Goal: Task Accomplishment & Management: Manage account settings

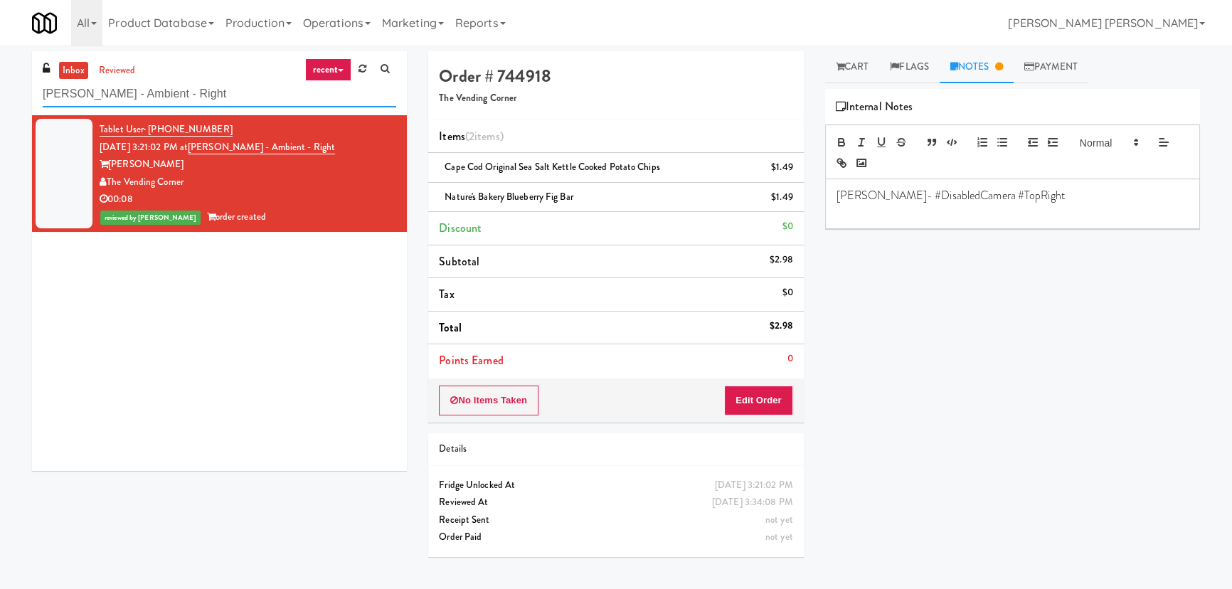
drag, startPoint x: 197, startPoint y: 95, endPoint x: -258, endPoint y: 72, distance: 455.9
click at [0, 72] on html "Are you sure you want to update this order? Okay Cancel Okay Are you sure you w…" at bounding box center [616, 294] width 1232 height 589
paste input "MH - Cooler - Lef"
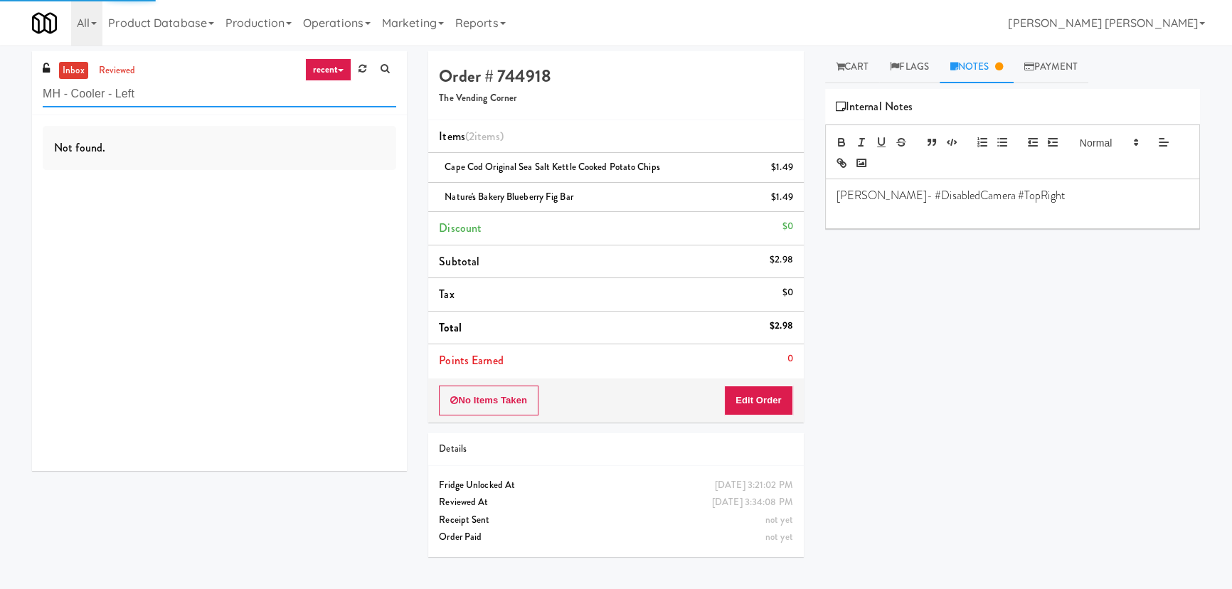
type input "MH - Cooler - Left"
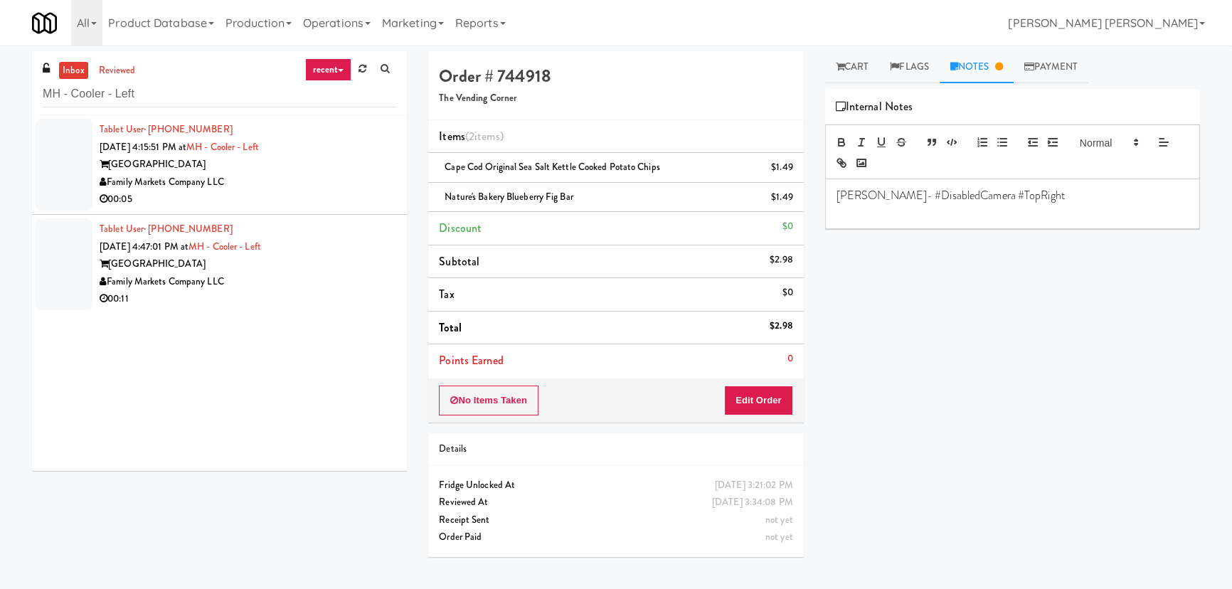
click at [305, 170] on div "Market House" at bounding box center [248, 165] width 297 height 18
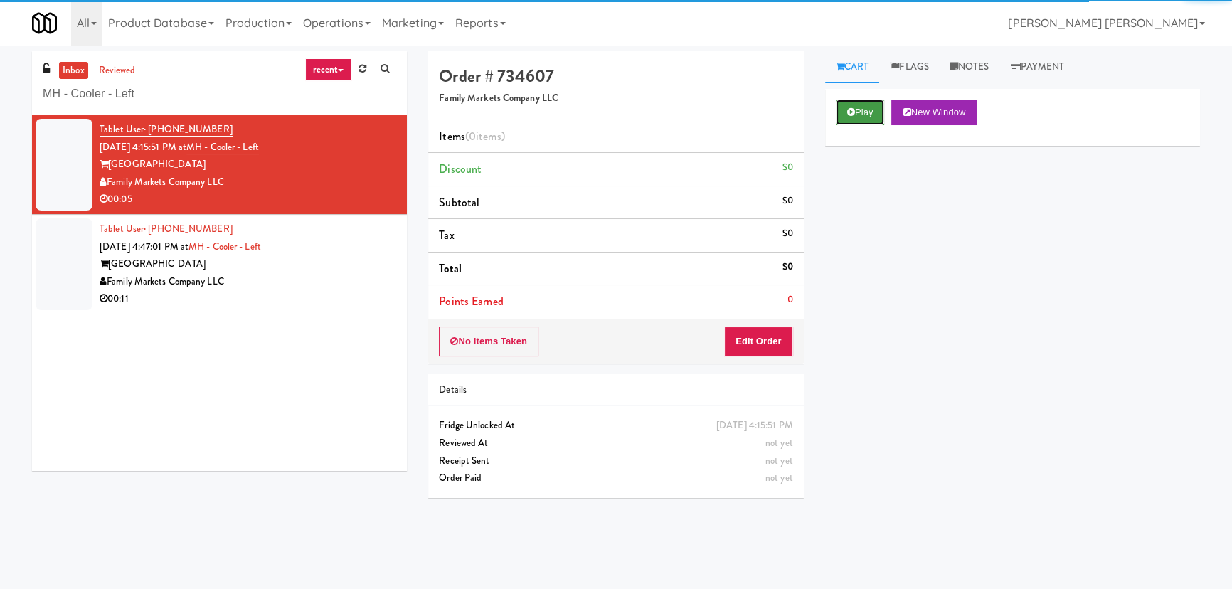
click at [872, 110] on button "Play" at bounding box center [860, 113] width 49 height 26
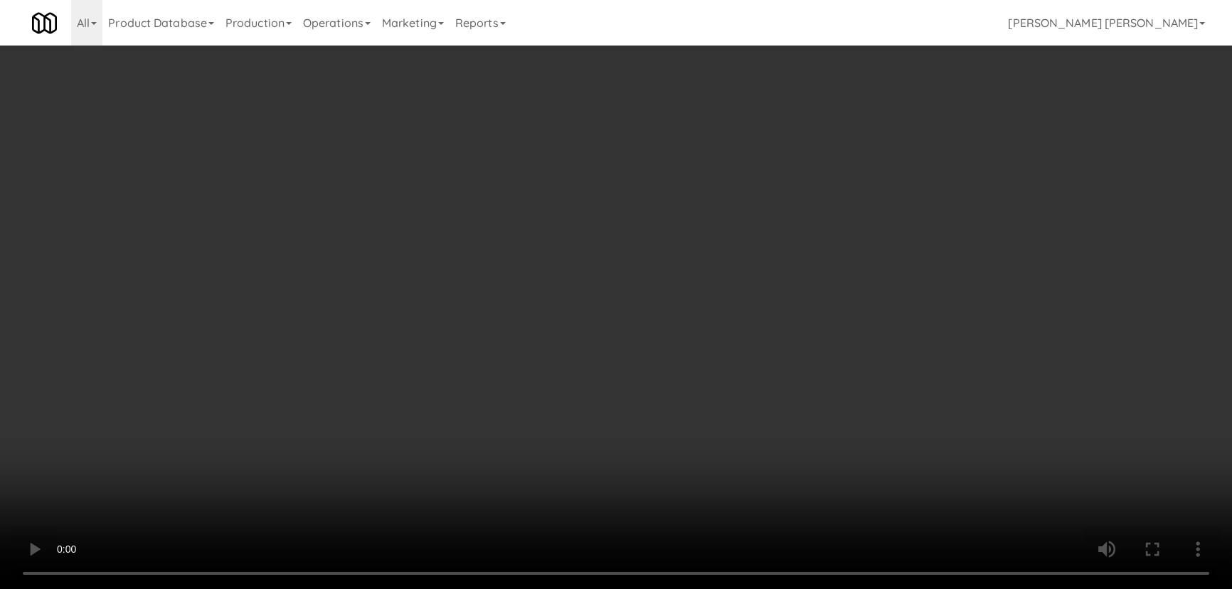
drag, startPoint x: 718, startPoint y: 613, endPoint x: 899, endPoint y: 615, distance: 181.4
click at [796, 588] on video at bounding box center [616, 294] width 1232 height 589
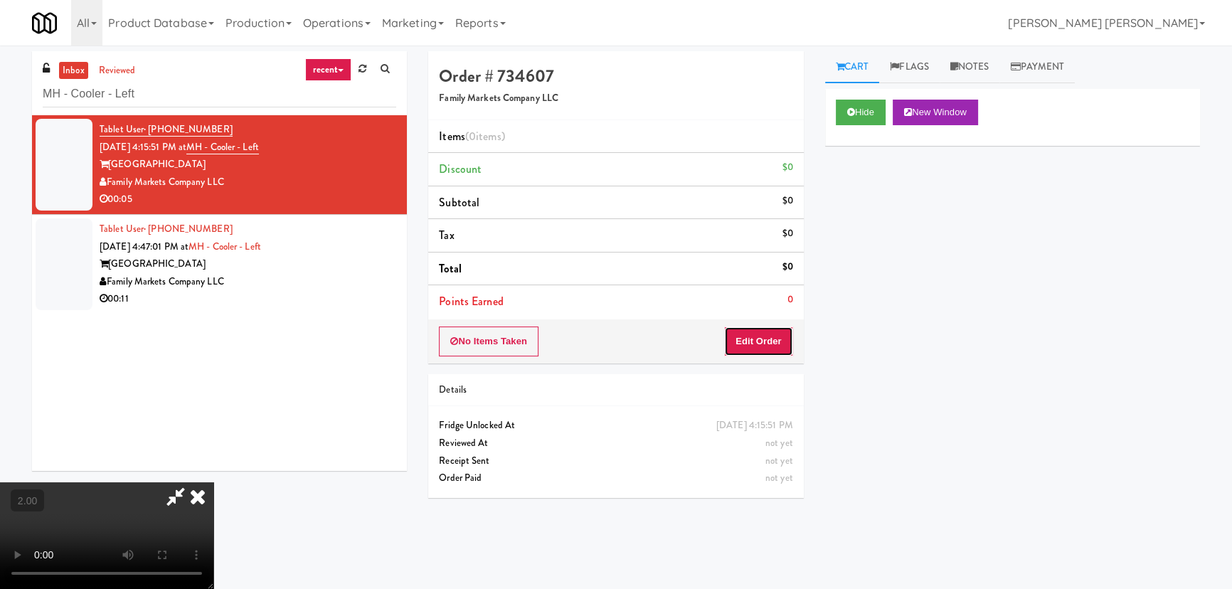
click at [776, 331] on button "Edit Order" at bounding box center [758, 342] width 69 height 30
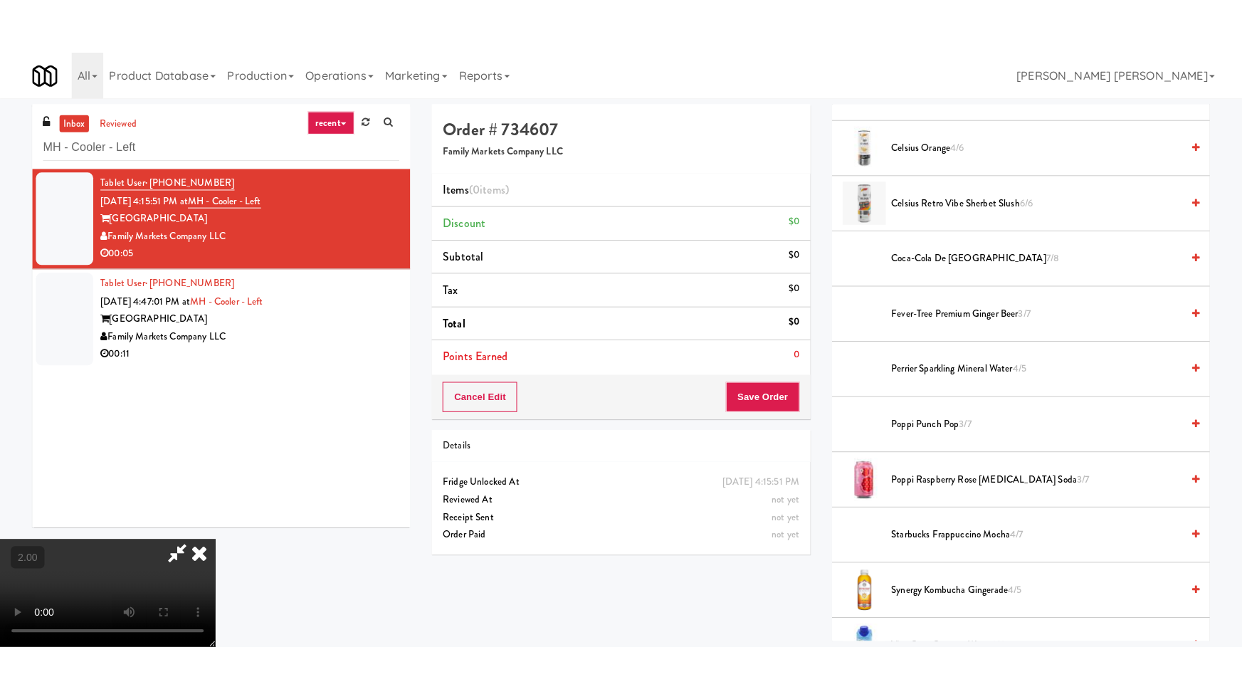
scroll to position [711, 0]
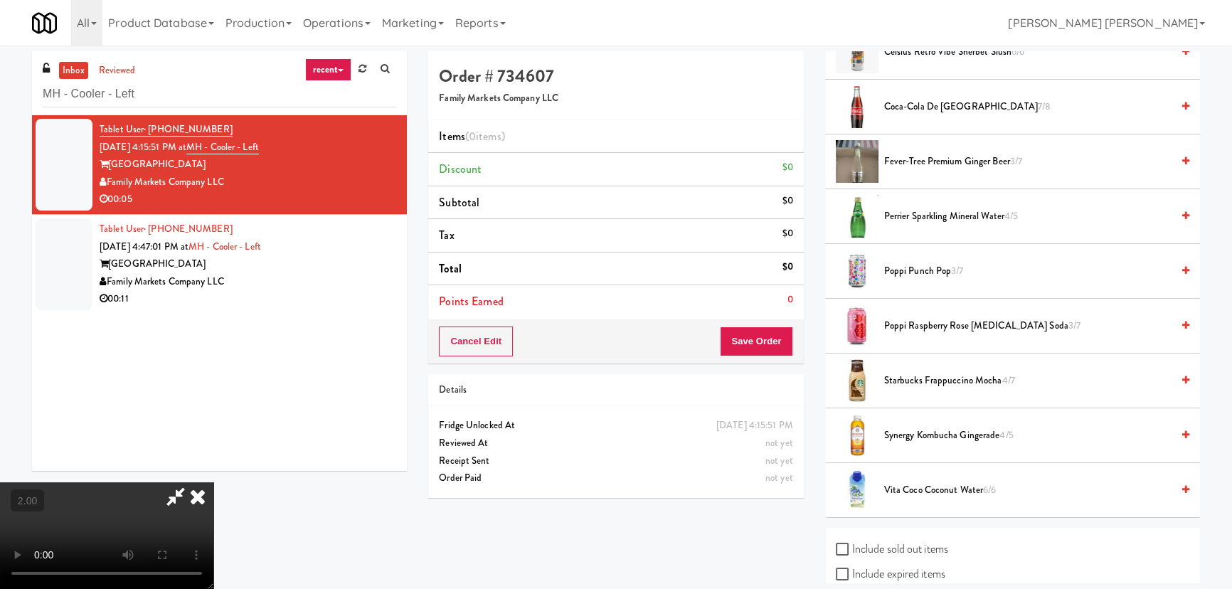
click at [938, 159] on span "Fever-Tree Premium Ginger Beer 3/7" at bounding box center [1027, 162] width 287 height 18
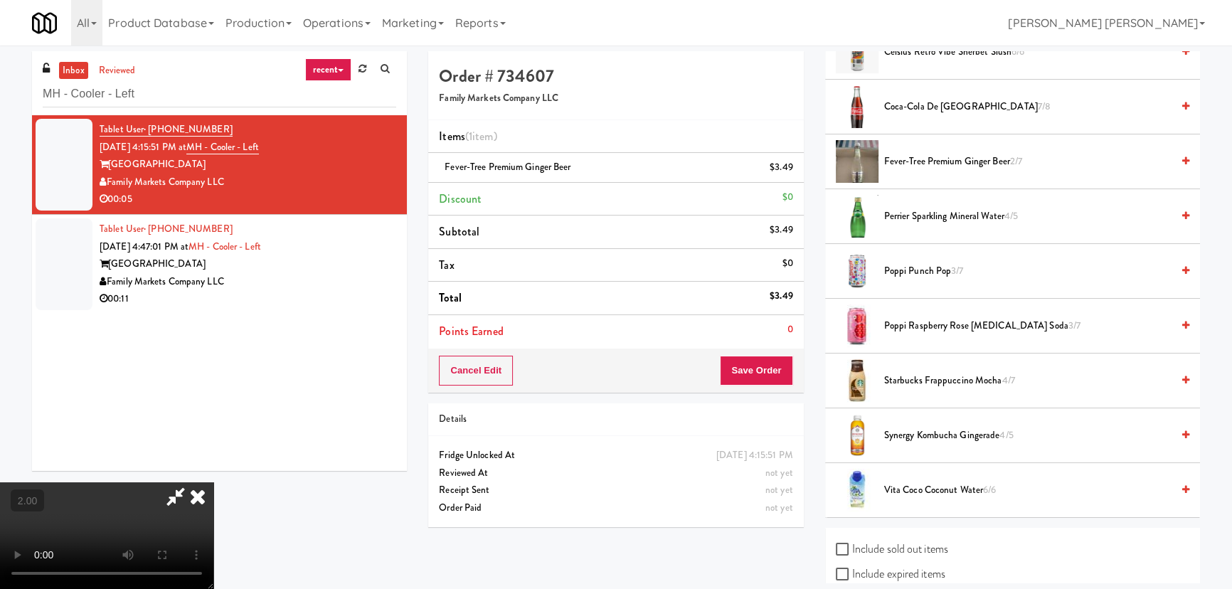
click at [213, 497] on video at bounding box center [106, 535] width 213 height 107
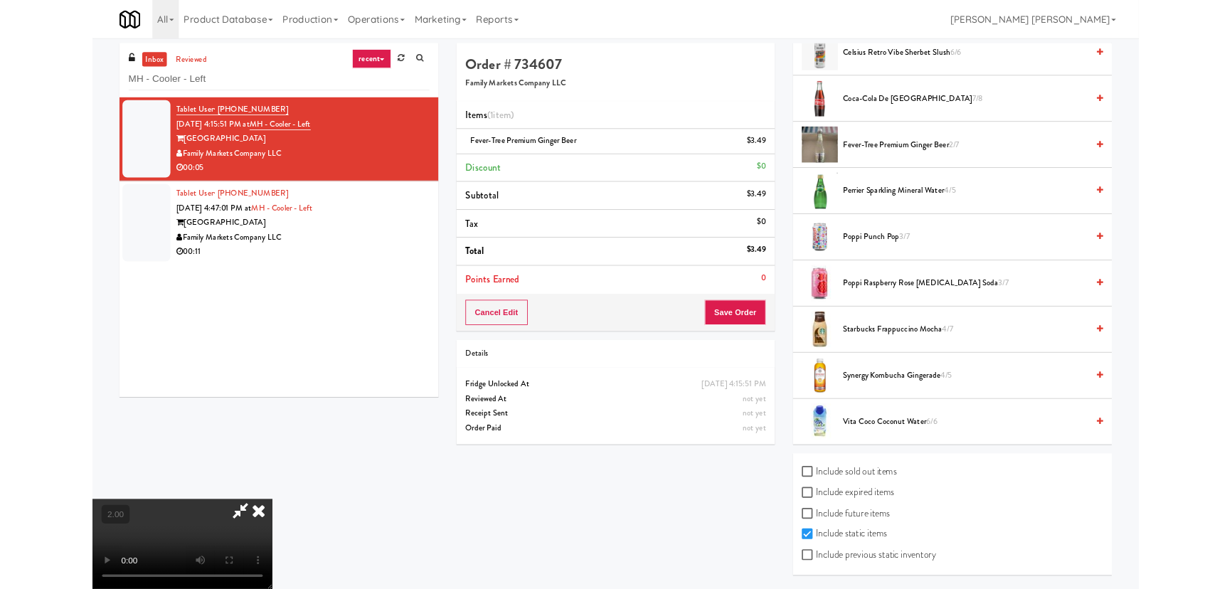
scroll to position [699, 0]
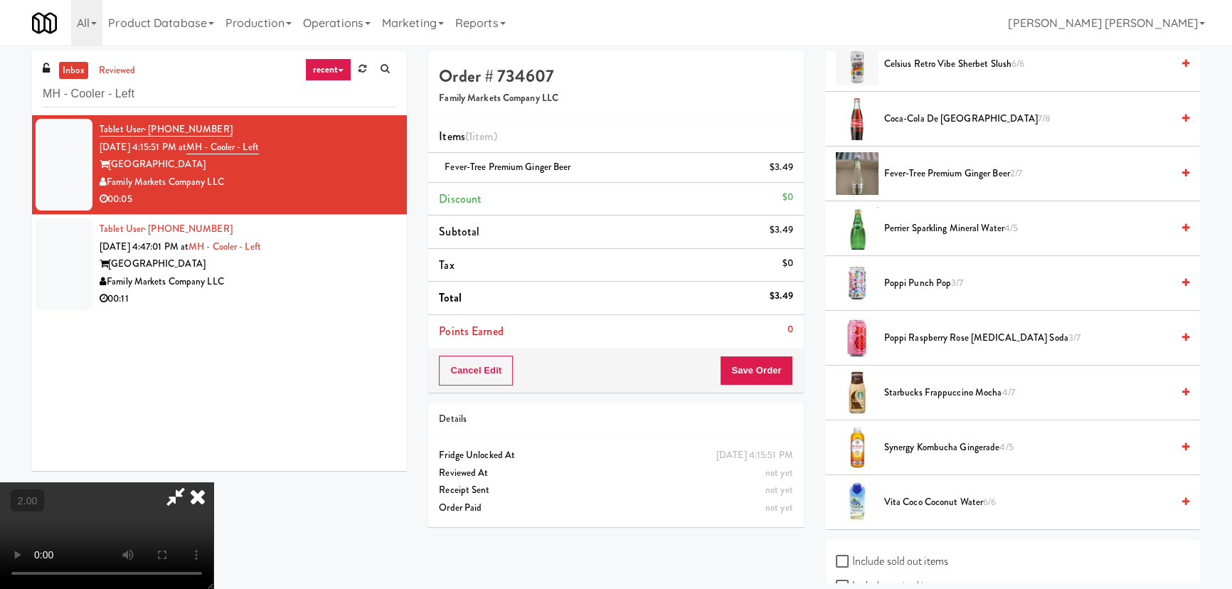
drag, startPoint x: 720, startPoint y: 187, endPoint x: 721, endPoint y: 208, distance: 20.7
click at [213, 482] on icon at bounding box center [197, 496] width 31 height 28
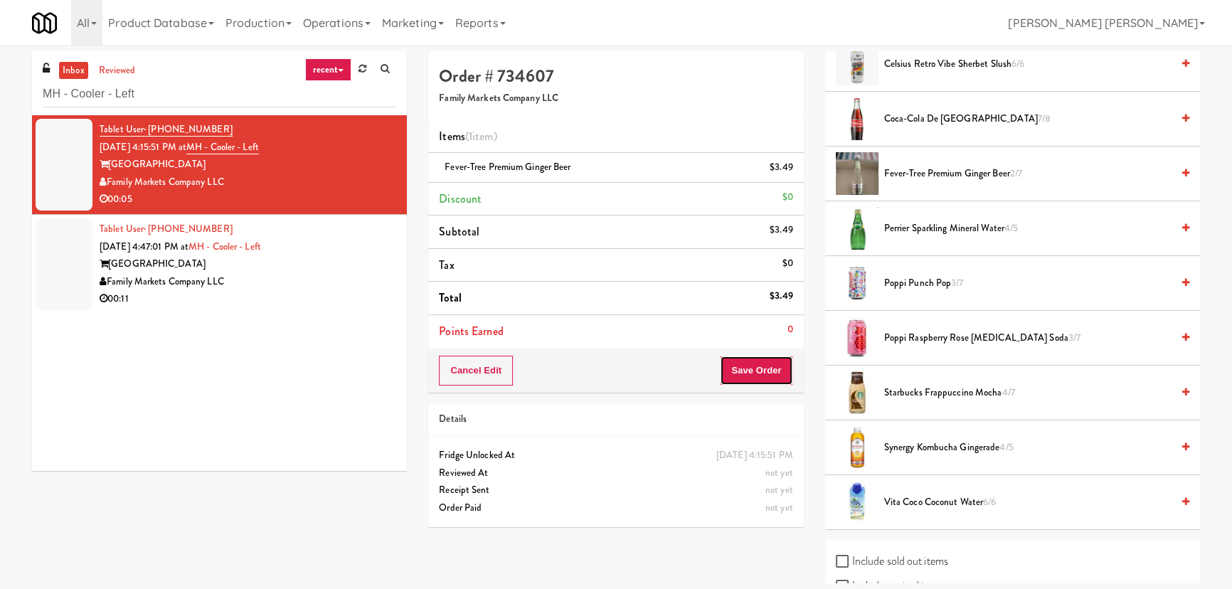
click at [752, 365] on button "Save Order" at bounding box center [756, 371] width 73 height 30
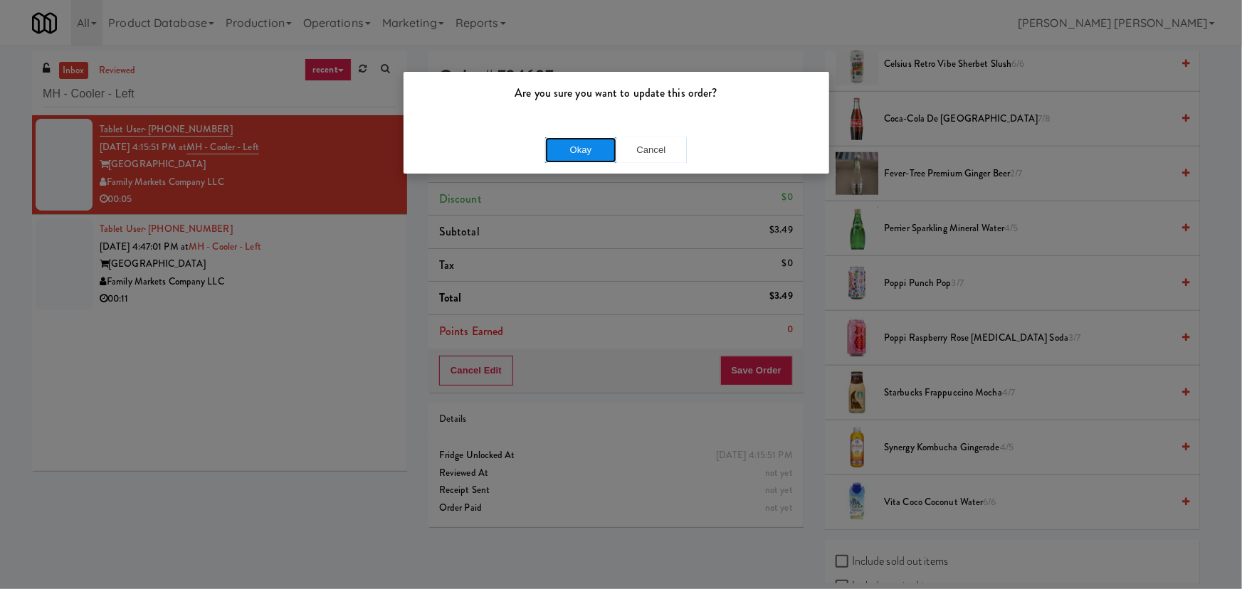
click at [576, 147] on button "Okay" at bounding box center [580, 150] width 71 height 26
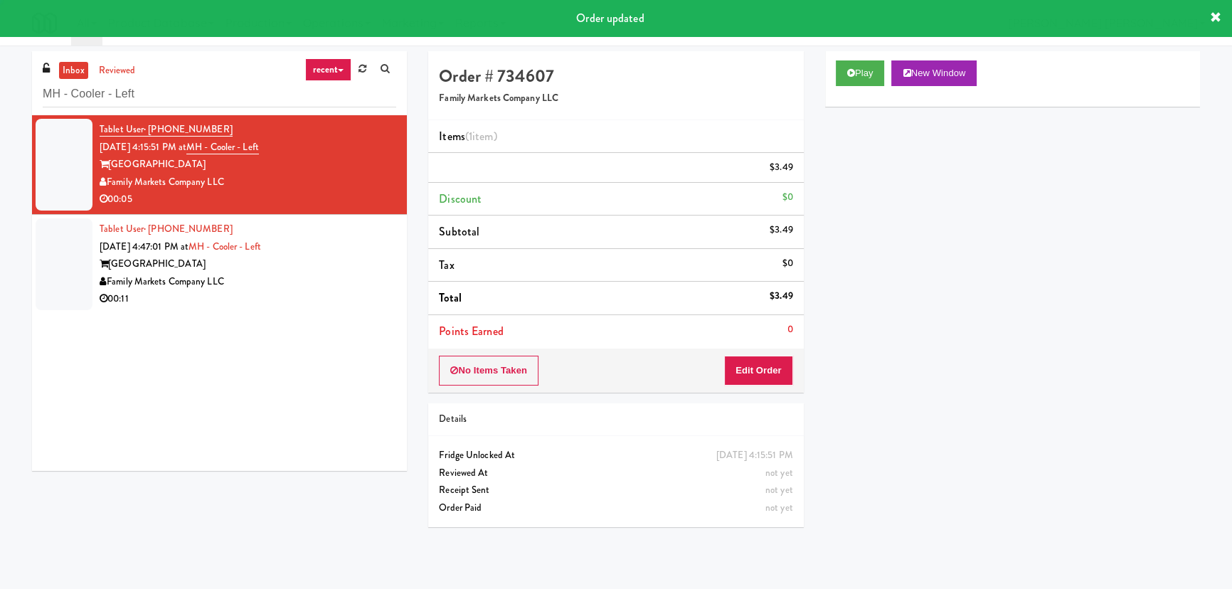
scroll to position [38, 0]
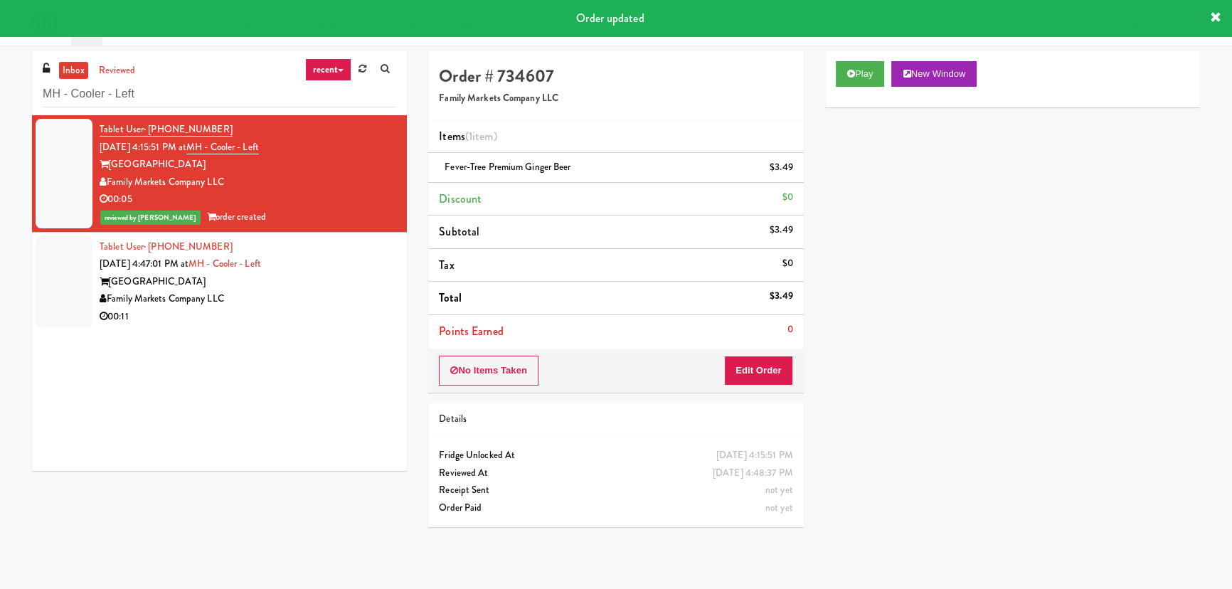
click at [305, 295] on div "Family Markets Company LLC" at bounding box center [248, 299] width 297 height 18
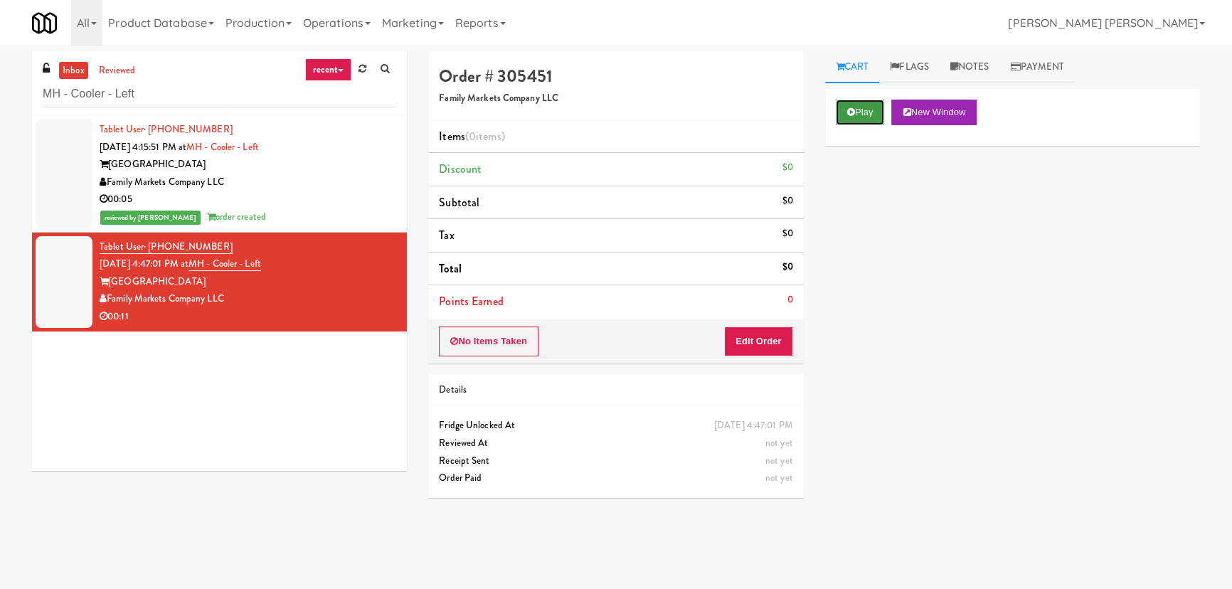
click at [861, 112] on button "Play" at bounding box center [860, 113] width 49 height 26
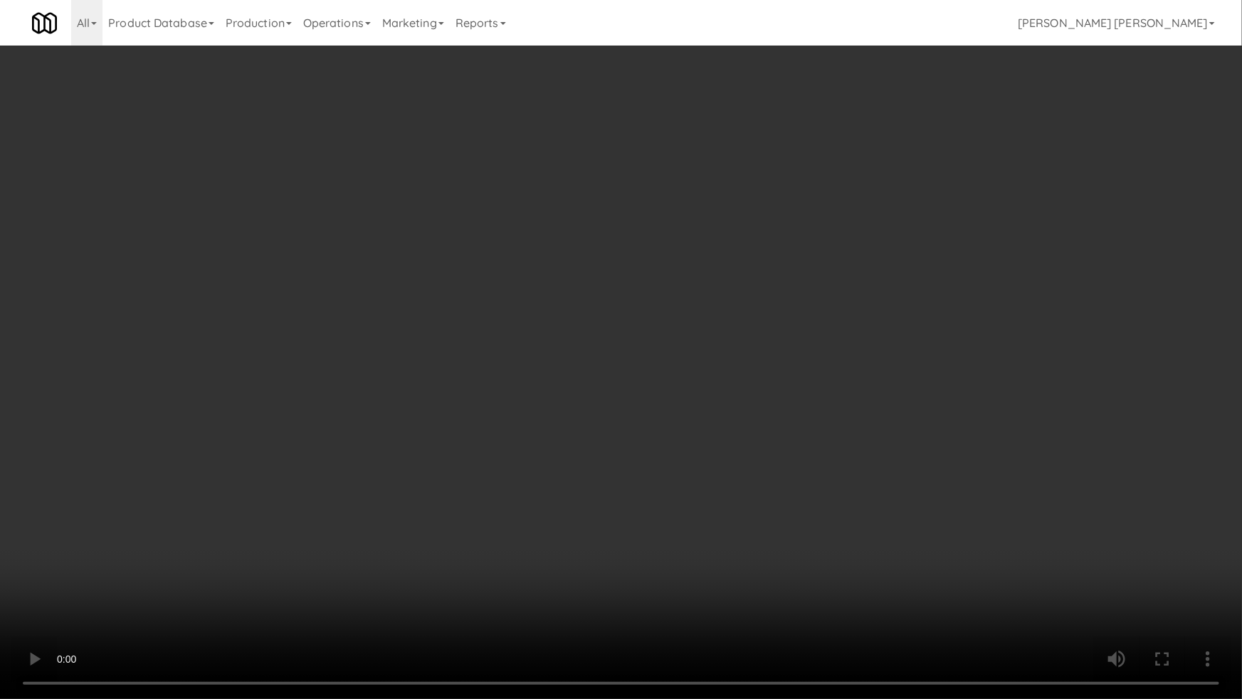
drag, startPoint x: 685, startPoint y: 627, endPoint x: 1219, endPoint y: 629, distance: 534.3
click at [735, 588] on video at bounding box center [621, 349] width 1242 height 699
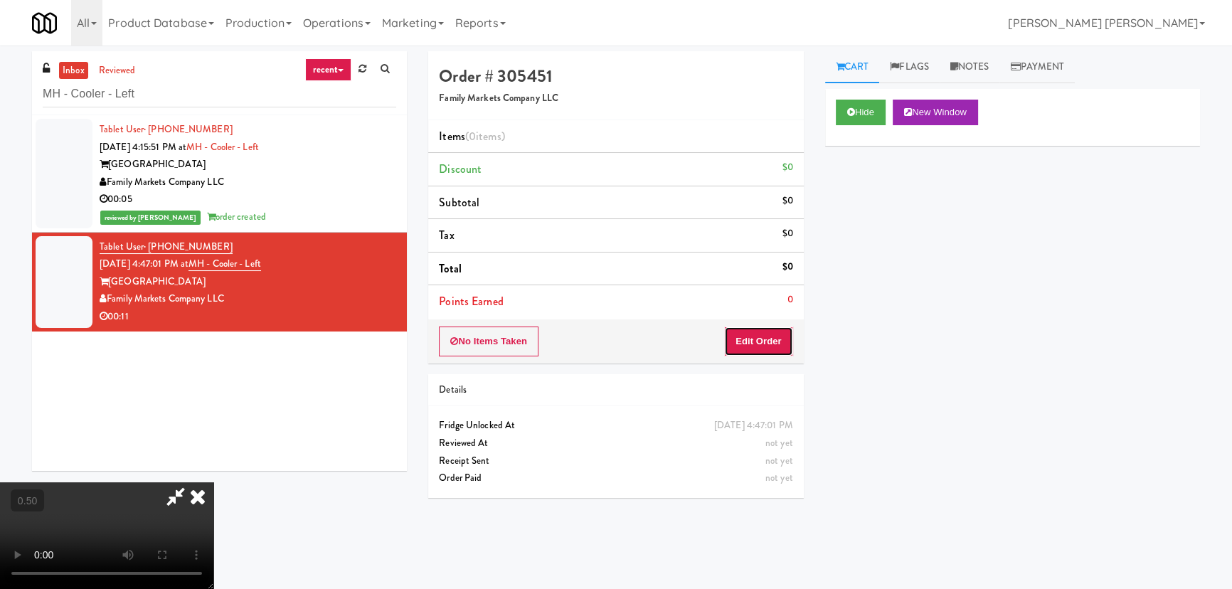
click at [773, 337] on button "Edit Order" at bounding box center [758, 342] width 69 height 30
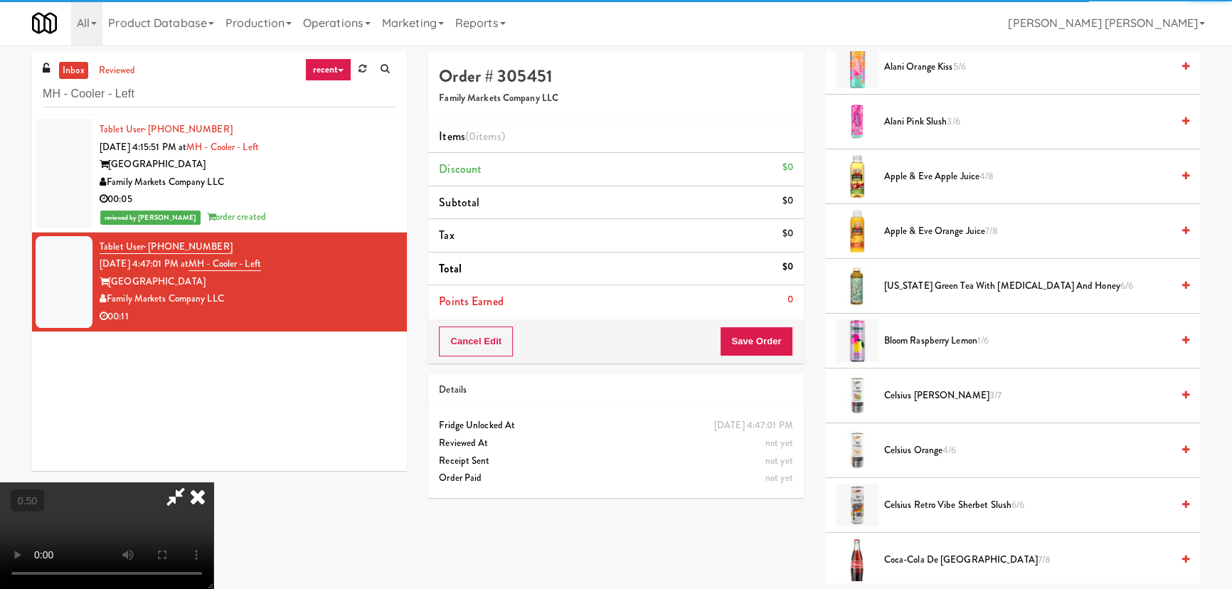
scroll to position [582, 0]
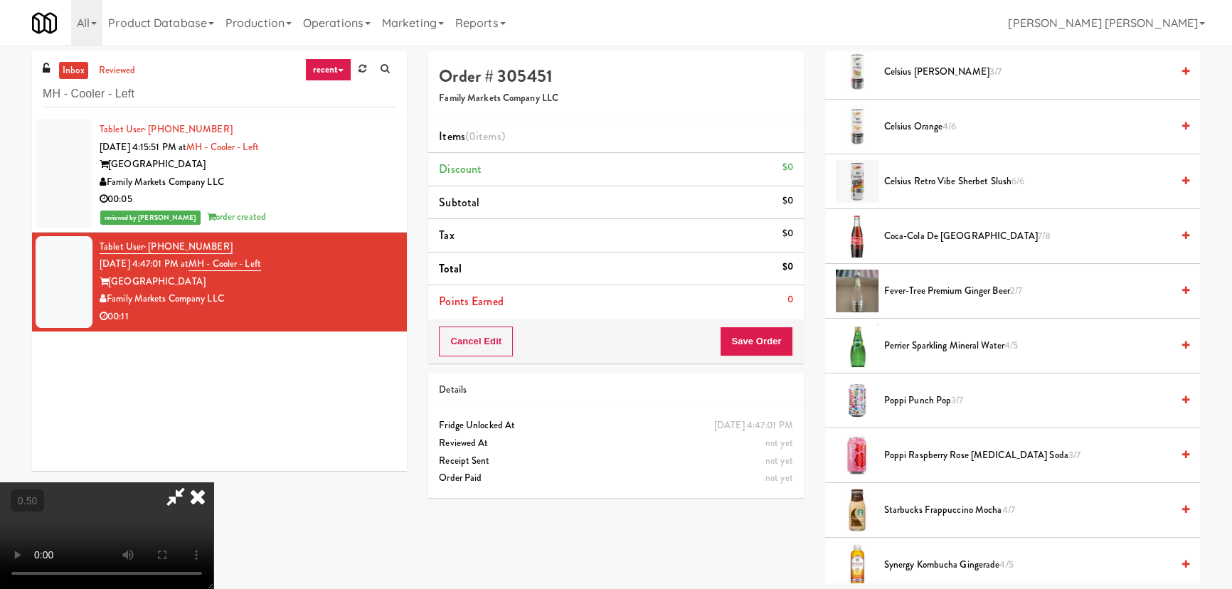
click at [904, 232] on span "Coca-Cola de Mexico 7/8" at bounding box center [1027, 237] width 287 height 18
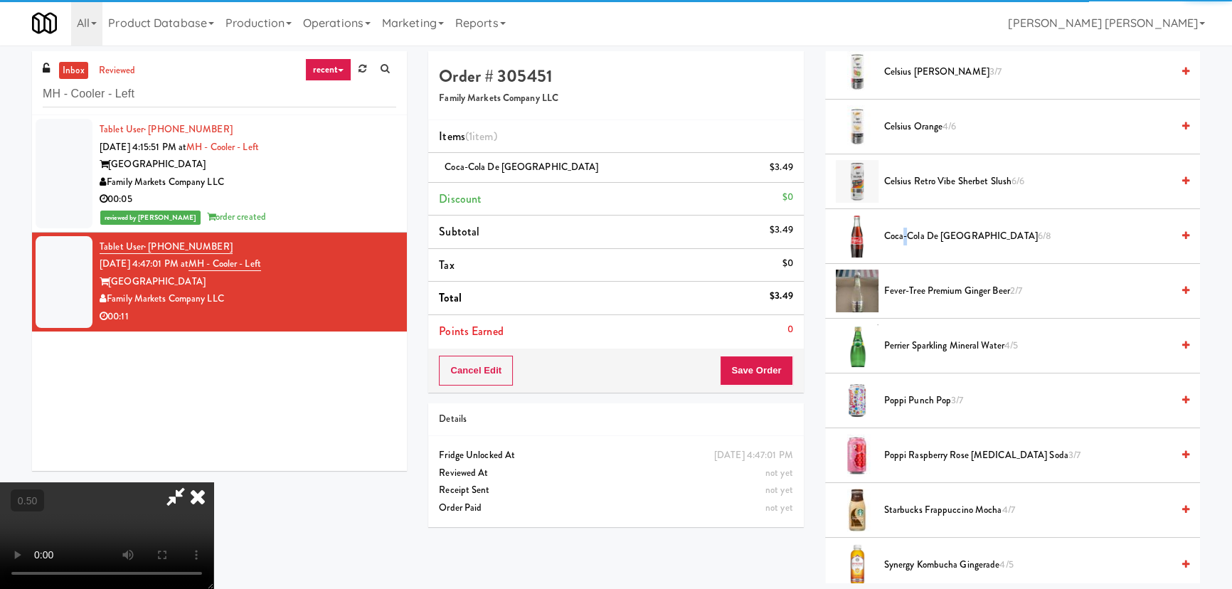
click at [904, 232] on span "Coca-Cola de Mexico 6/8" at bounding box center [1027, 237] width 287 height 18
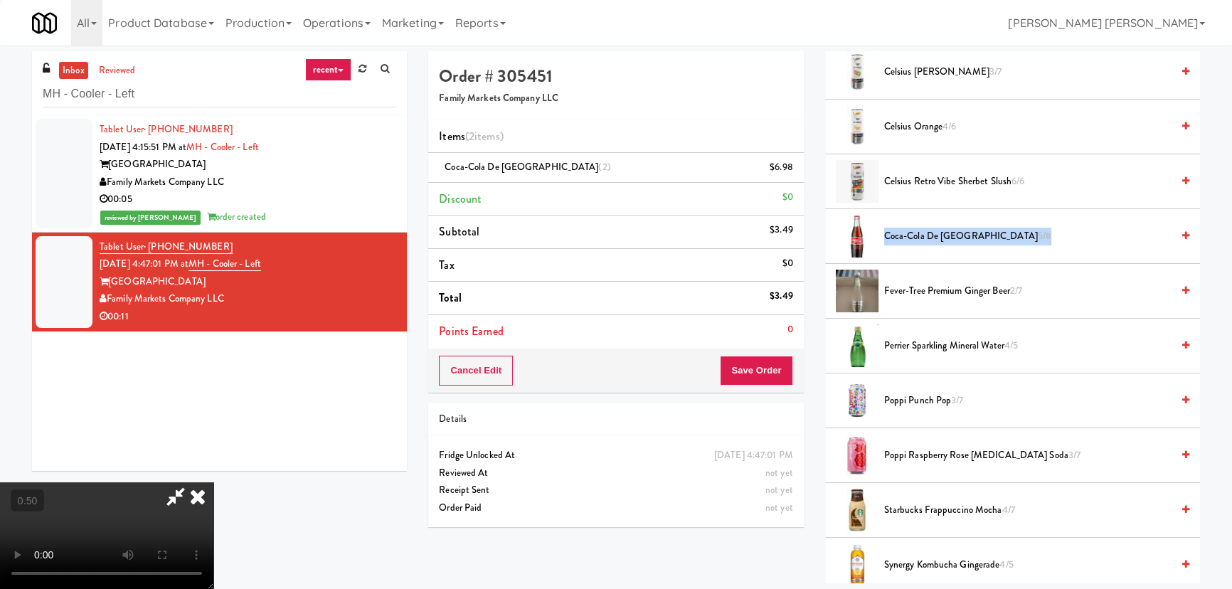
click at [904, 232] on span "Coca-Cola de Mexico 5/8" at bounding box center [1027, 237] width 287 height 18
click at [904, 232] on span "Coca-Cola de Mexico 4/8" at bounding box center [1027, 237] width 287 height 18
click at [213, 482] on icon at bounding box center [197, 496] width 31 height 28
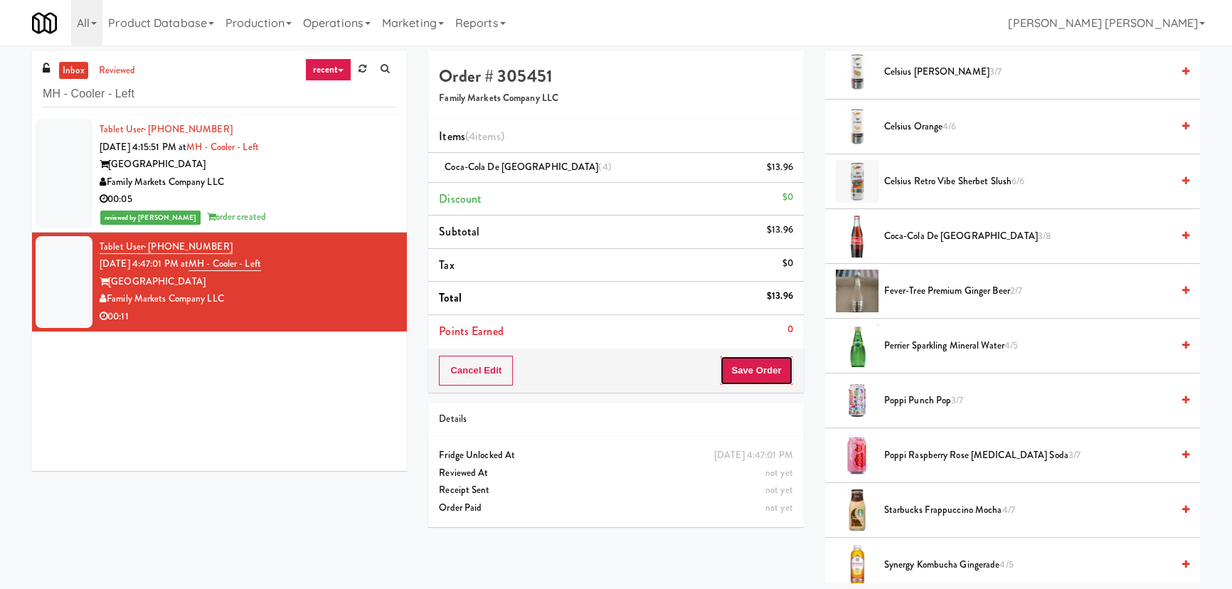
click at [772, 370] on button "Save Order" at bounding box center [756, 371] width 73 height 30
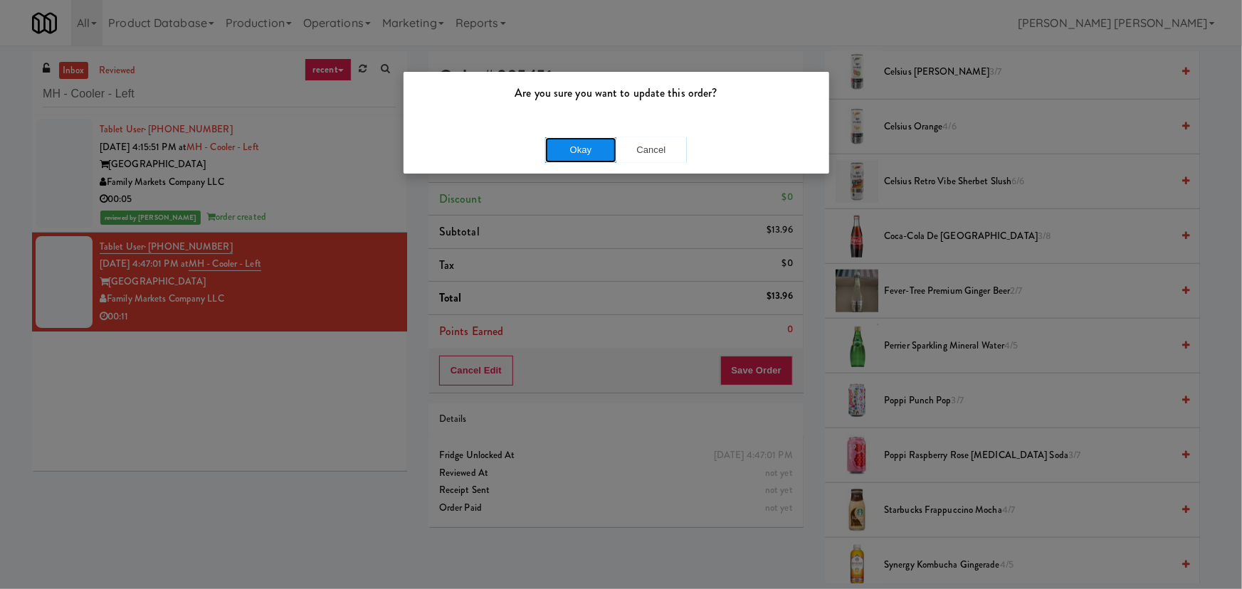
click at [585, 148] on button "Okay" at bounding box center [580, 150] width 71 height 26
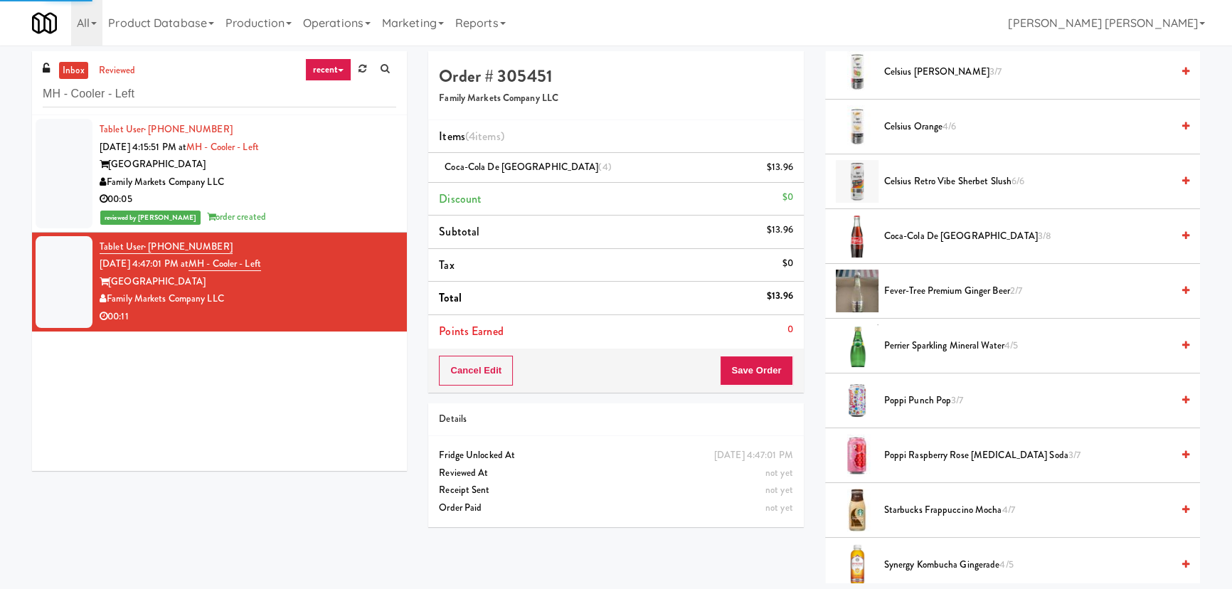
click at [321, 191] on div "00:05" at bounding box center [248, 200] width 297 height 18
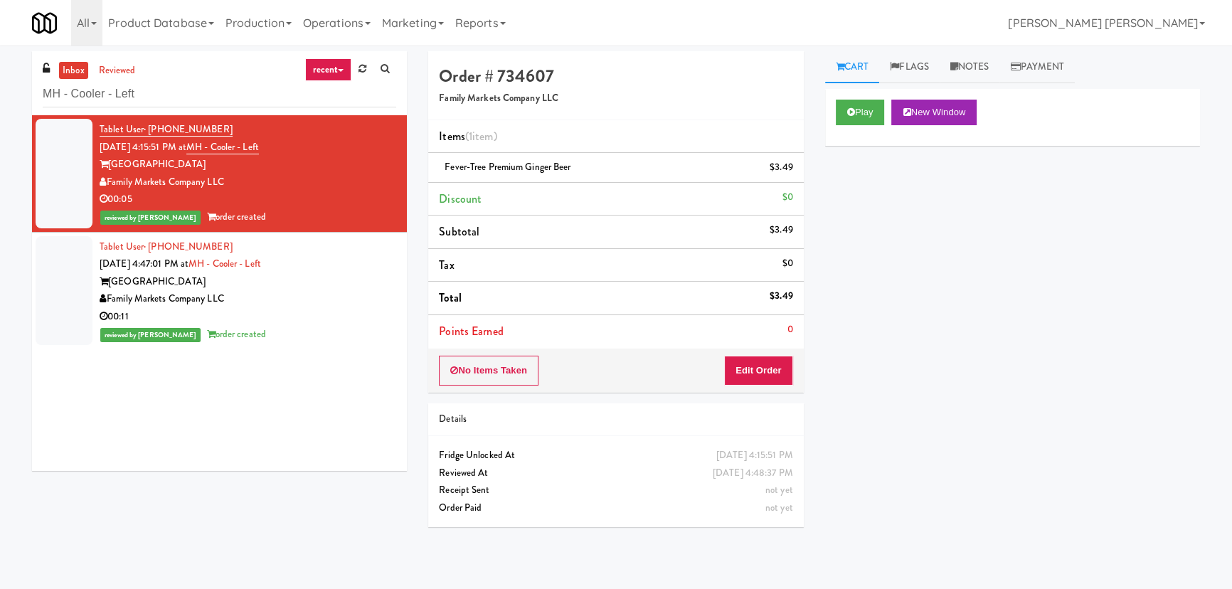
click at [321, 268] on div "Tablet User · (303) 901-9281 Aug 11, 2025 4:47:01 PM at MH - Cooler - Left Mark…" at bounding box center [248, 290] width 297 height 105
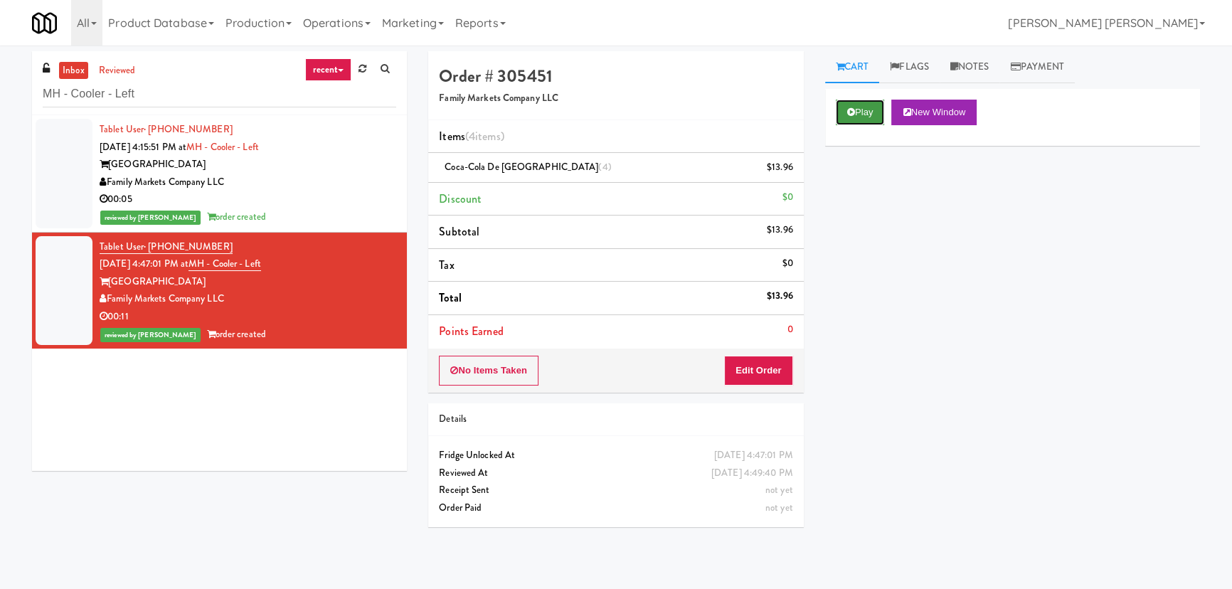
click at [862, 109] on button "Play" at bounding box center [860, 113] width 49 height 26
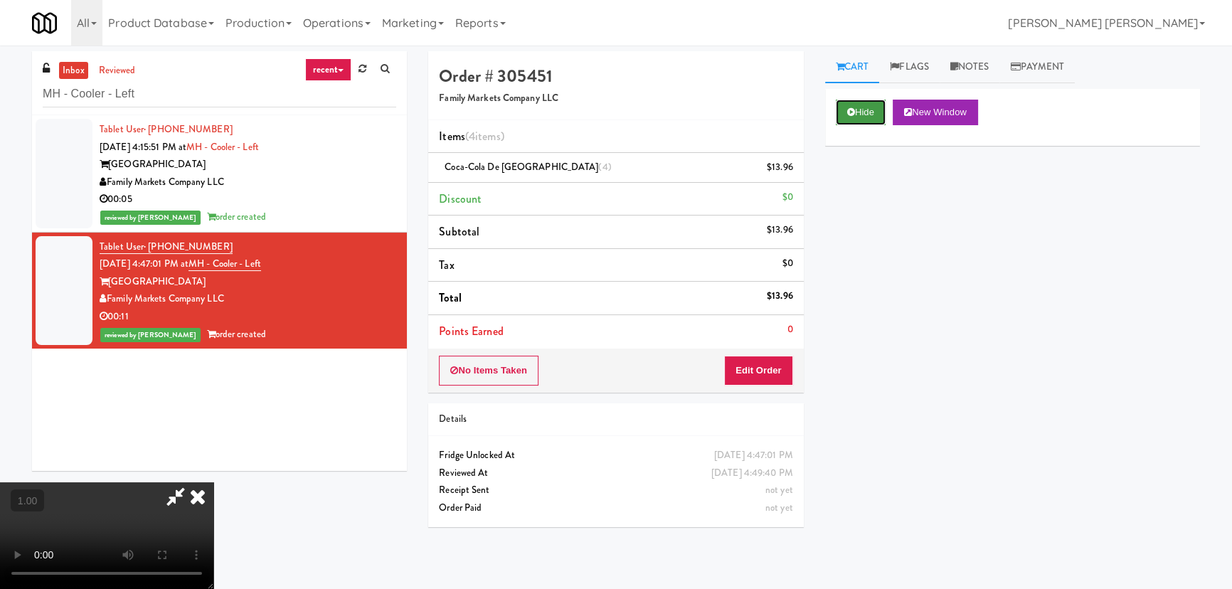
click at [867, 114] on button "Hide" at bounding box center [861, 113] width 50 height 26
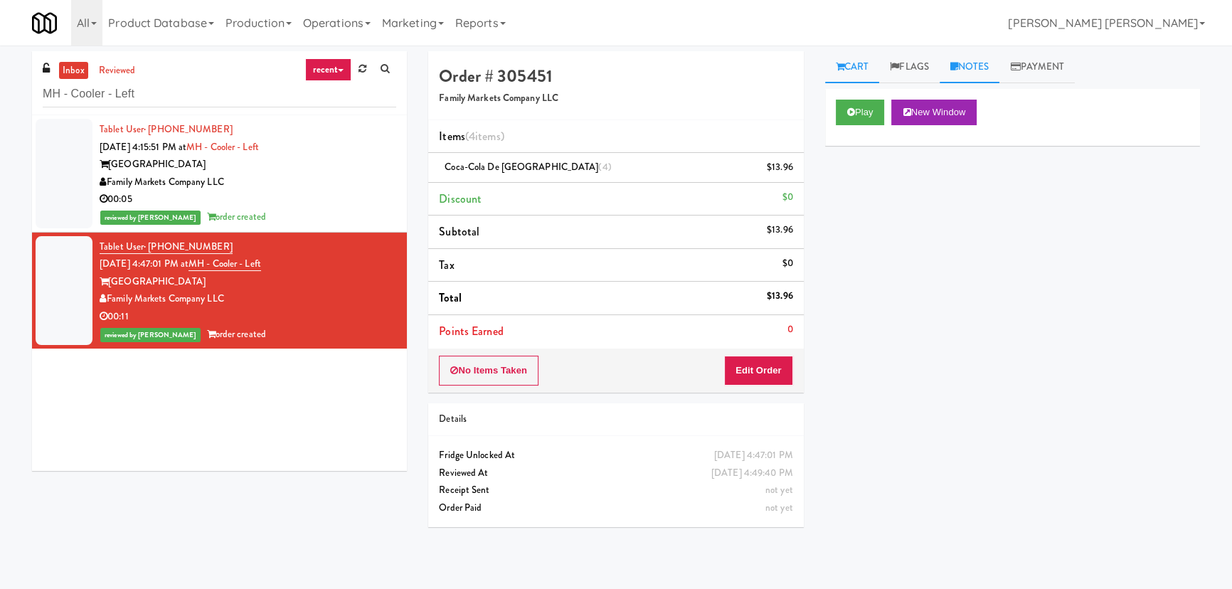
click at [980, 60] on link "Notes" at bounding box center [970, 67] width 60 height 32
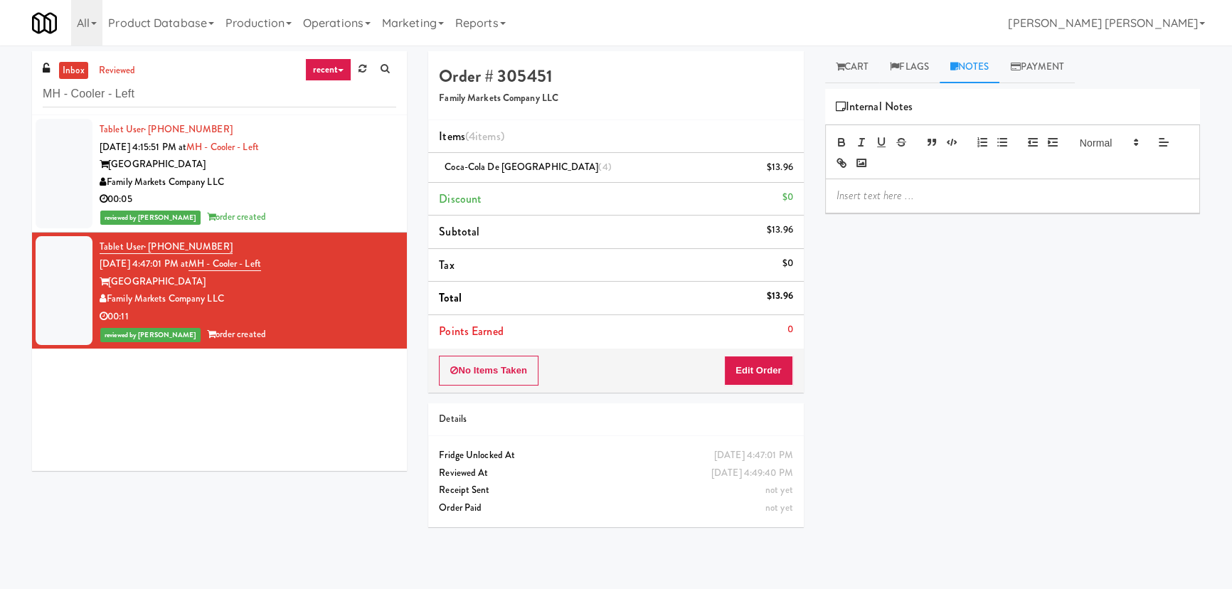
click at [924, 202] on p at bounding box center [1013, 196] width 352 height 16
drag, startPoint x: 955, startPoint y: 196, endPoint x: 1153, endPoint y: 193, distance: 198.5
click at [1153, 193] on p "Erick-#DisabledCamera #BottomLeft" at bounding box center [1013, 196] width 352 height 16
drag, startPoint x: 1024, startPoint y: 193, endPoint x: 814, endPoint y: 201, distance: 210.1
click at [815, 201] on div "Cart Flags Notes Payment Play New Window Primary Flag Clear Flag if unable to d…" at bounding box center [1013, 317] width 396 height 532
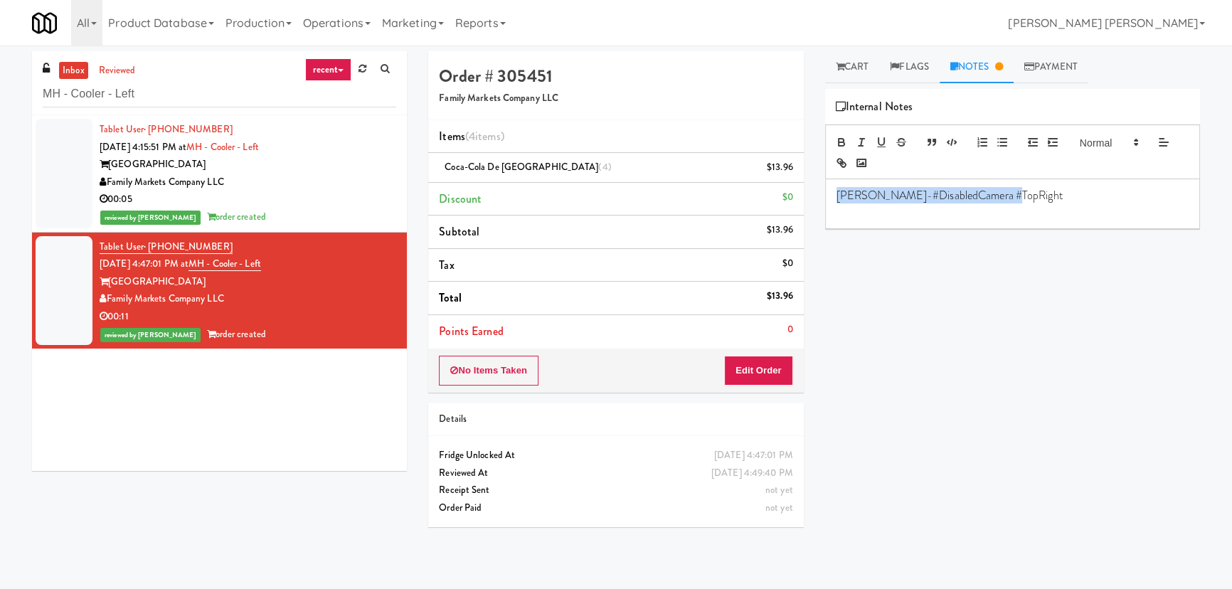
copy p "Erick-#DisabledCamera #TopRight"
click at [339, 208] on div "reviewed by Frederick G order created" at bounding box center [248, 217] width 297 height 18
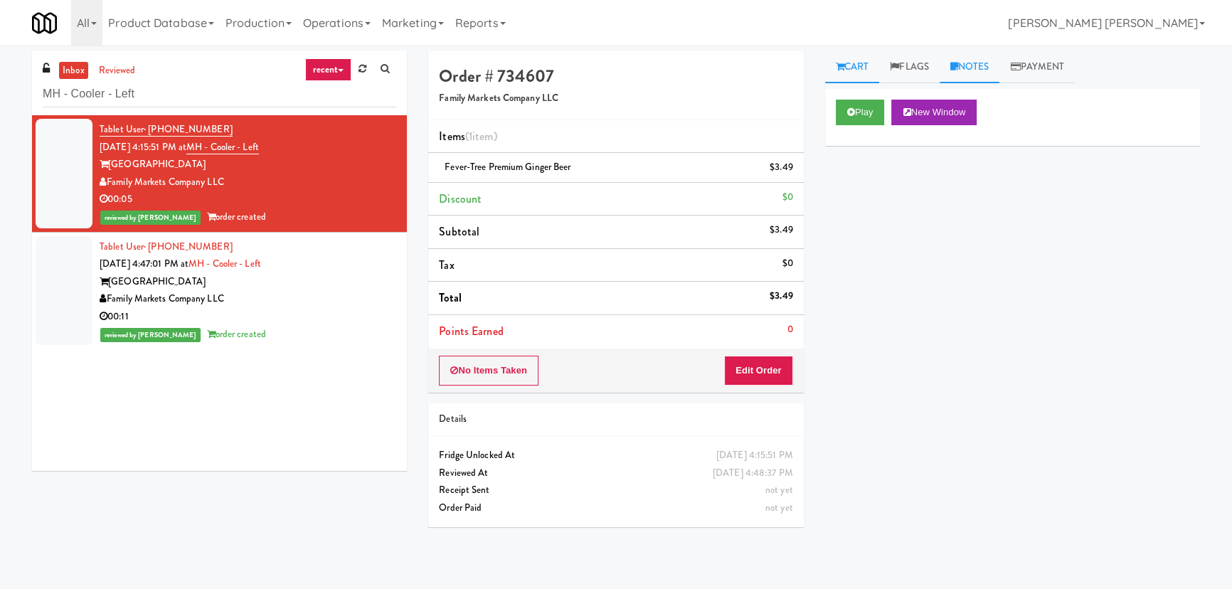
click at [985, 62] on link "Notes" at bounding box center [970, 67] width 60 height 32
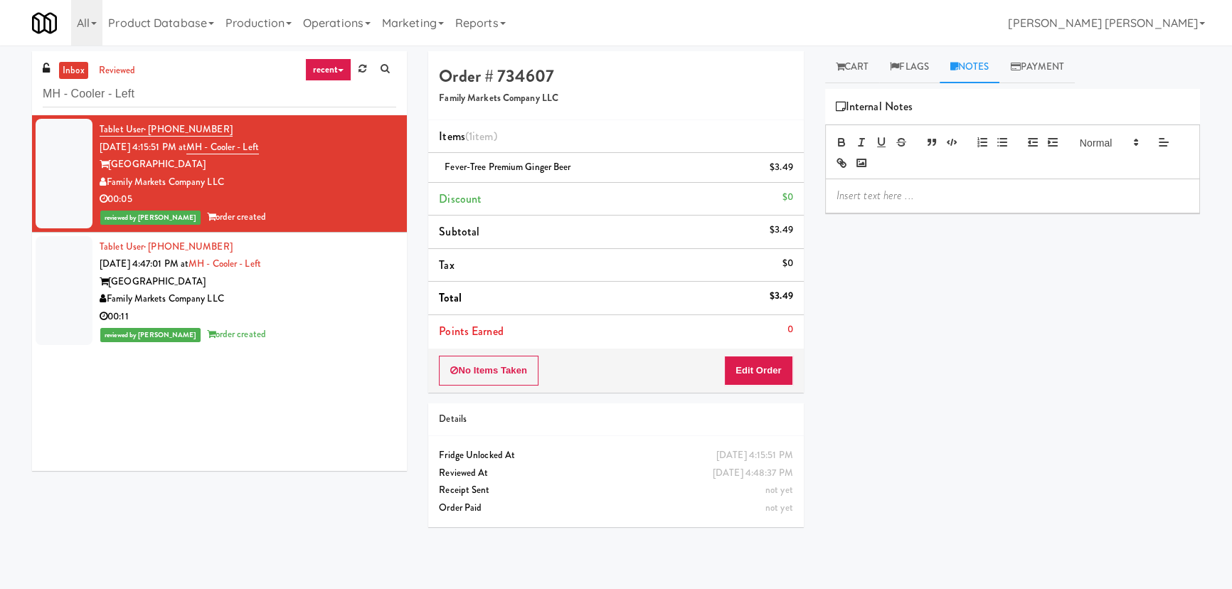
click at [873, 197] on p at bounding box center [1013, 196] width 352 height 16
click at [855, 64] on link "Cart" at bounding box center [852, 67] width 55 height 32
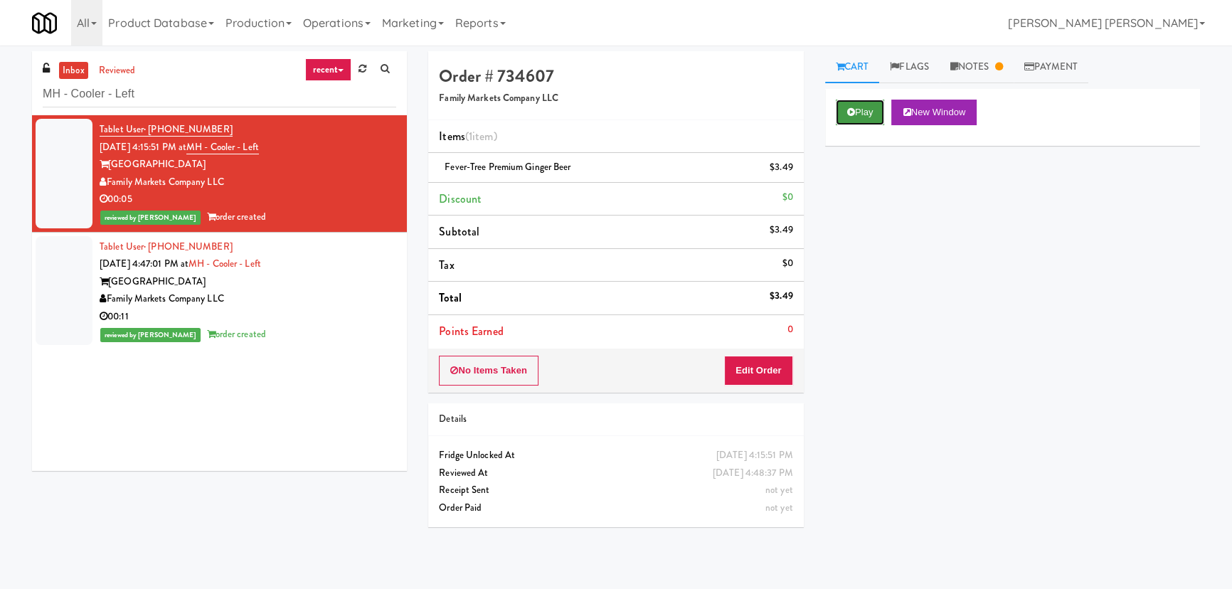
click at [872, 119] on button "Play" at bounding box center [860, 113] width 49 height 26
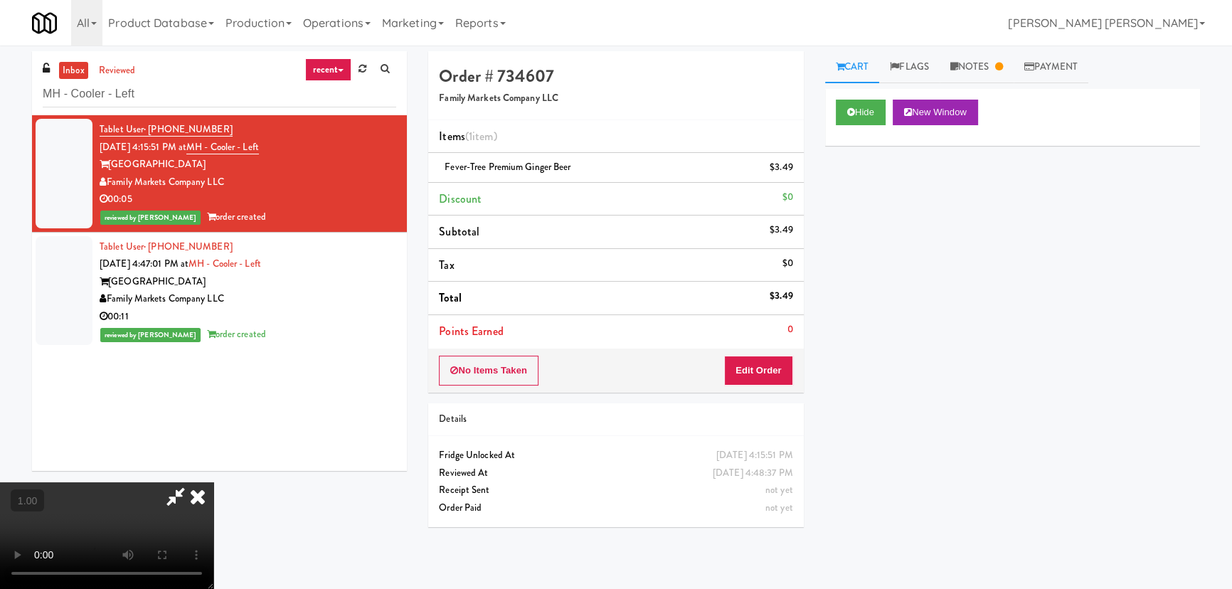
click at [213, 482] on icon at bounding box center [197, 496] width 31 height 28
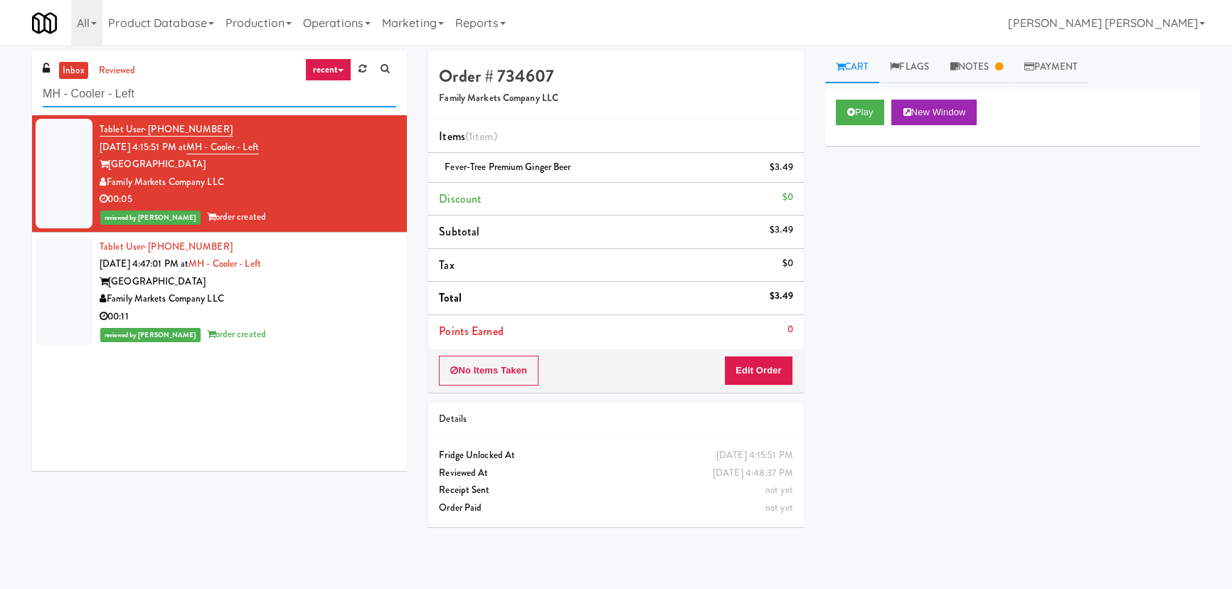
drag, startPoint x: -75, startPoint y: 95, endPoint x: -171, endPoint y: 97, distance: 96.1
click at [0, 97] on html "Are you sure you want to update this order? Okay Cancel Okay Are you sure you w…" at bounding box center [616, 294] width 1232 height 589
paste input "481 on Mathilda - Cooler"
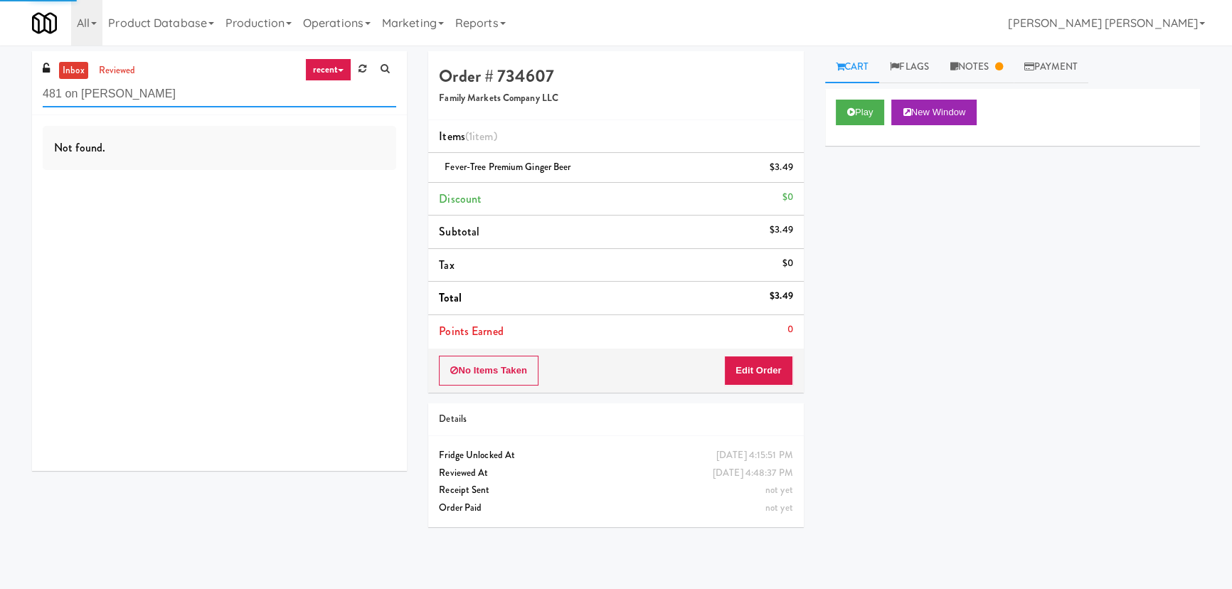
type input "481 on Mathilda - Cooler"
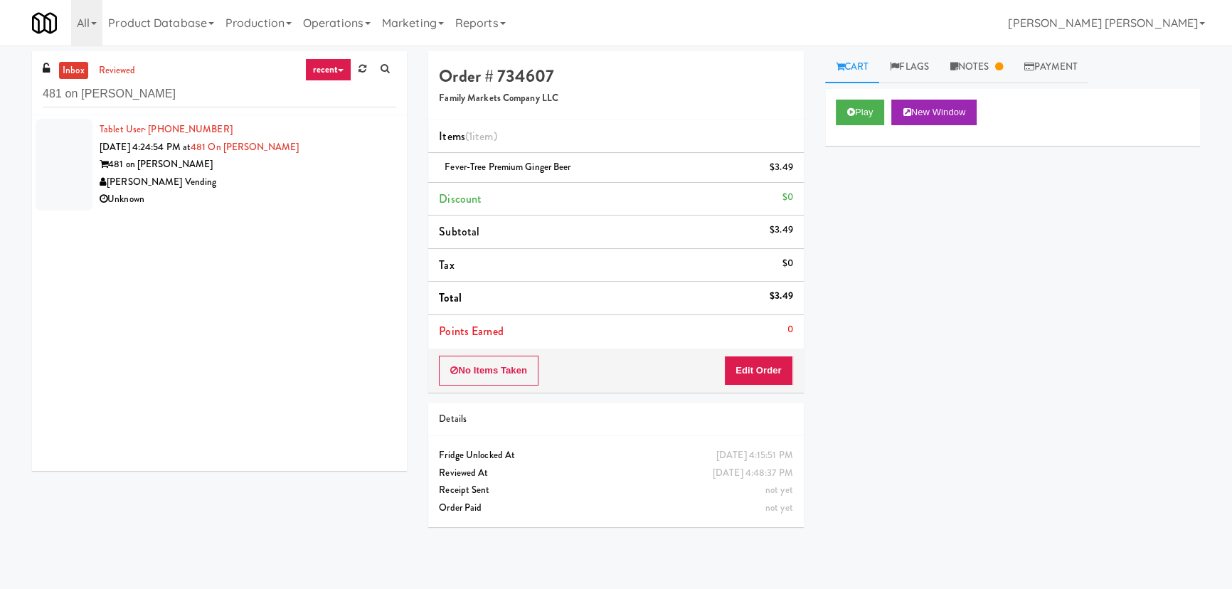
click at [253, 206] on div "Unknown" at bounding box center [248, 200] width 297 height 18
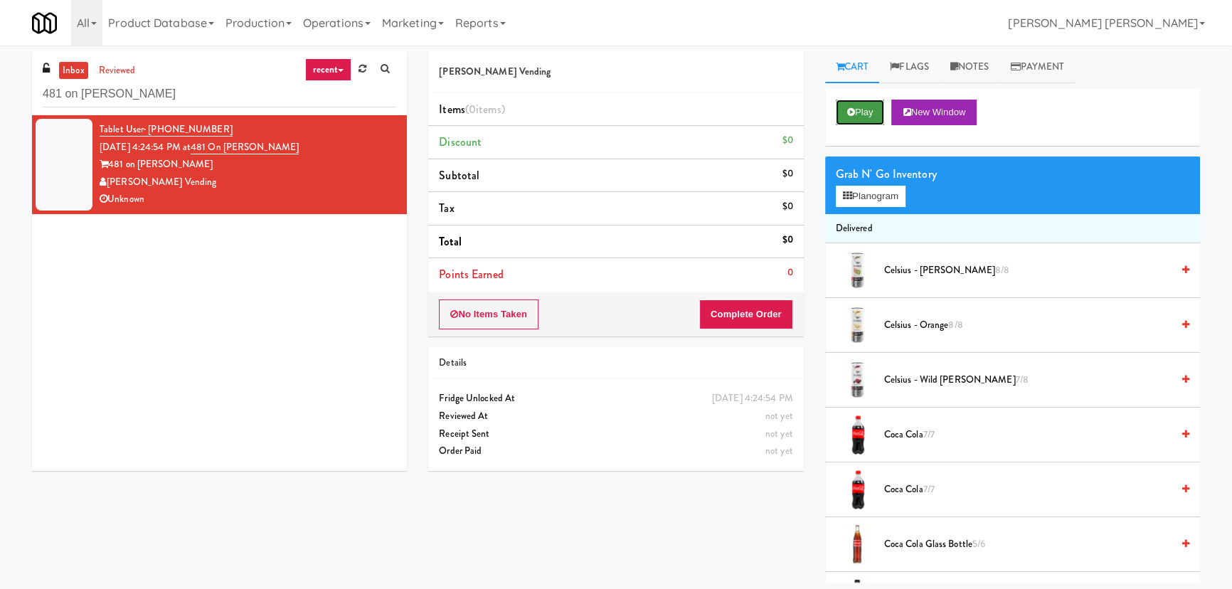
click at [868, 106] on button "Play" at bounding box center [860, 113] width 49 height 26
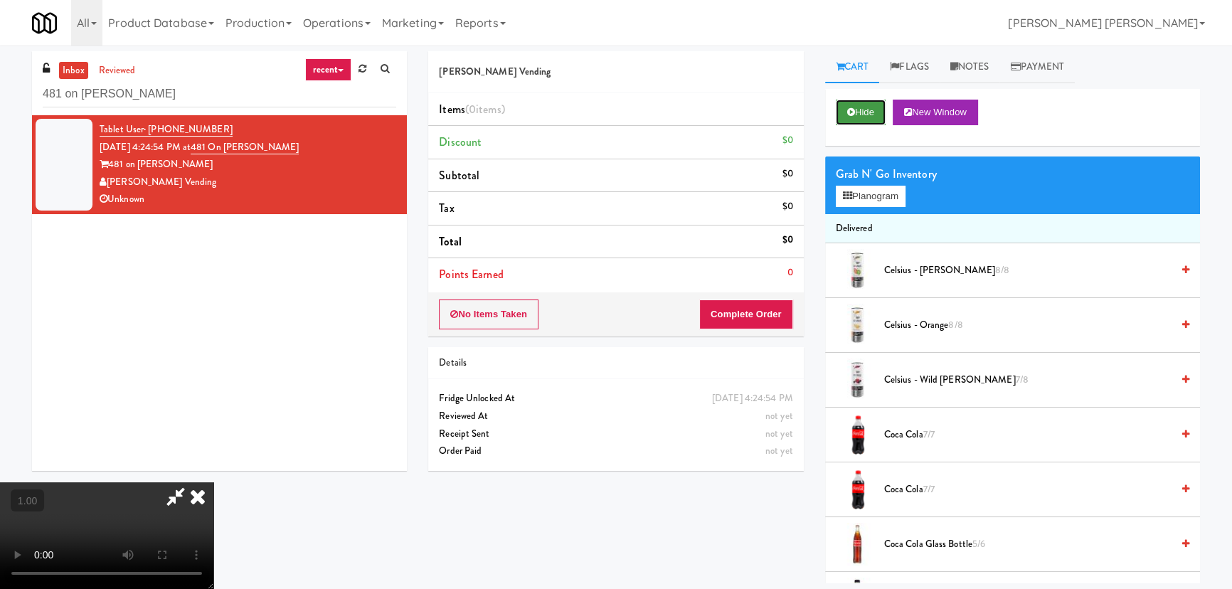
click at [857, 113] on button "Hide" at bounding box center [861, 113] width 50 height 26
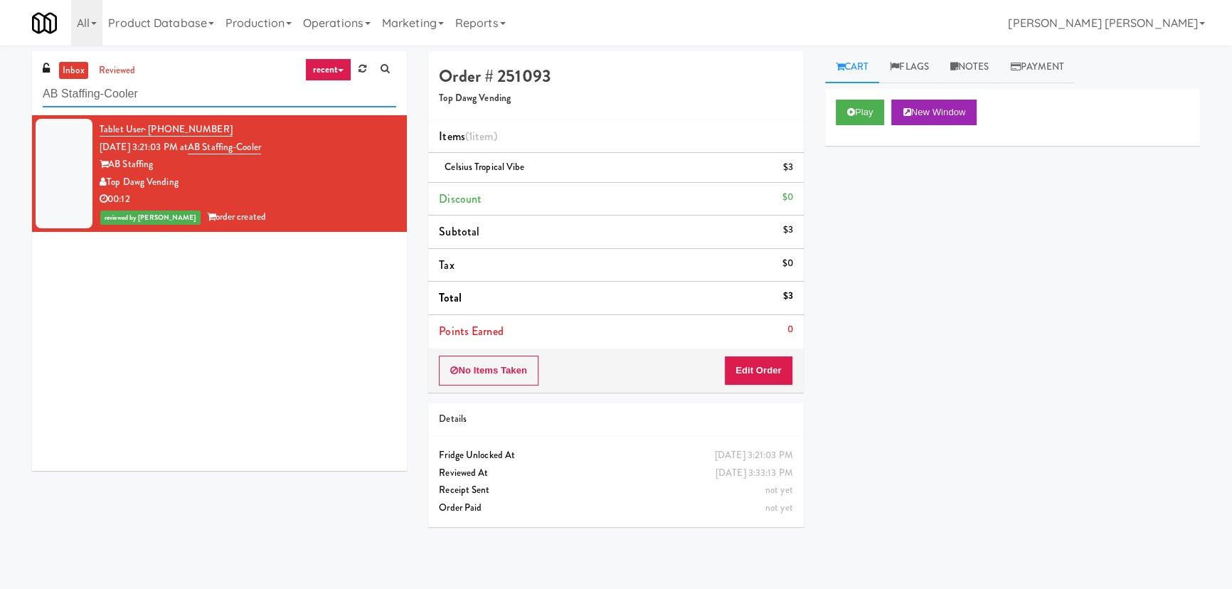
drag, startPoint x: 166, startPoint y: 92, endPoint x: -192, endPoint y: 100, distance: 358.0
click at [0, 100] on html "Are you sure you want to update this order? Okay Cancel Okay Are you sure you w…" at bounding box center [616, 294] width 1232 height 589
paste input "scend"
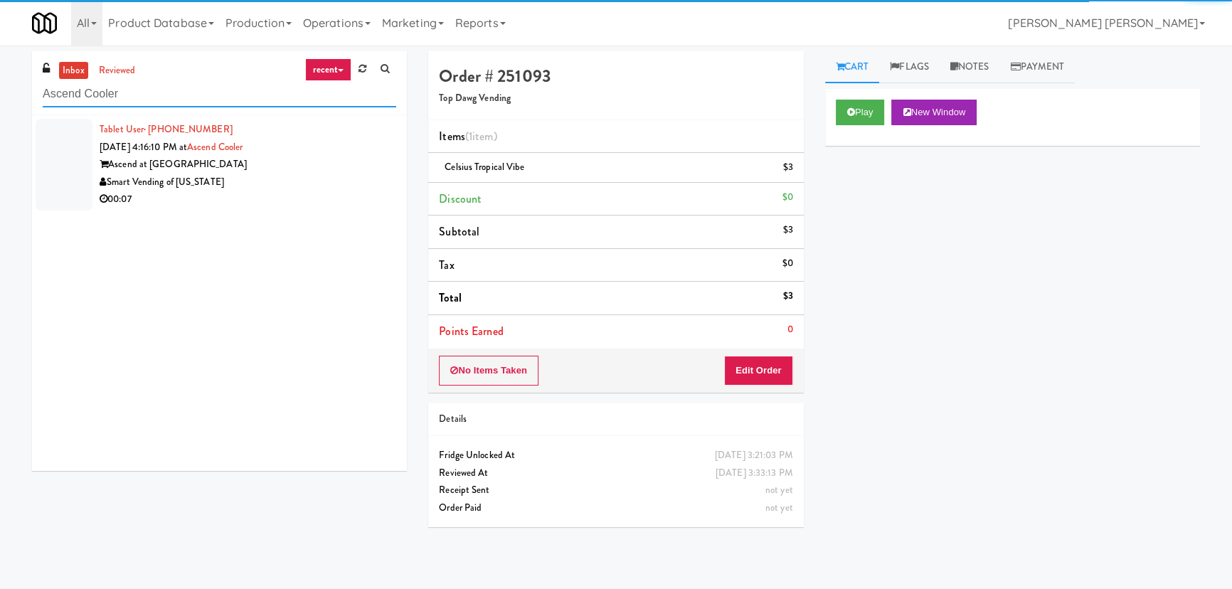
type input "Ascend Cooler"
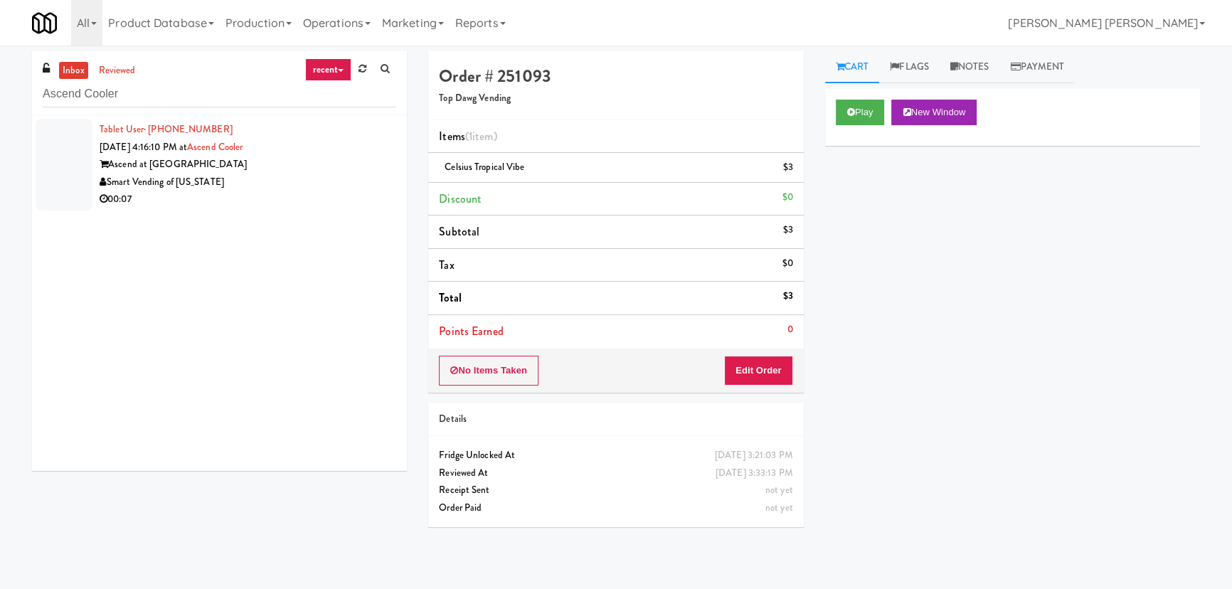
click at [281, 179] on div "Smart Vending of [US_STATE]" at bounding box center [248, 183] width 297 height 18
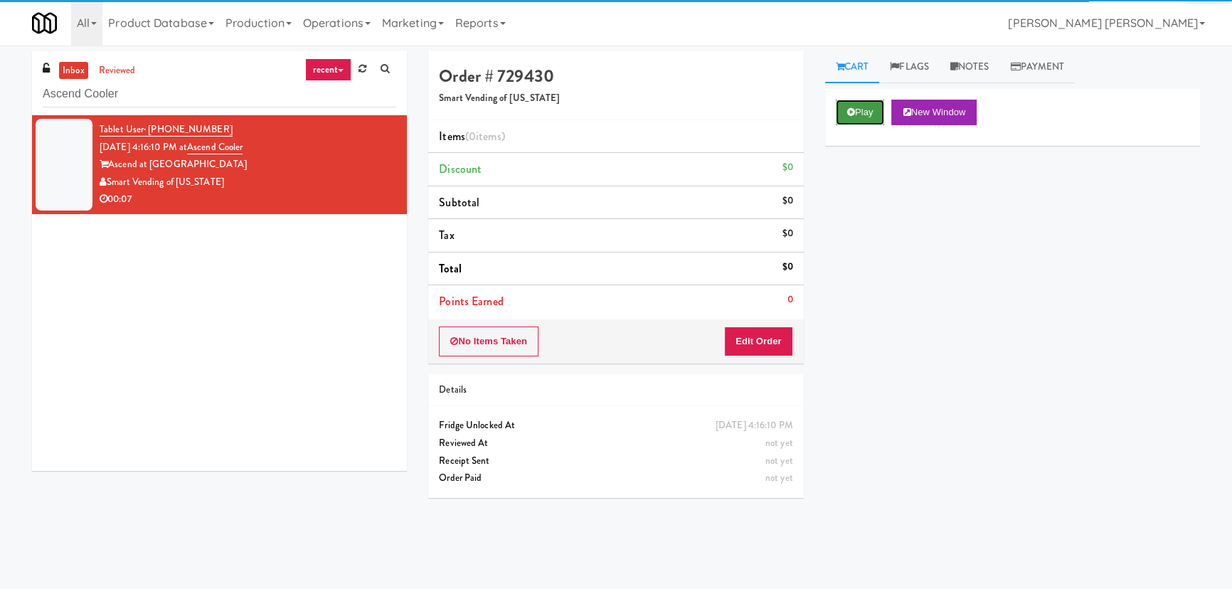
click at [857, 116] on button "Play" at bounding box center [860, 113] width 49 height 26
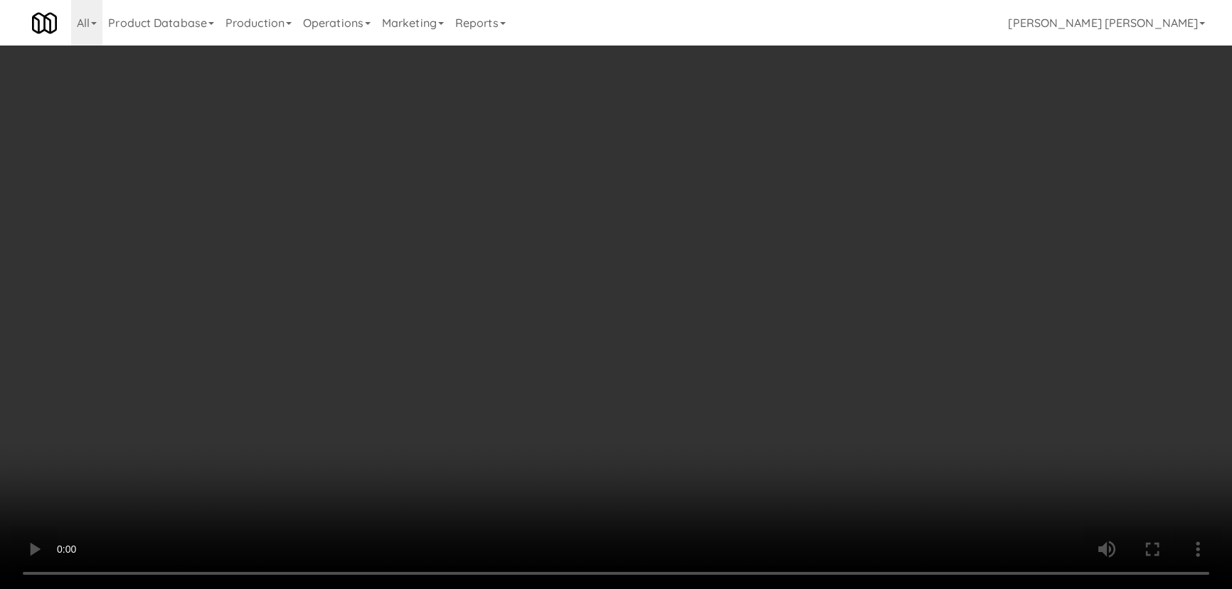
click at [766, 558] on video at bounding box center [616, 294] width 1232 height 589
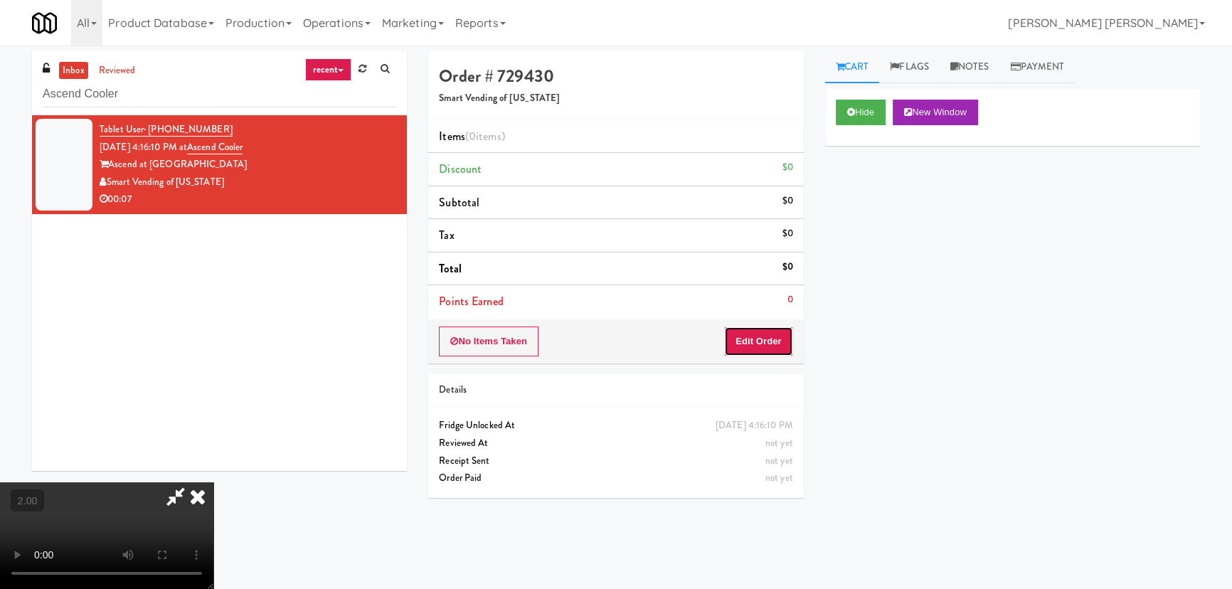
click at [777, 346] on button "Edit Order" at bounding box center [758, 342] width 69 height 30
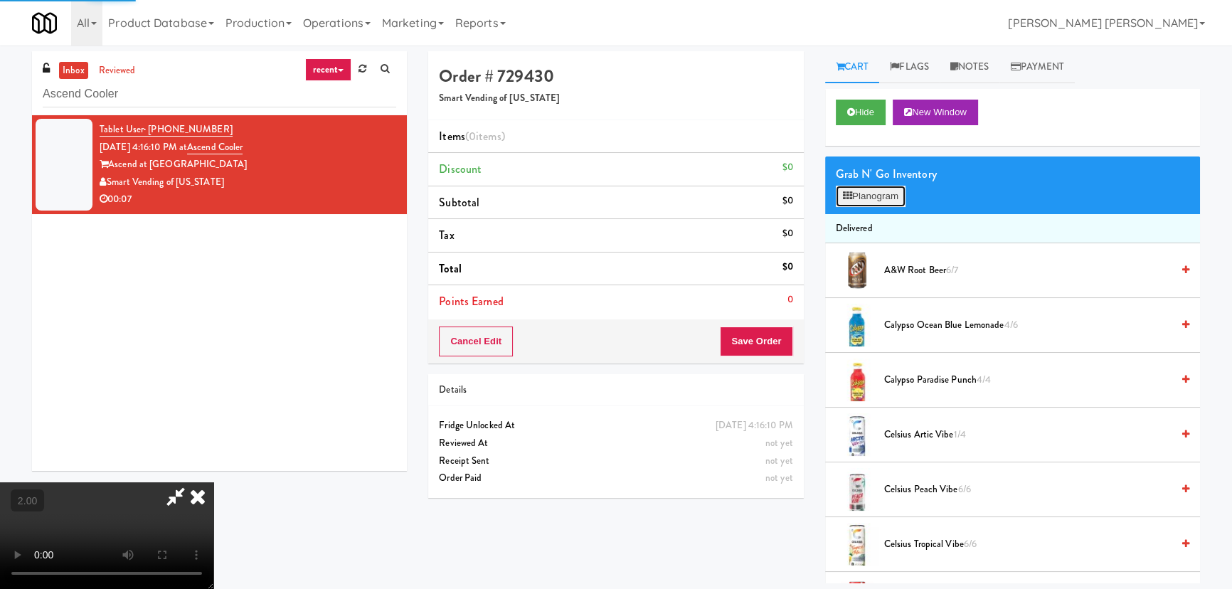
click at [851, 191] on icon at bounding box center [847, 195] width 9 height 9
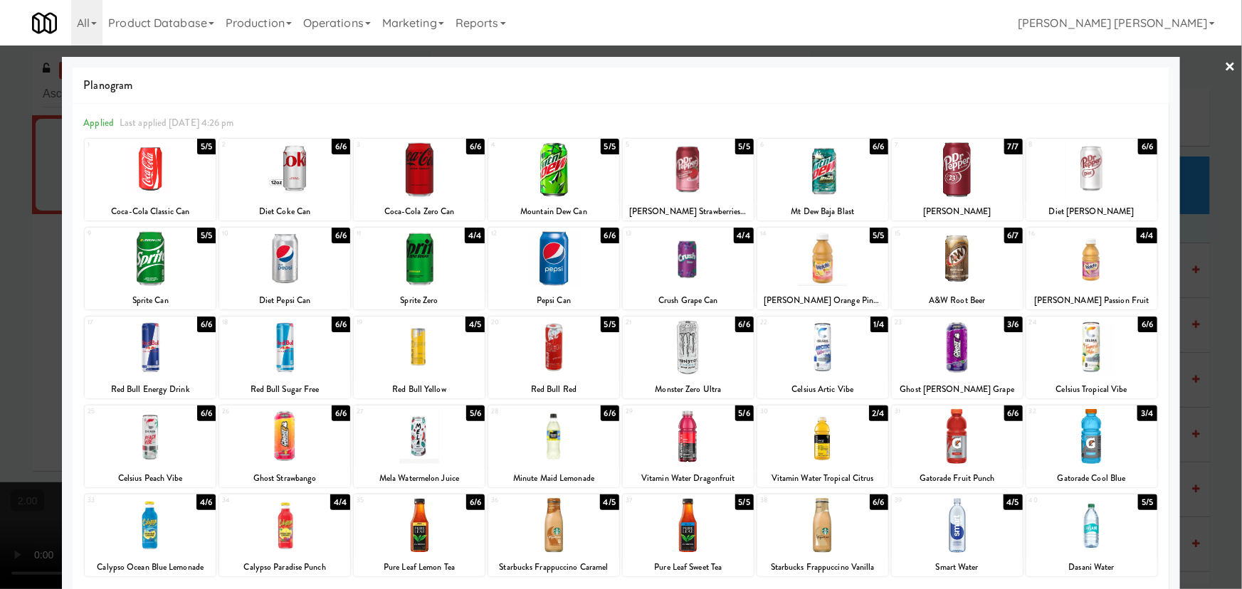
drag, startPoint x: 810, startPoint y: 366, endPoint x: 825, endPoint y: 364, distance: 15.0
click at [811, 366] on div at bounding box center [822, 347] width 131 height 55
click at [1224, 66] on link "×" at bounding box center [1229, 68] width 11 height 44
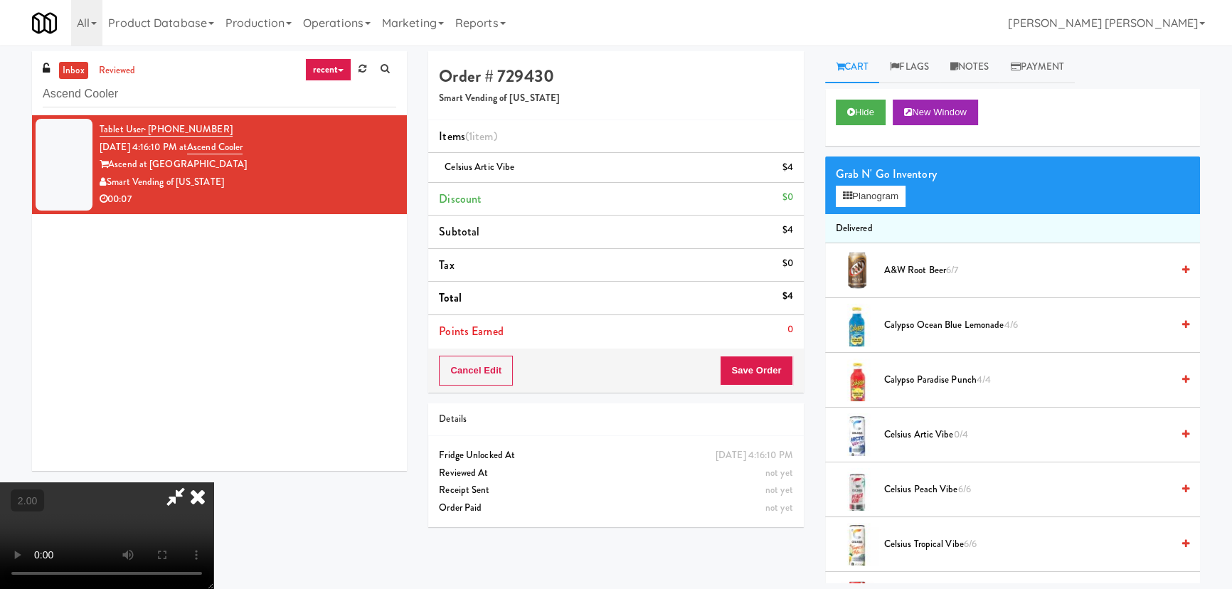
click at [213, 482] on icon at bounding box center [197, 496] width 31 height 28
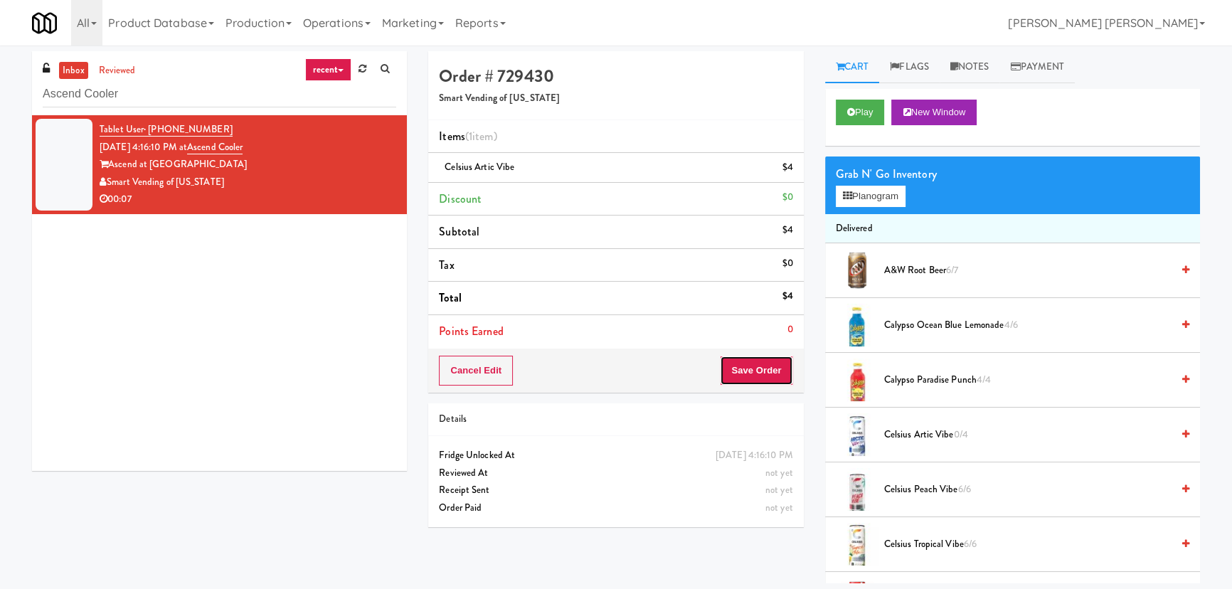
click at [743, 363] on button "Save Order" at bounding box center [756, 371] width 73 height 30
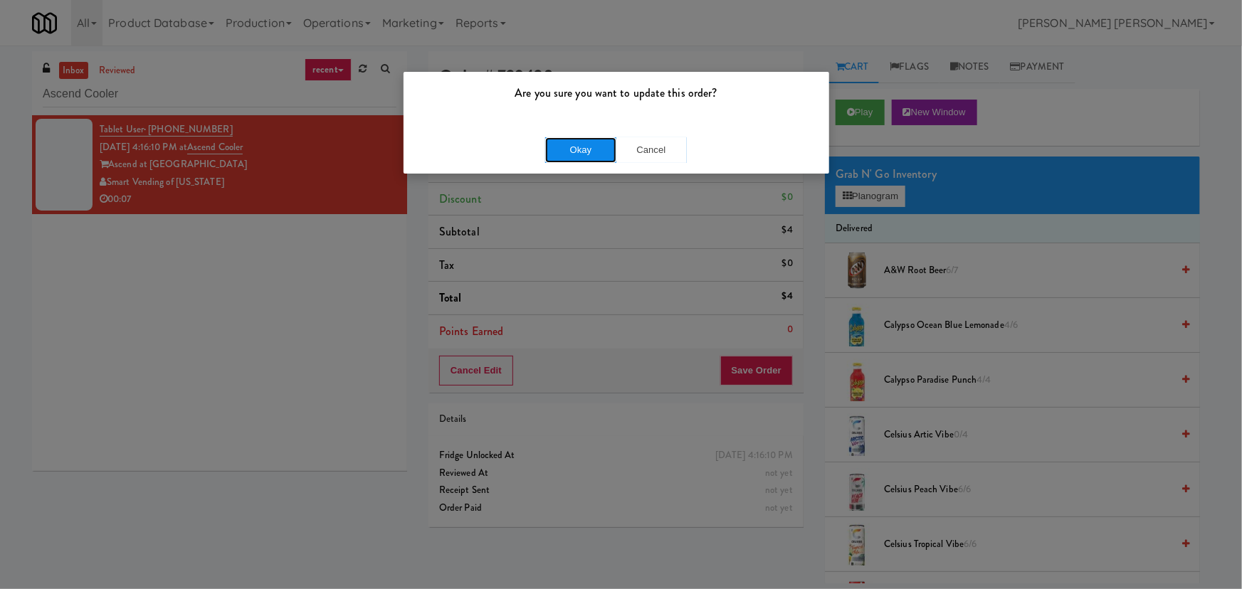
click at [601, 150] on button "Okay" at bounding box center [580, 150] width 71 height 26
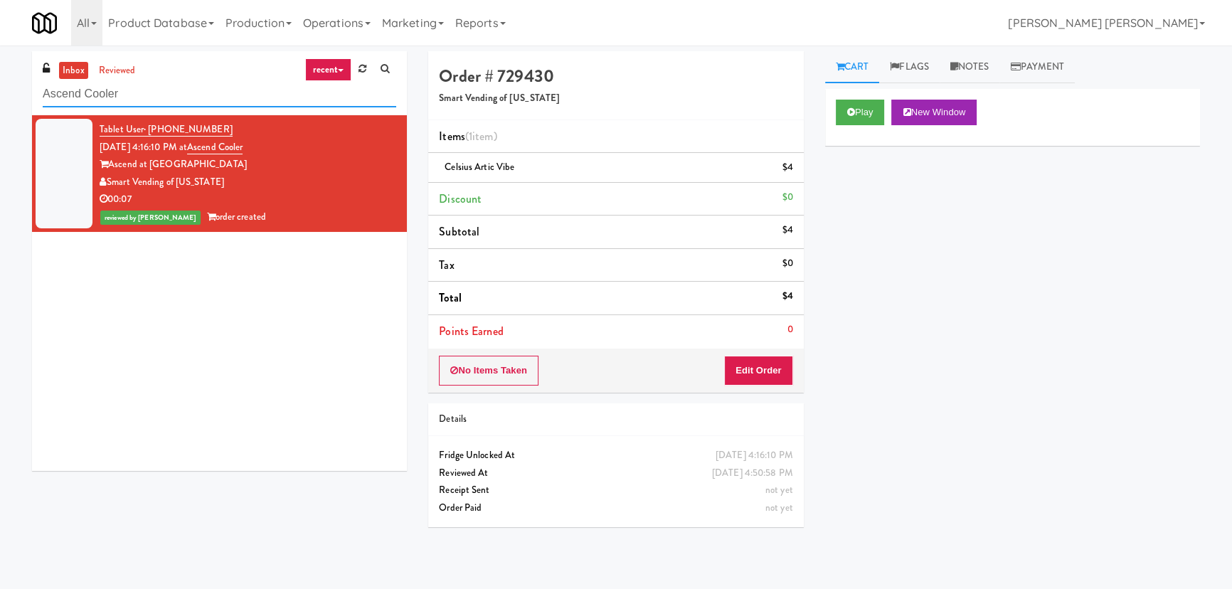
drag, startPoint x: 163, startPoint y: 92, endPoint x: -145, endPoint y: 117, distance: 309.1
click at [0, 117] on html "Are you sure you want to update this order? Okay Cancel Okay Are you sure you w…" at bounding box center [616, 294] width 1232 height 589
paste input "HP Drivers Pick Up Combo"
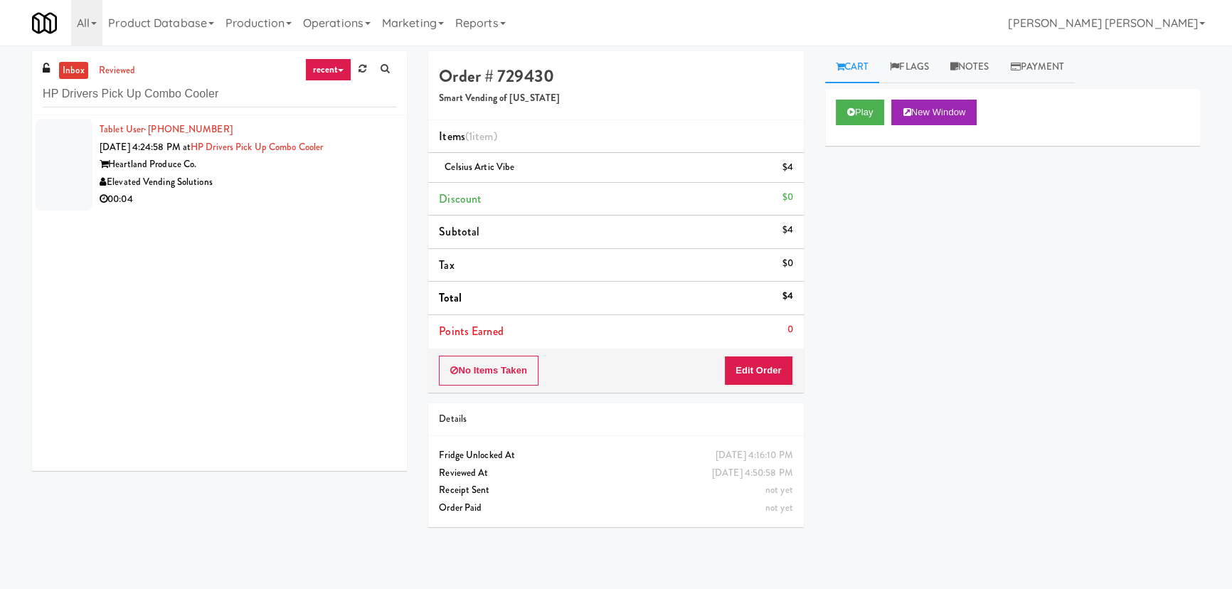
click at [263, 187] on div "Elevated Vending Solutions" at bounding box center [248, 183] width 297 height 18
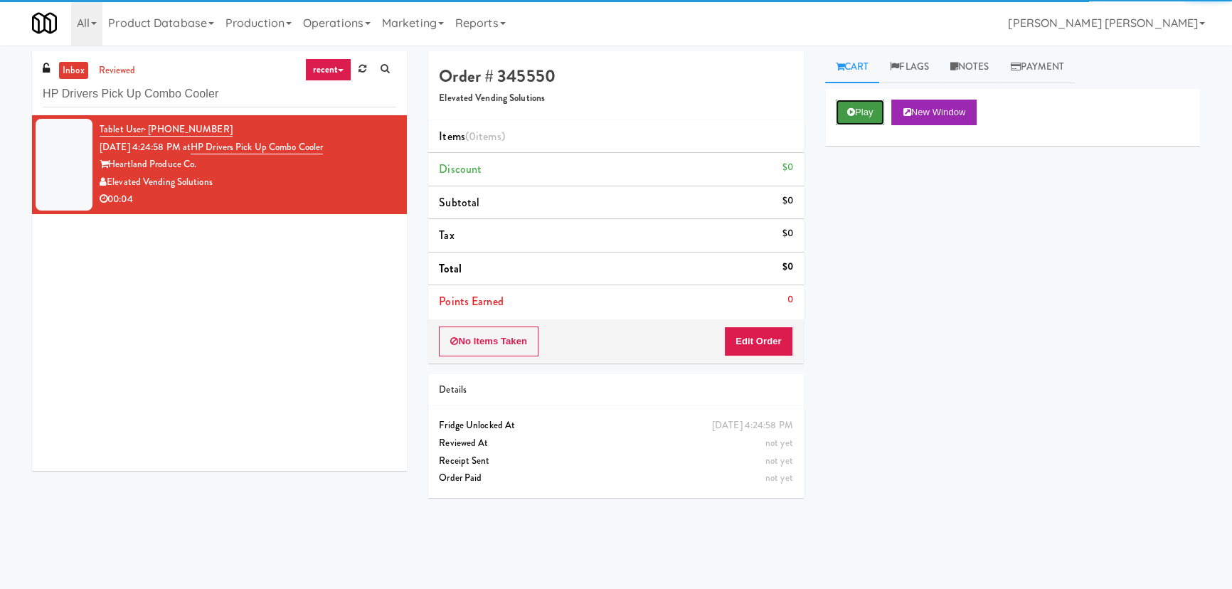
click at [858, 108] on button "Play" at bounding box center [860, 113] width 49 height 26
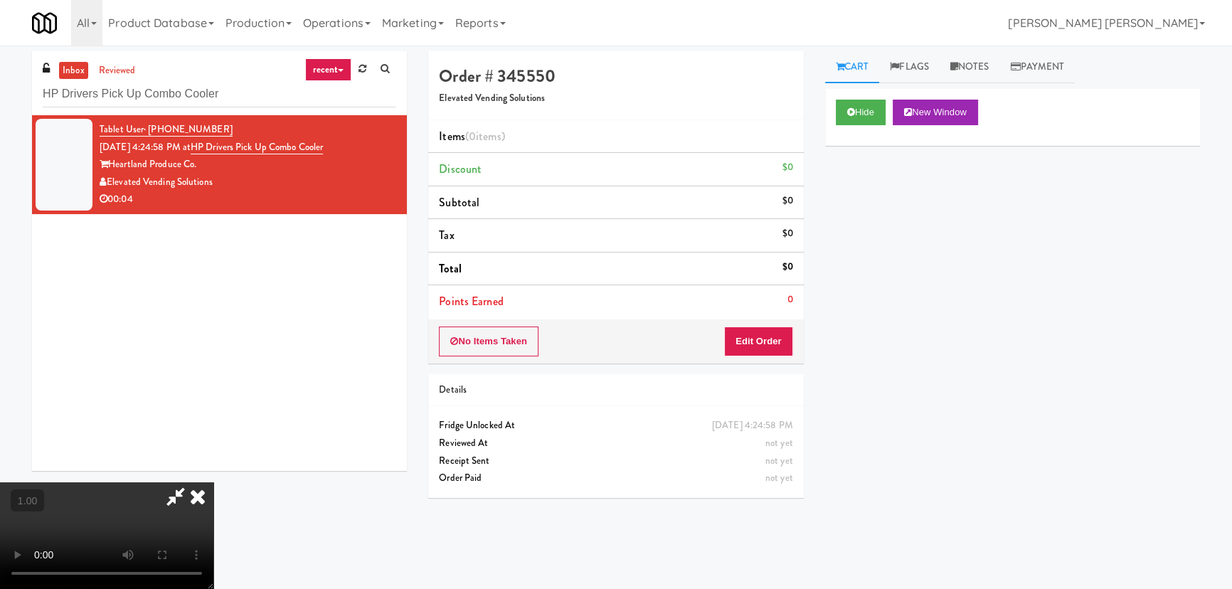
scroll to position [29, 0]
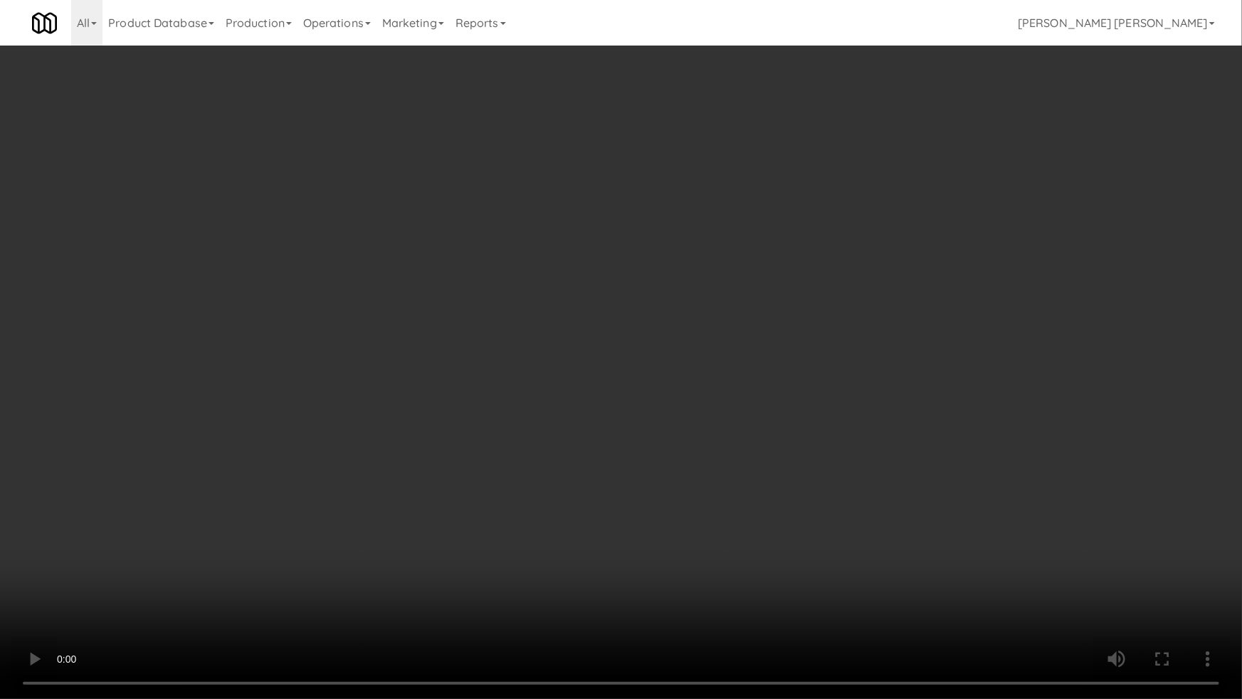
click at [629, 499] on video at bounding box center [621, 349] width 1242 height 699
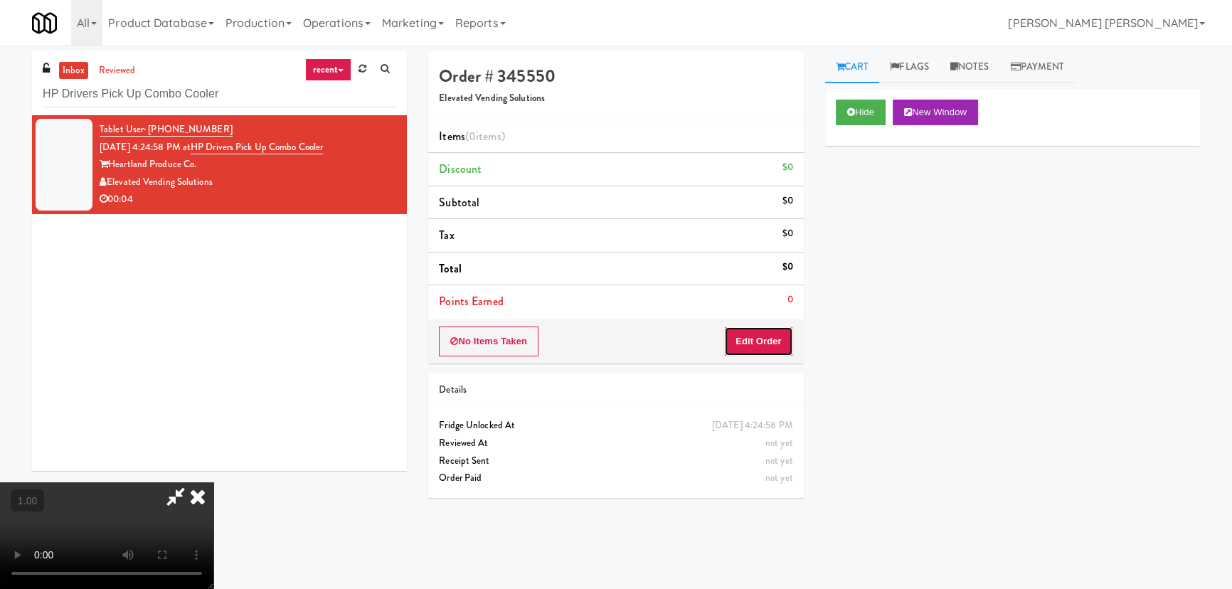
click at [759, 337] on button "Edit Order" at bounding box center [758, 342] width 69 height 30
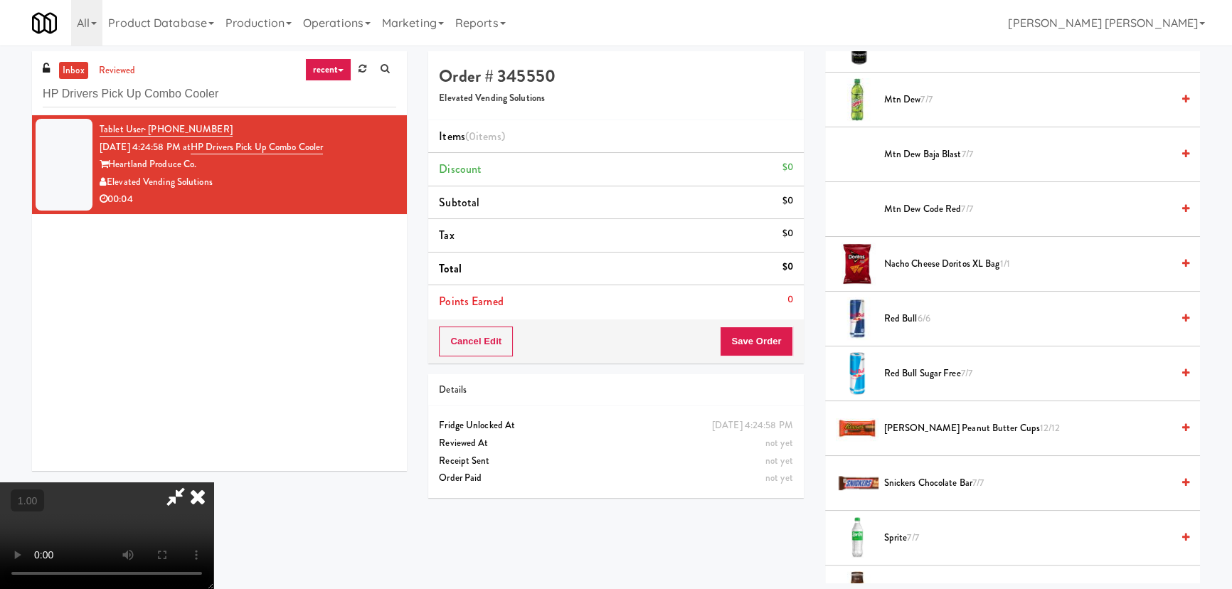
scroll to position [1229, 0]
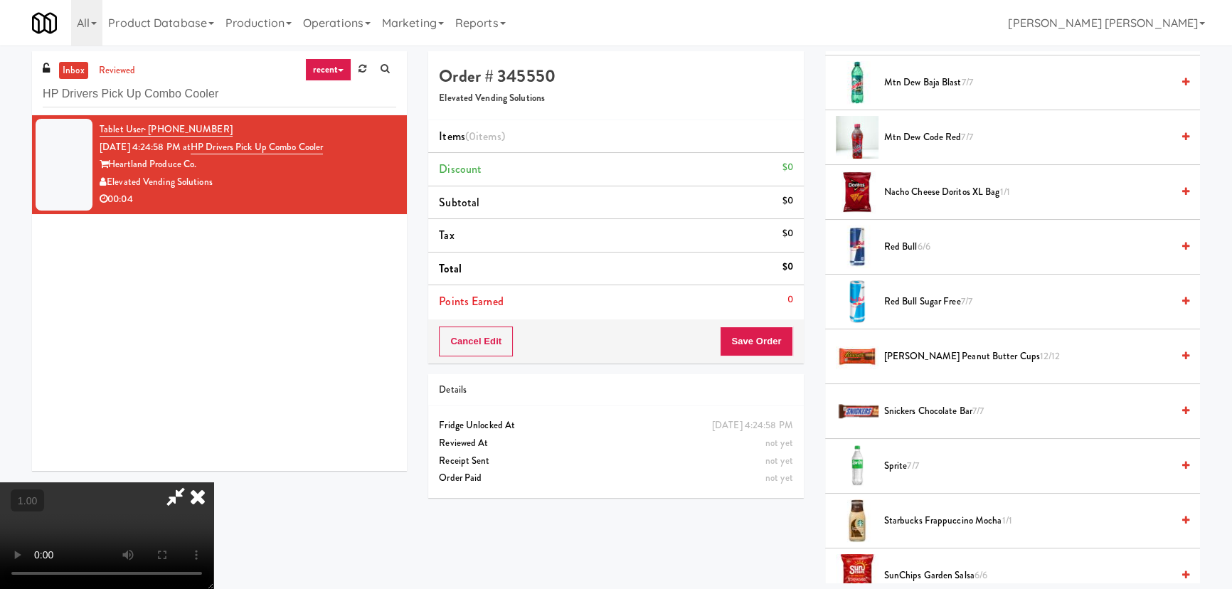
click at [901, 461] on span "Sprite 7/7" at bounding box center [1027, 466] width 287 height 18
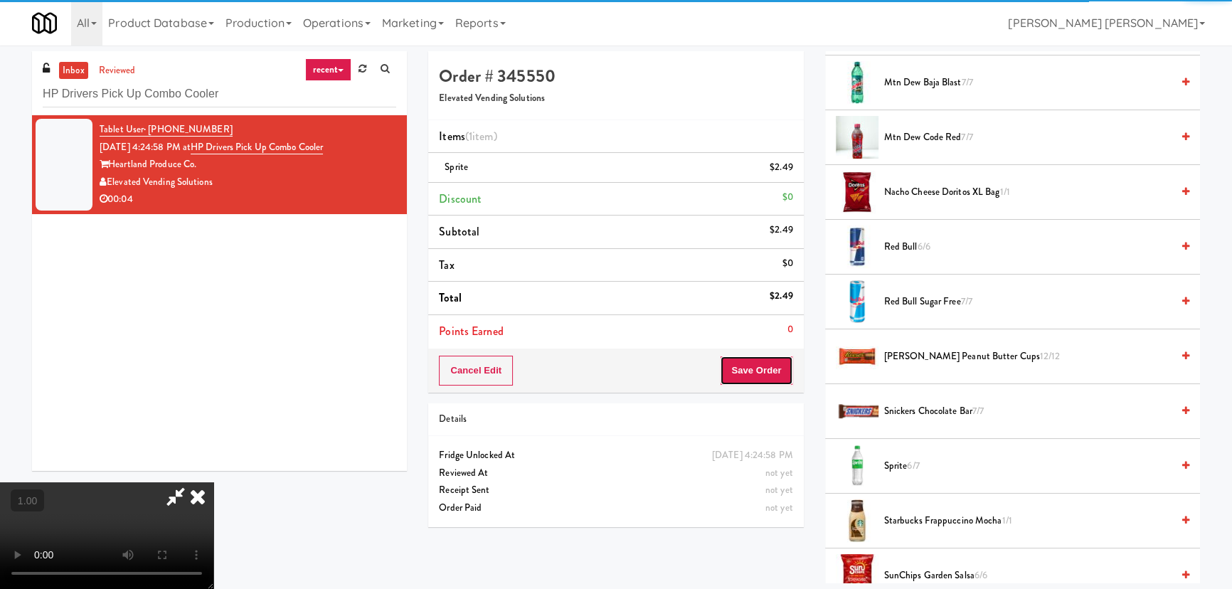
click at [768, 374] on button "Save Order" at bounding box center [756, 371] width 73 height 30
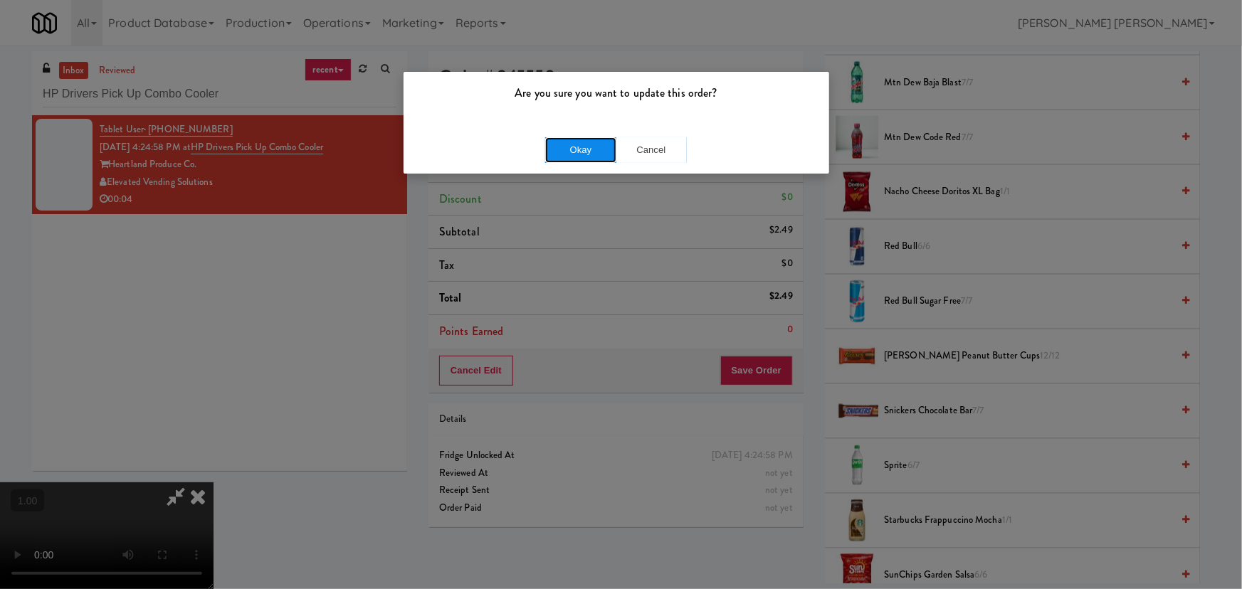
click at [577, 149] on button "Okay" at bounding box center [580, 150] width 71 height 26
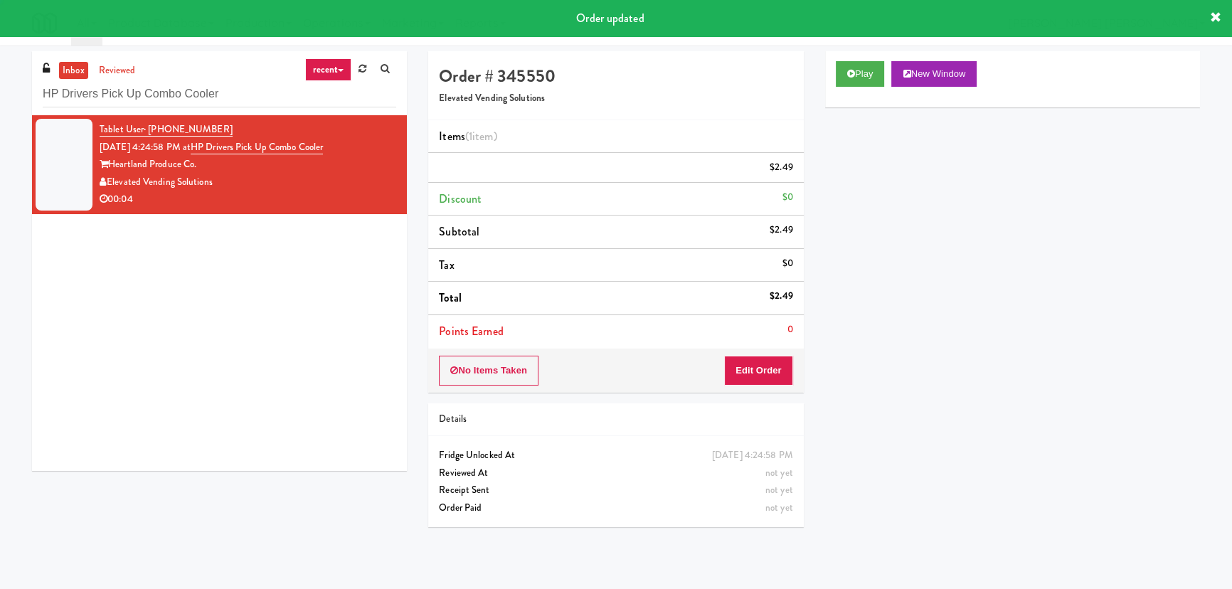
scroll to position [0, 0]
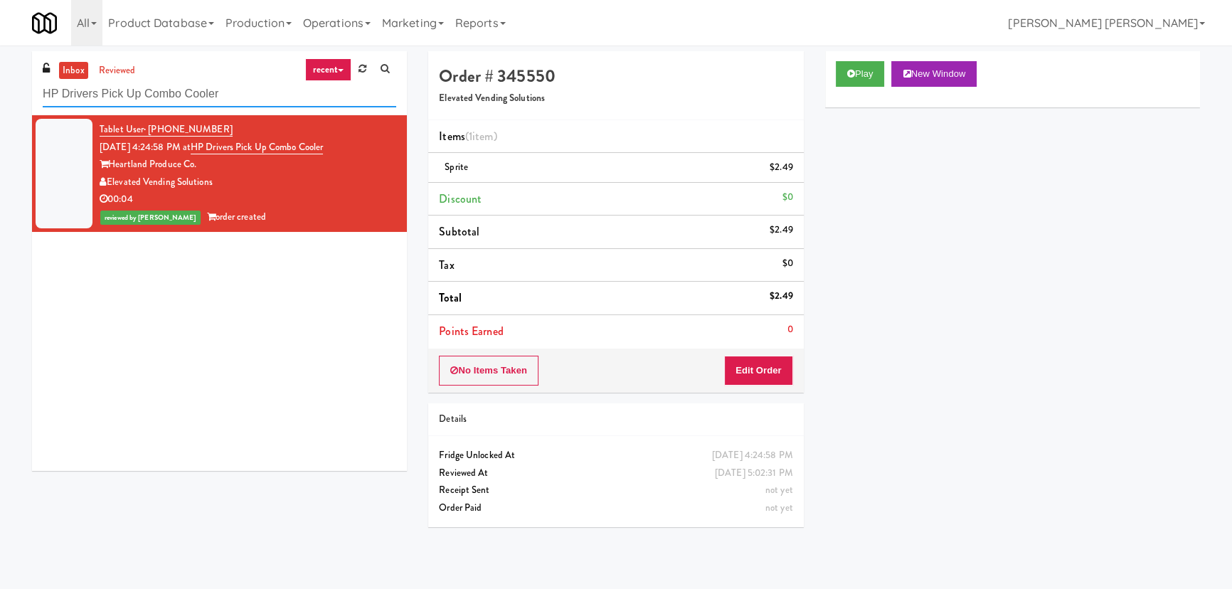
drag, startPoint x: 258, startPoint y: 97, endPoint x: -219, endPoint y: 78, distance: 477.8
click at [0, 78] on html "Are you sure you want to update this order? Okay Cancel Okay Are you sure you w…" at bounding box center [616, 294] width 1232 height 589
paste input "ealthtrax Cafe Drinks"
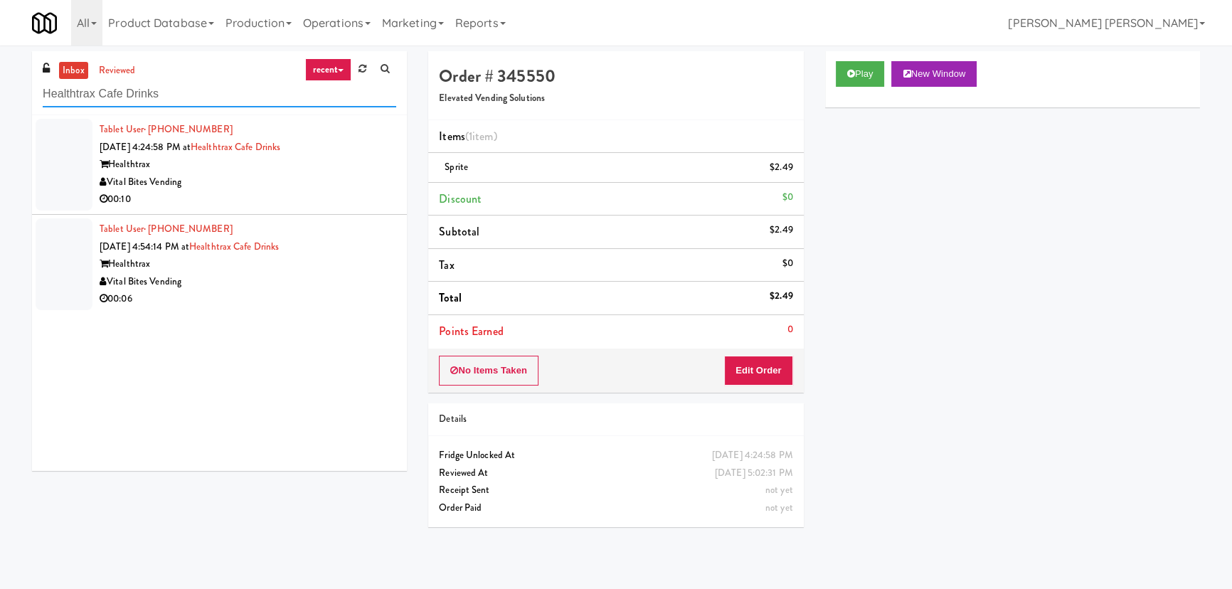
type input "Healthtrax Cafe Drinks"
click at [280, 287] on div "Vital Bites Vending" at bounding box center [248, 282] width 297 height 18
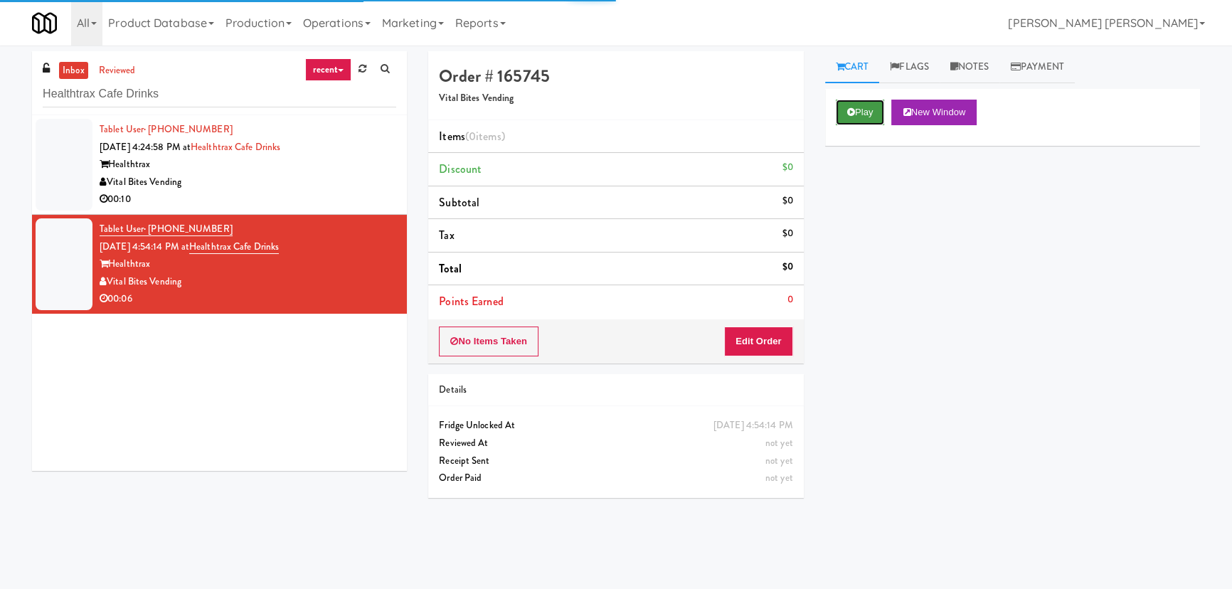
click at [884, 112] on button "Play" at bounding box center [860, 113] width 49 height 26
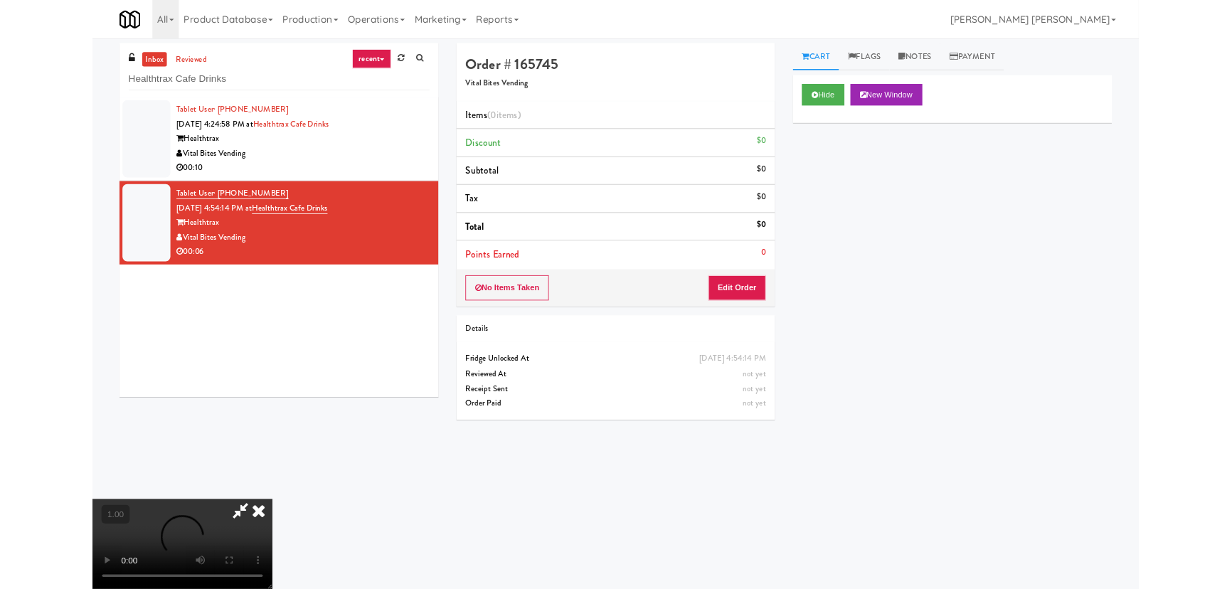
scroll to position [29, 0]
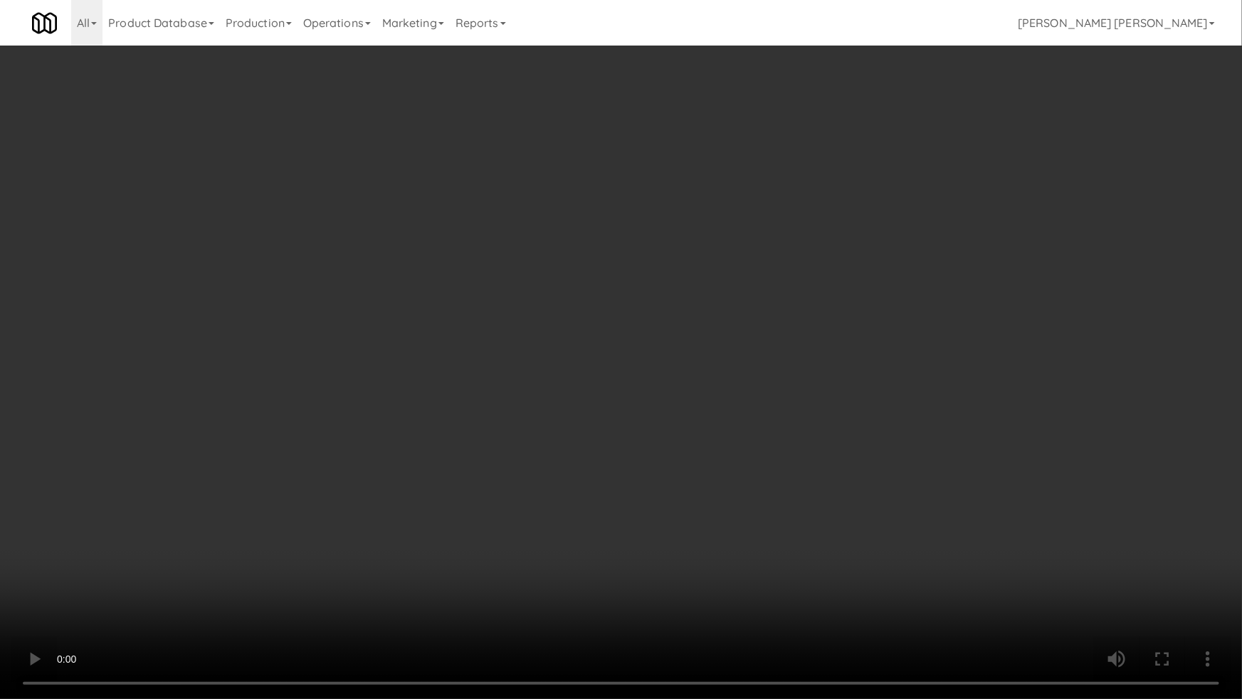
drag, startPoint x: 808, startPoint y: 541, endPoint x: 565, endPoint y: 449, distance: 260.1
click at [806, 541] on video at bounding box center [621, 349] width 1242 height 699
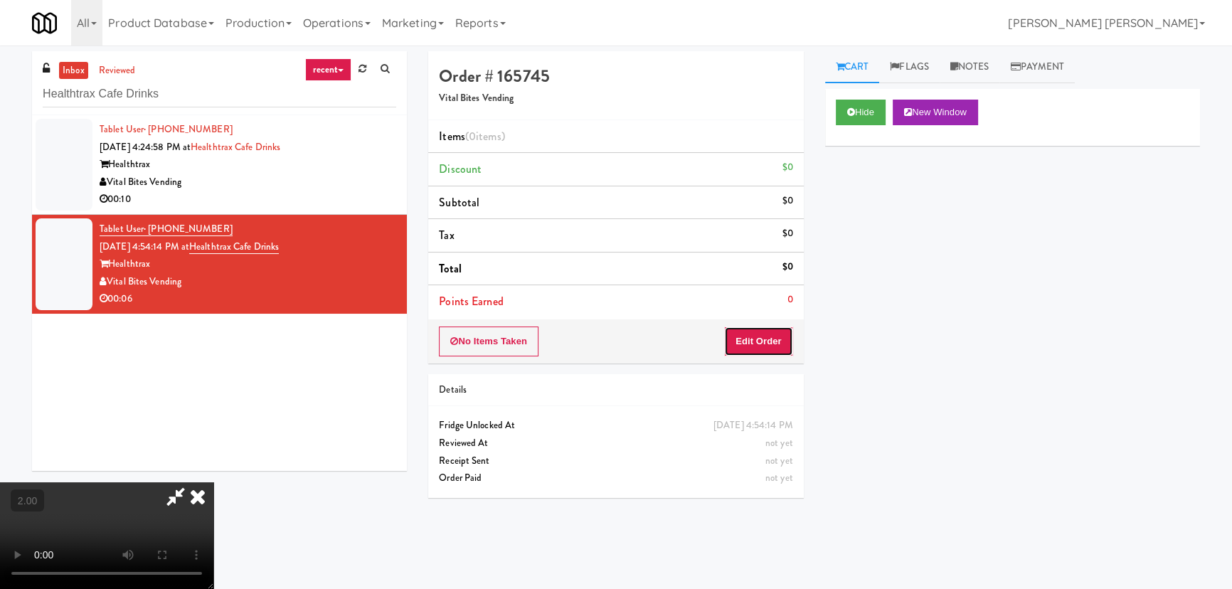
click at [775, 342] on button "Edit Order" at bounding box center [758, 342] width 69 height 30
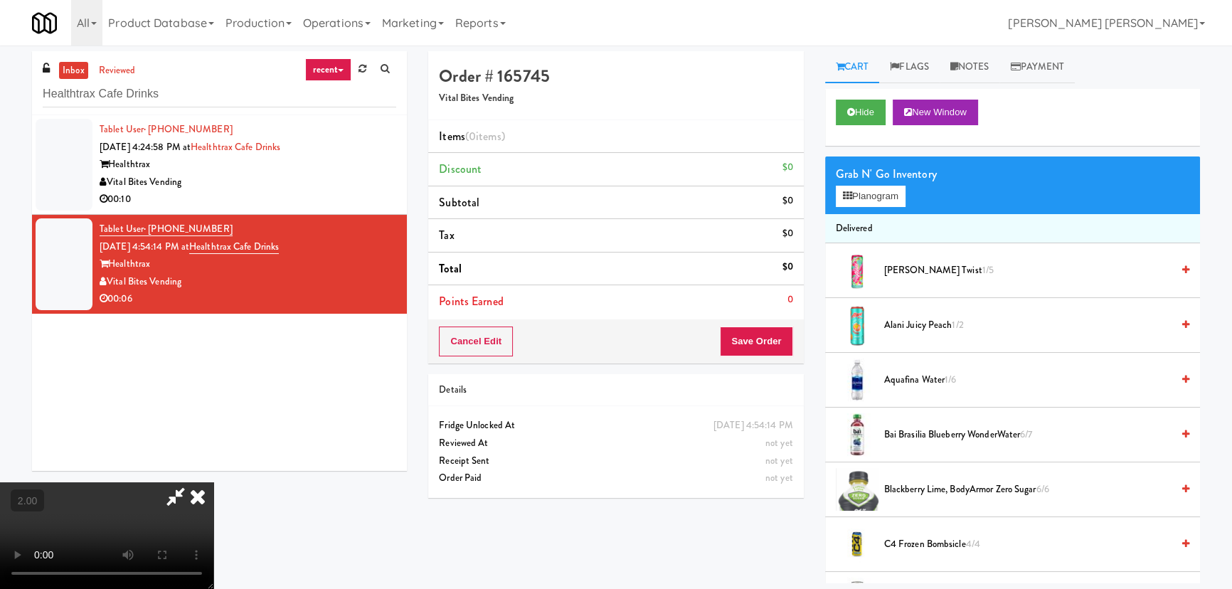
click at [907, 546] on span "C4 Frozen Bombsicle 4/4" at bounding box center [1027, 545] width 287 height 18
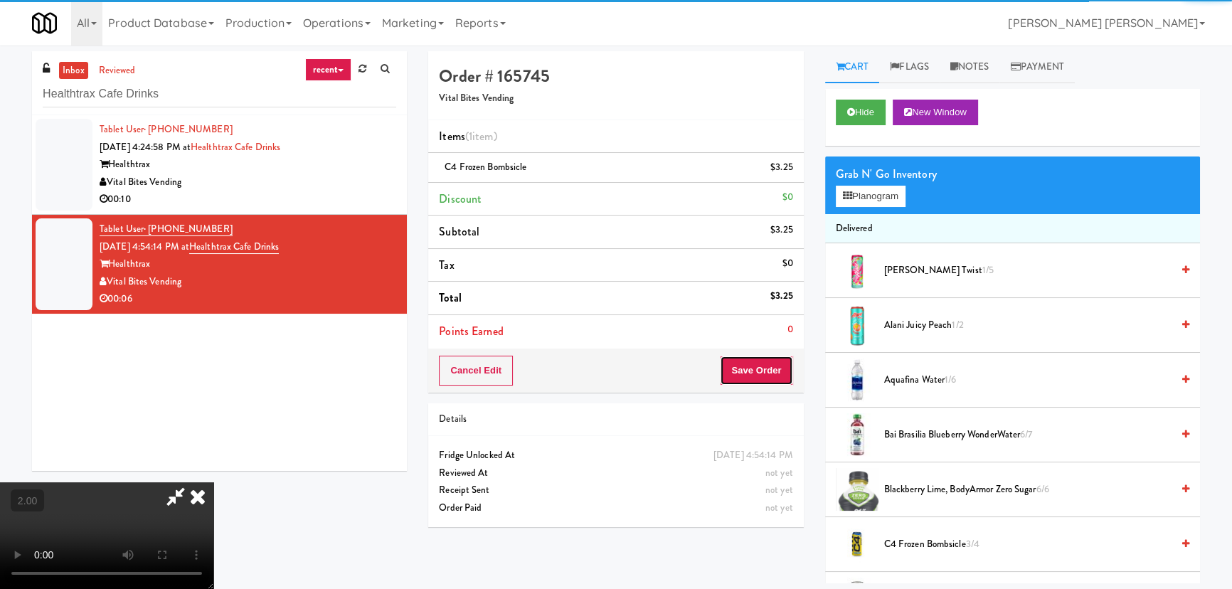
click at [759, 371] on button "Save Order" at bounding box center [756, 371] width 73 height 30
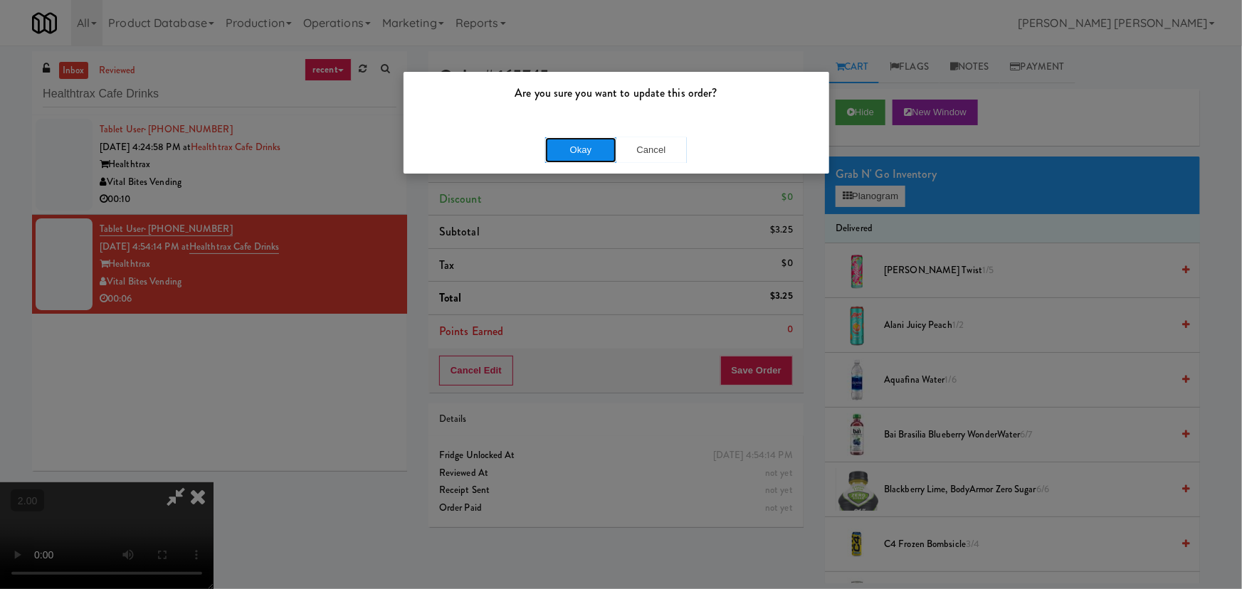
click at [570, 152] on button "Okay" at bounding box center [580, 150] width 71 height 26
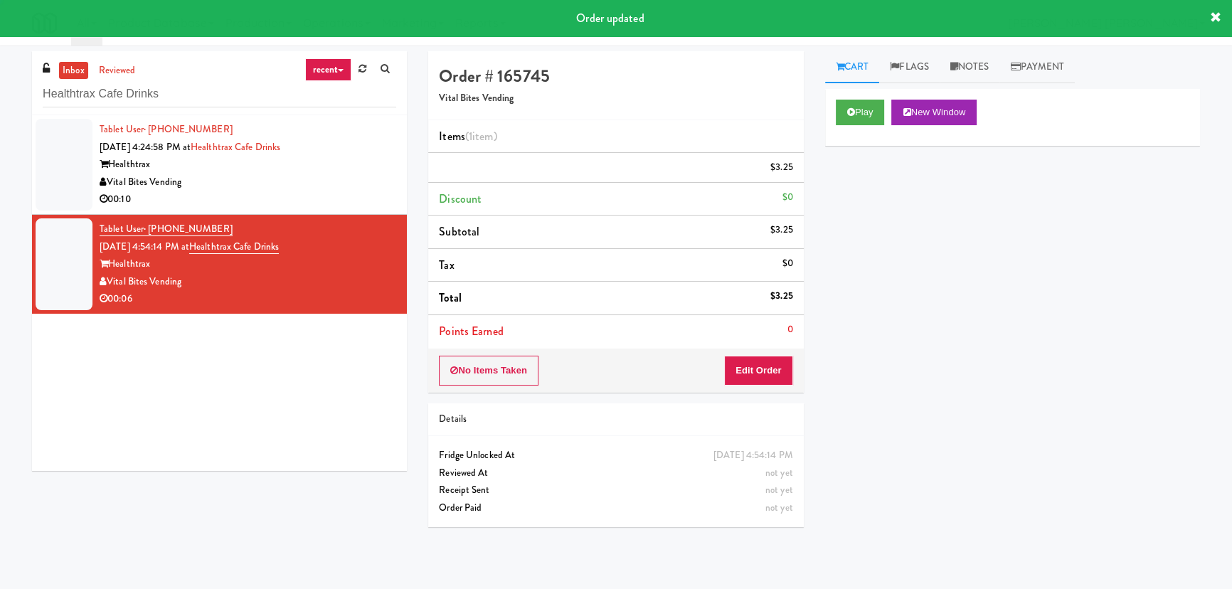
scroll to position [0, 0]
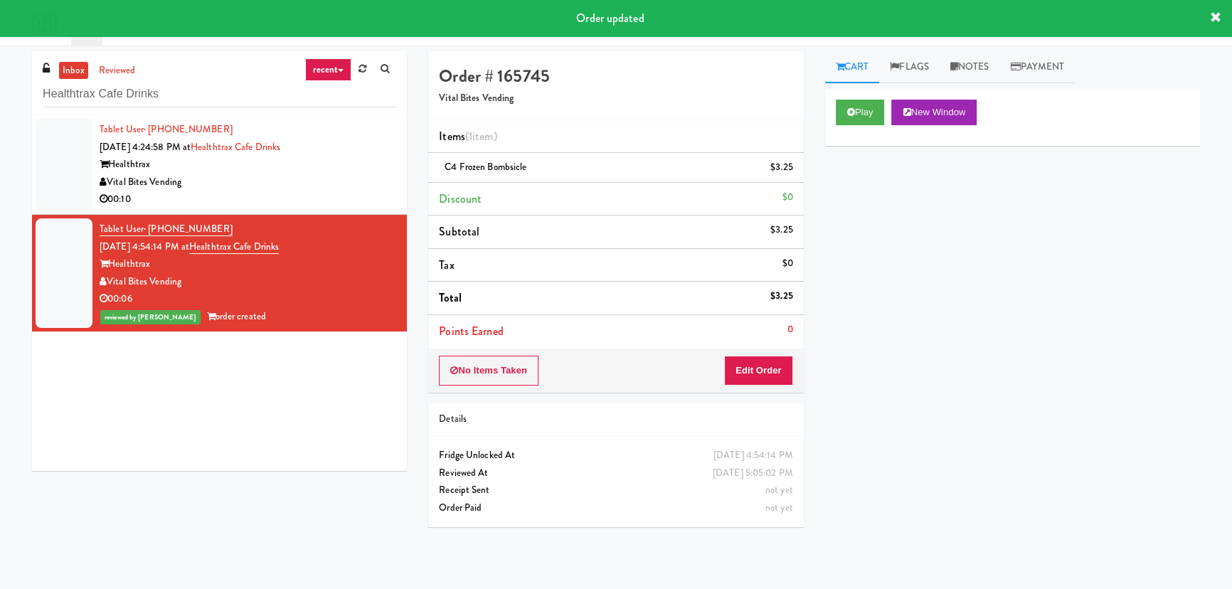
click at [320, 177] on div "Vital Bites Vending" at bounding box center [248, 183] width 297 height 18
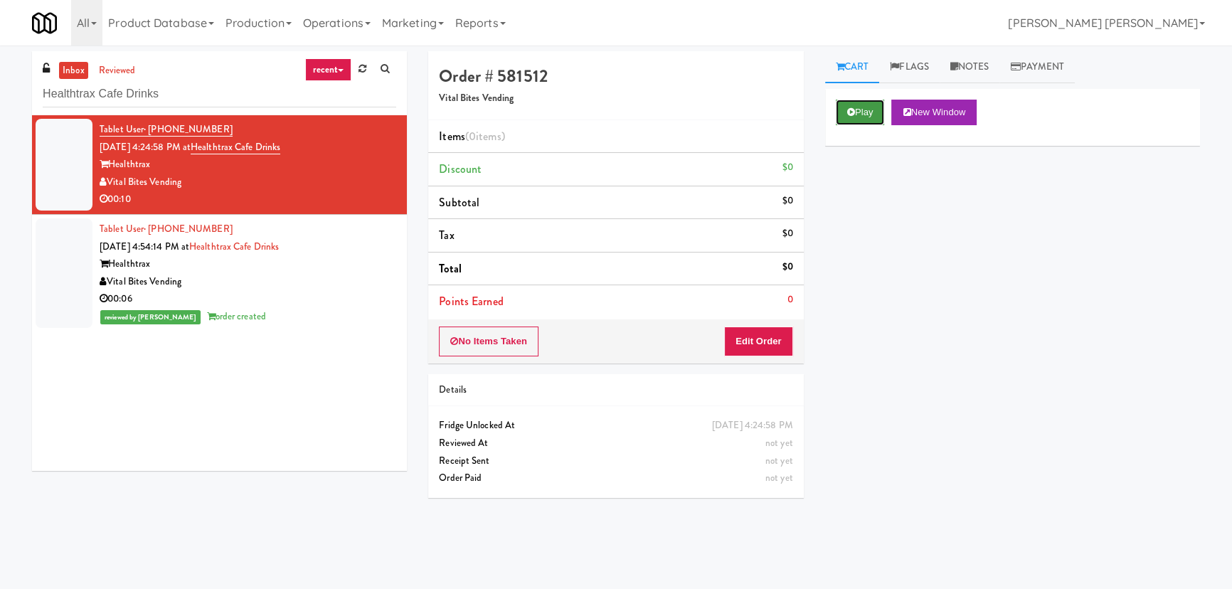
click at [862, 107] on button "Play" at bounding box center [860, 113] width 49 height 26
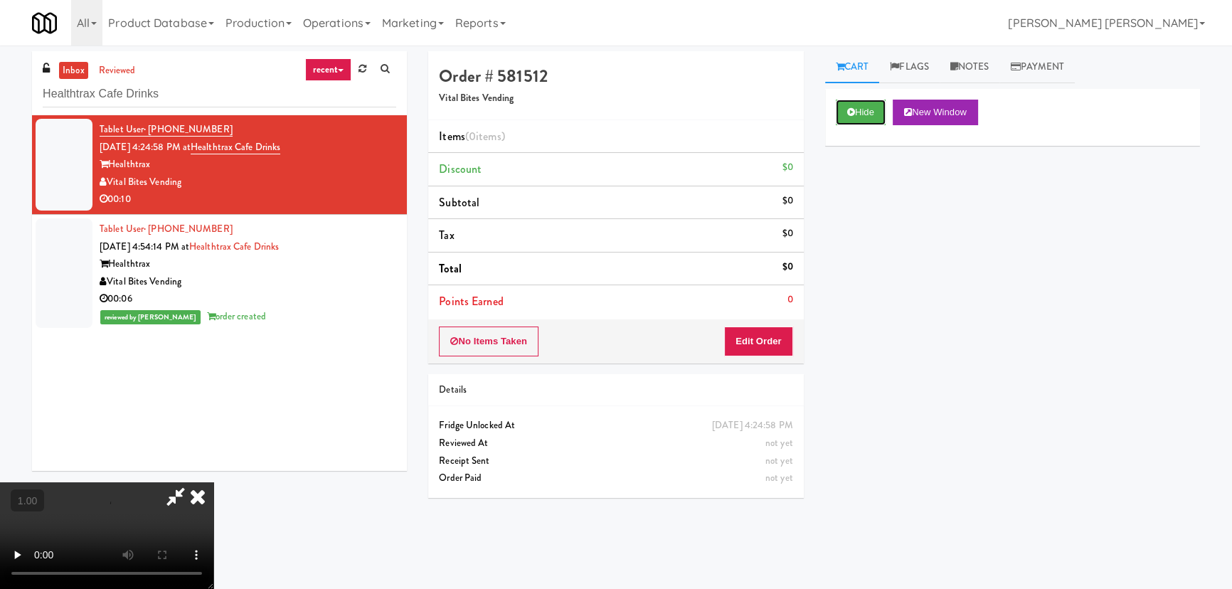
scroll to position [194, 0]
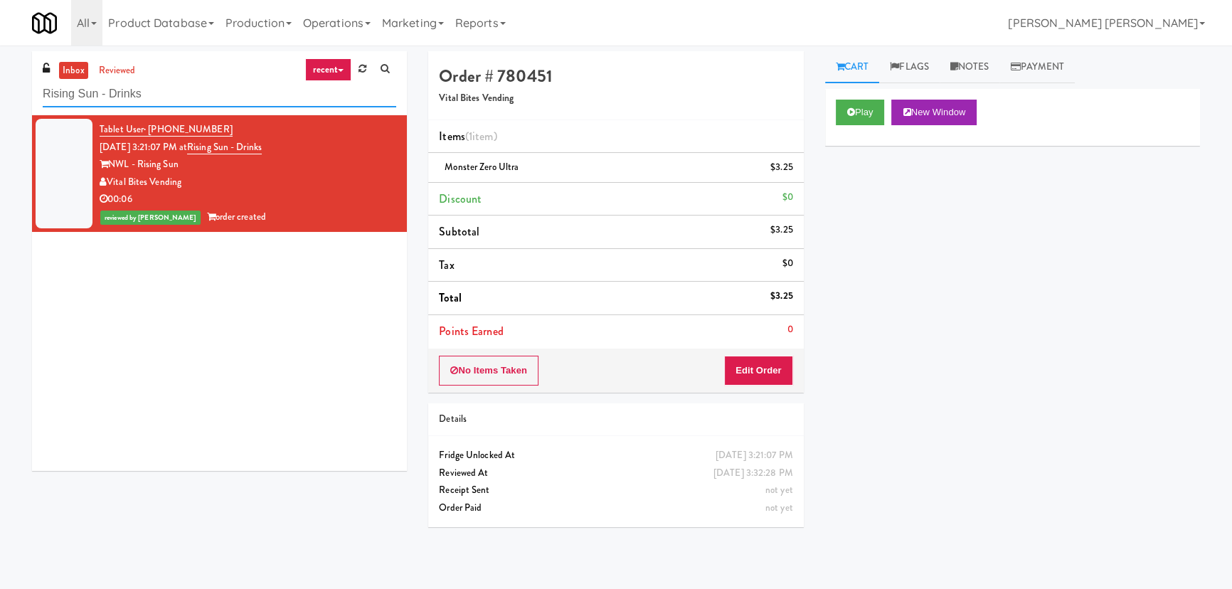
scroll to position [38, 0]
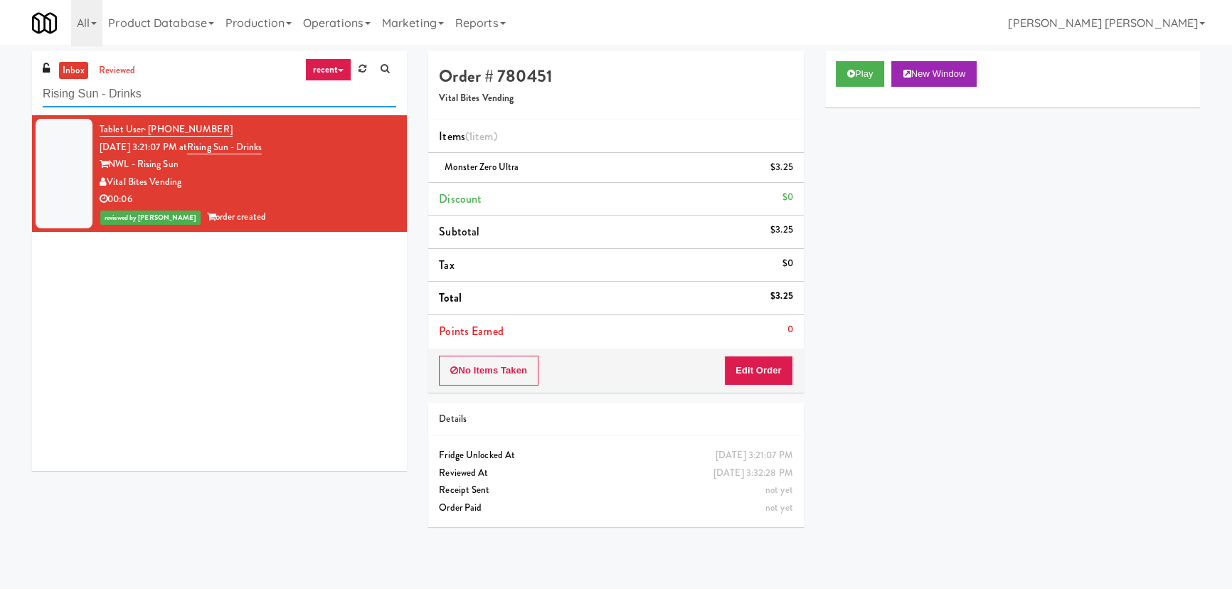
drag, startPoint x: -65, startPoint y: 90, endPoint x: -154, endPoint y: 90, distance: 89.6
click at [0, 90] on html "Are you sure you want to update this order? Okay Cancel Okay Are you sure you w…" at bounding box center [616, 294] width 1232 height 589
paste input "First Street - Cooler - Left"
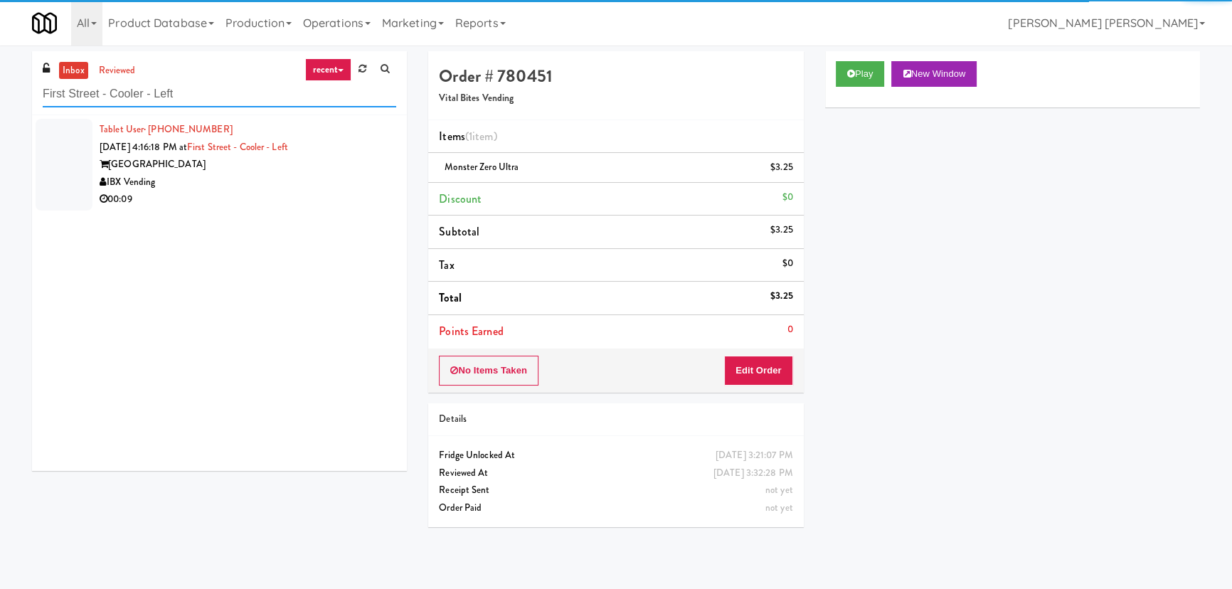
type input "First Street - Cooler - Left"
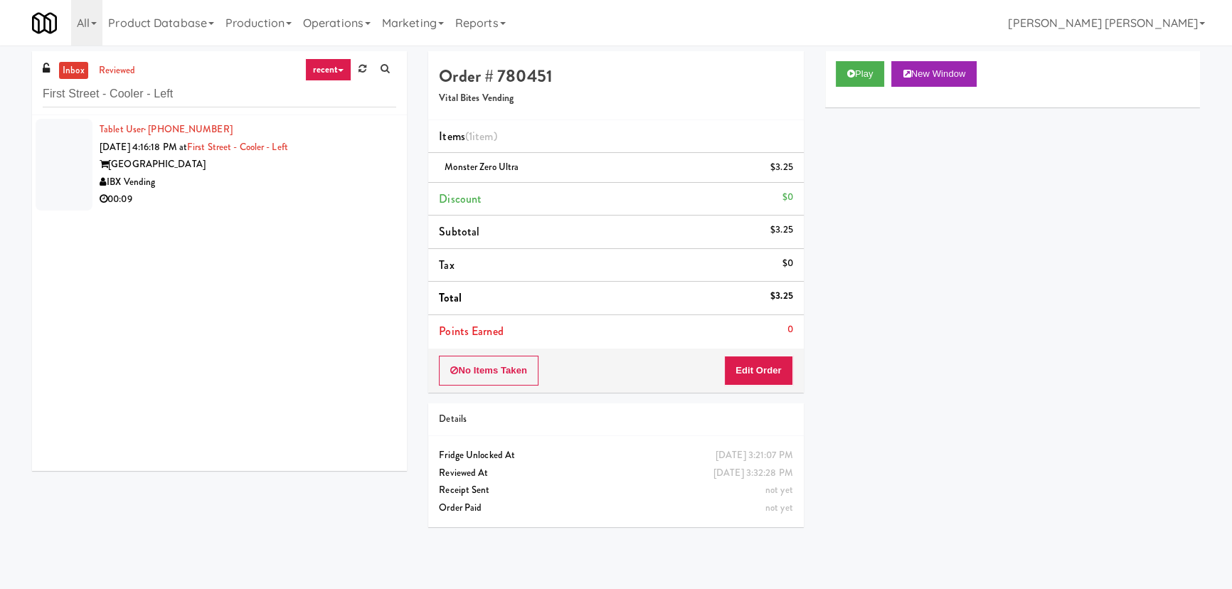
click at [288, 196] on div "00:09" at bounding box center [248, 200] width 297 height 18
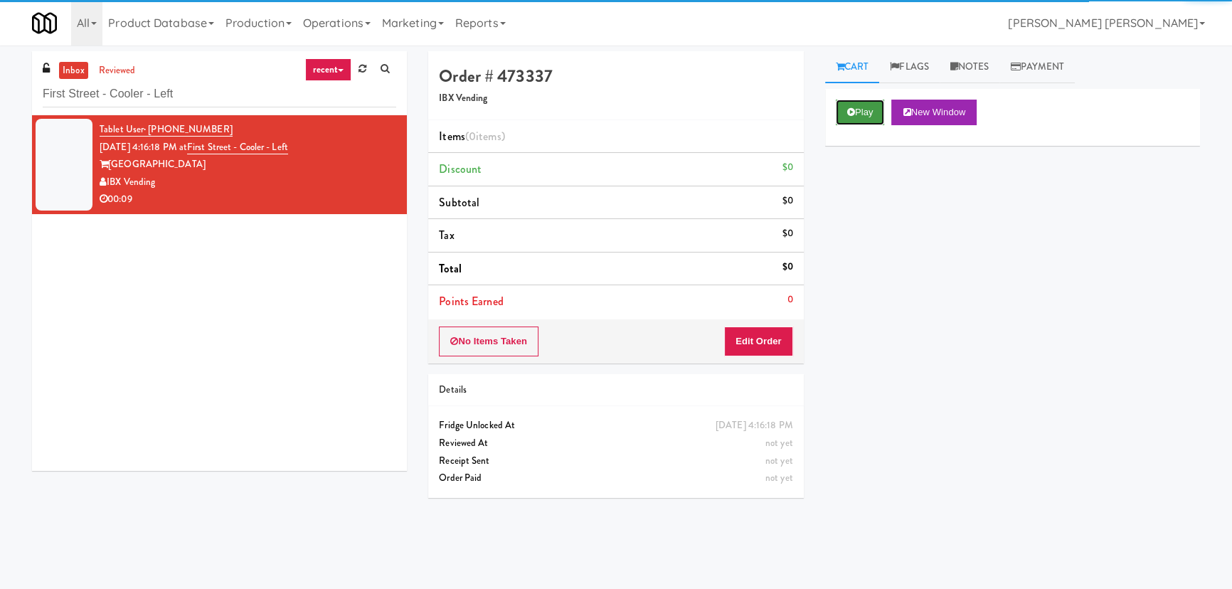
click at [864, 112] on button "Play" at bounding box center [860, 113] width 49 height 26
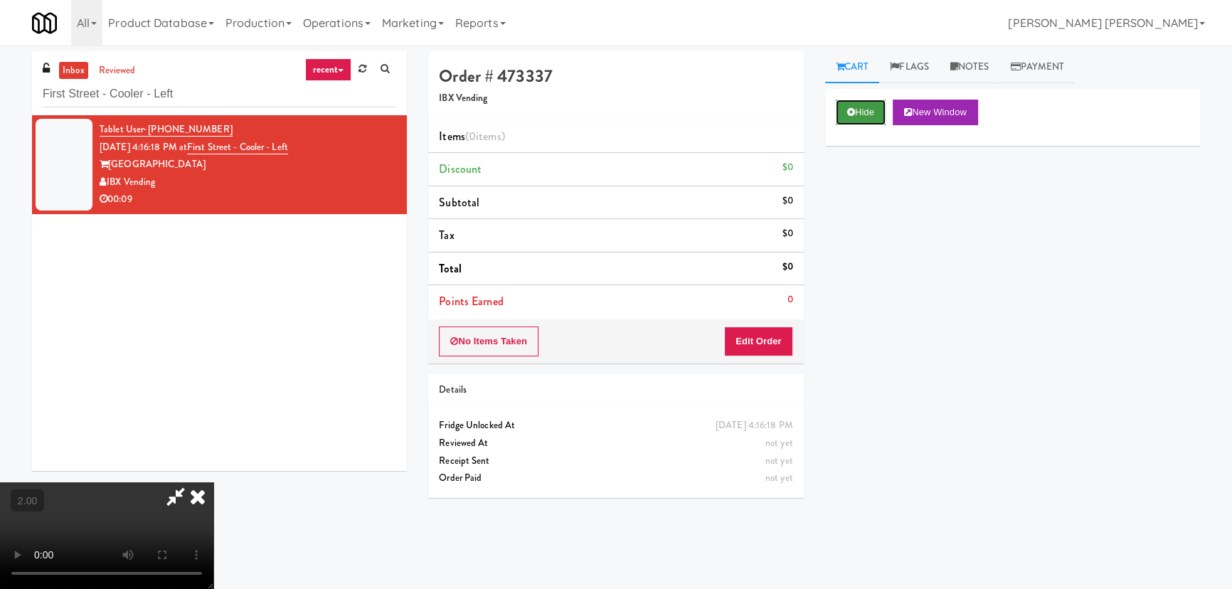
click at [862, 110] on button "Hide" at bounding box center [861, 113] width 50 height 26
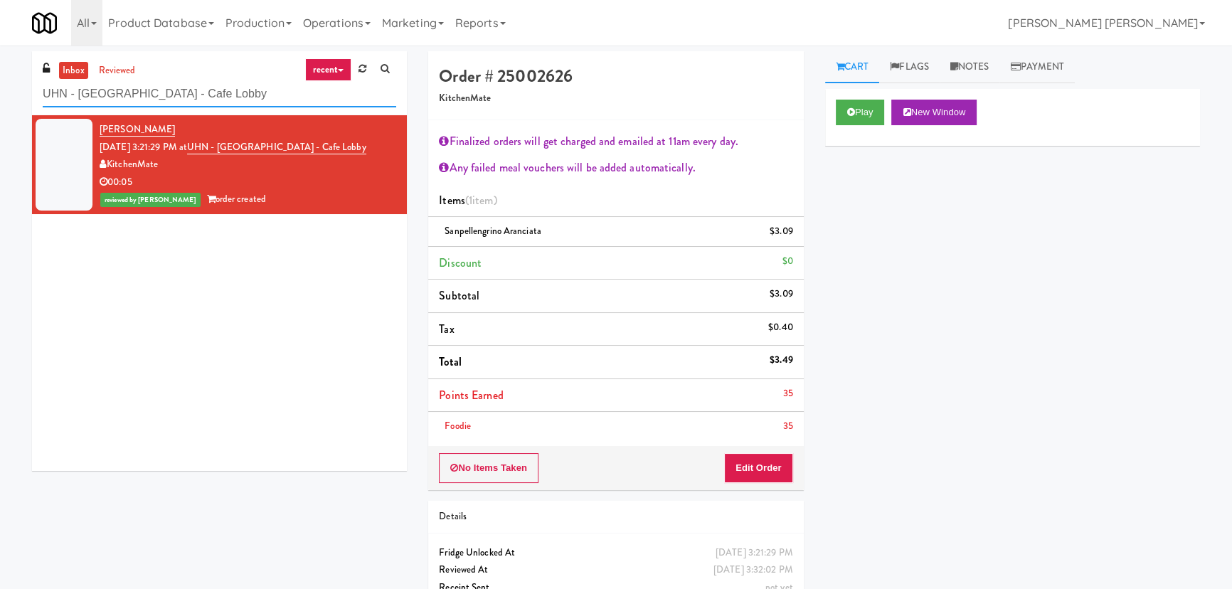
scroll to position [38, 0]
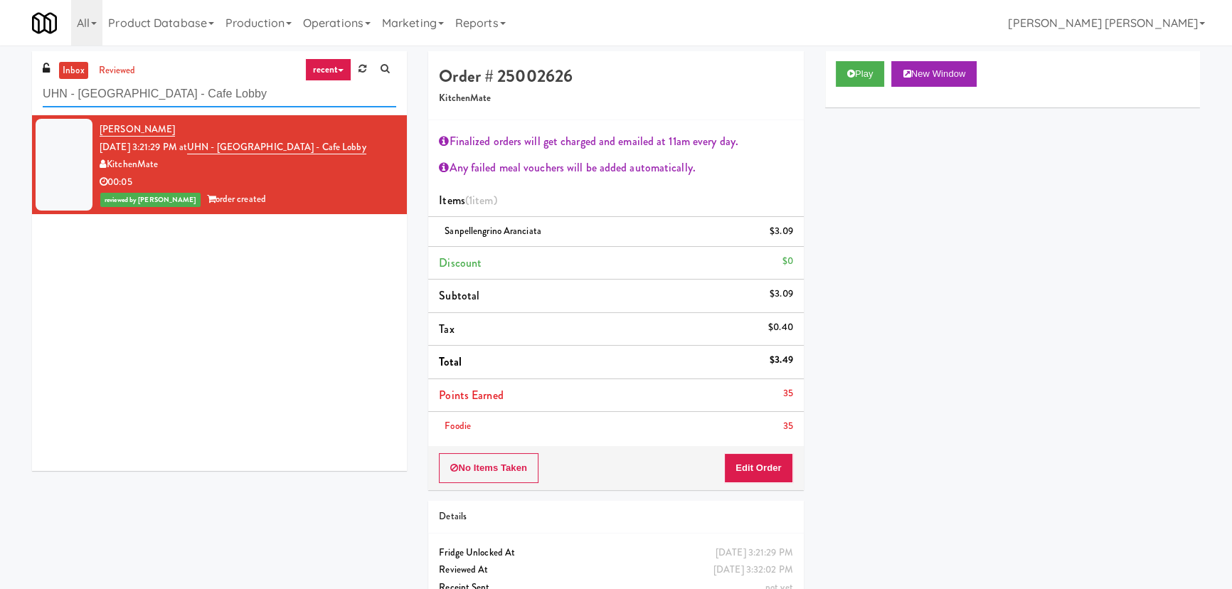
drag, startPoint x: -120, startPoint y: 106, endPoint x: -144, endPoint y: 106, distance: 24.9
click at [0, 106] on html "Are you sure you want to update this order? Okay Cancel Okay Are you sure you w…" at bounding box center [616, 294] width 1232 height 589
paste input "Platform - Ambient - Right"
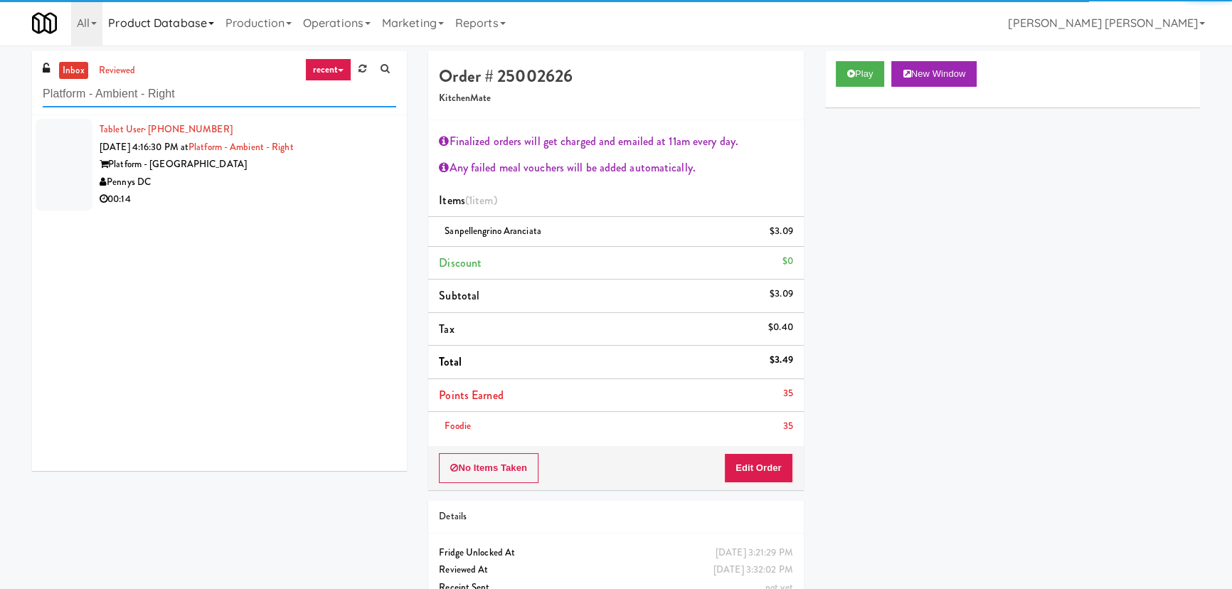
type input "Platform - Ambient - Right"
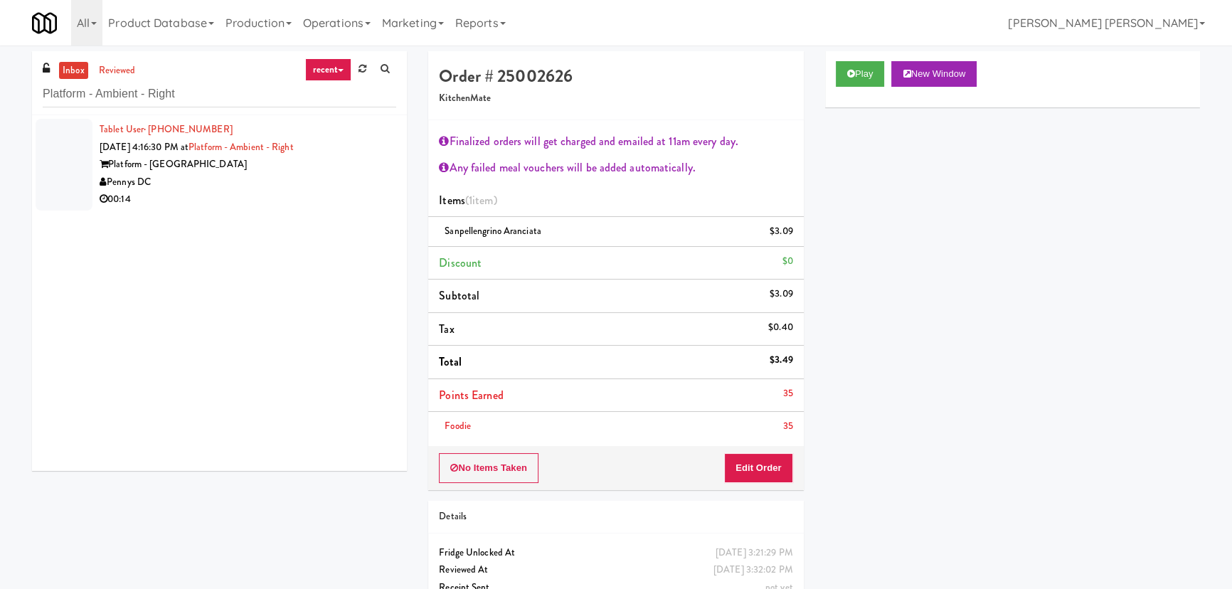
click at [292, 185] on div "Pennys DC" at bounding box center [248, 183] width 297 height 18
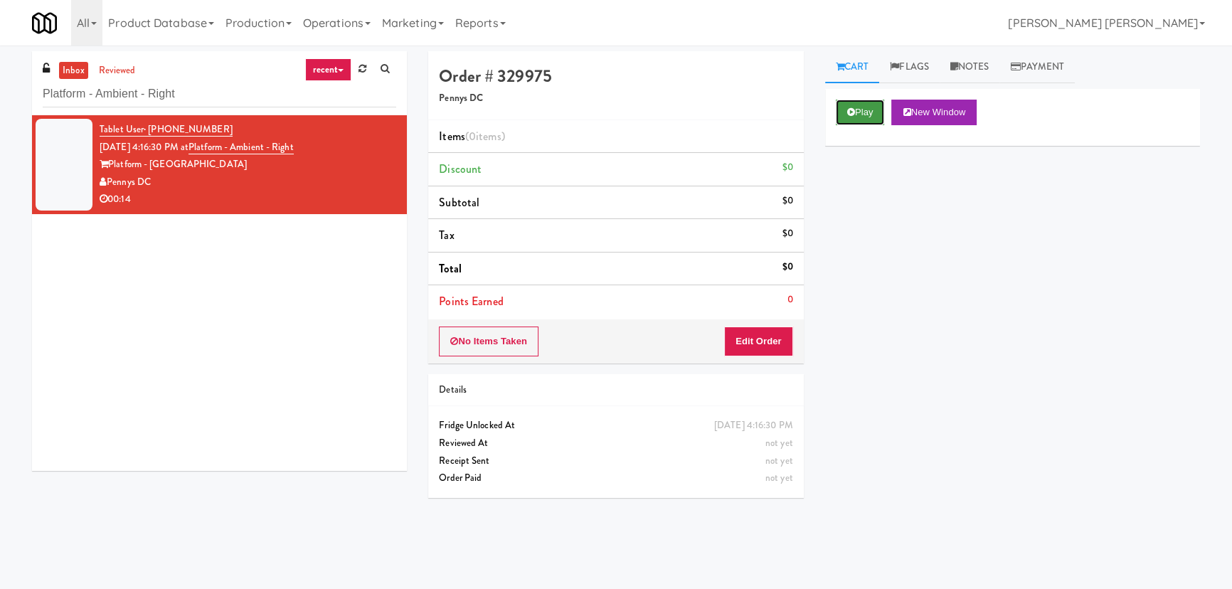
click at [844, 114] on button "Play" at bounding box center [860, 113] width 49 height 26
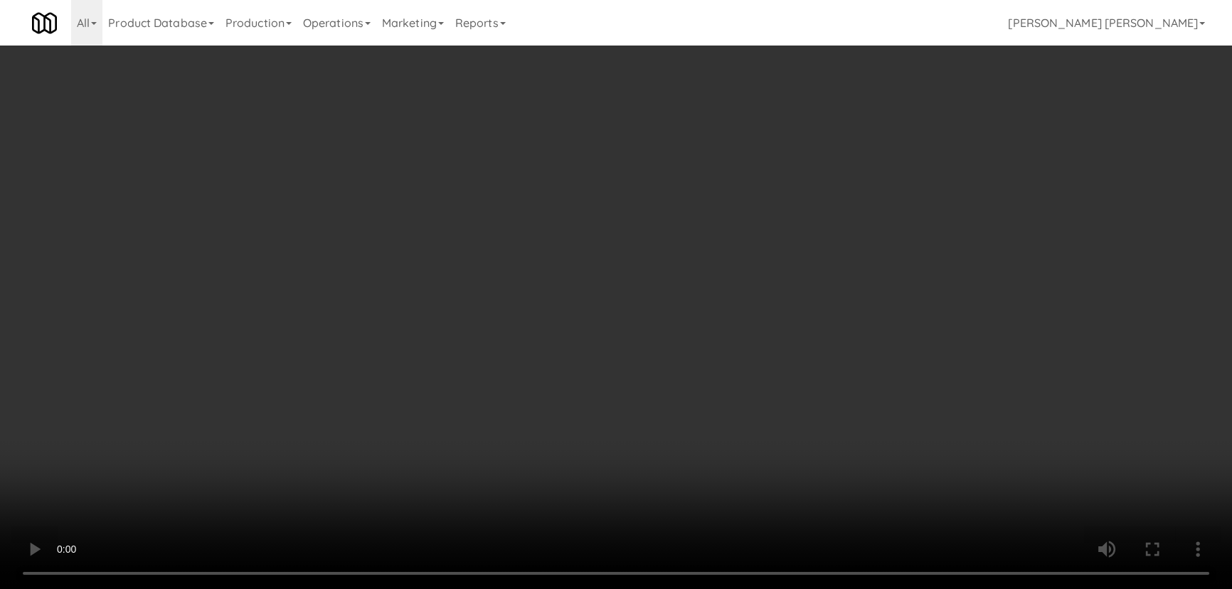
drag, startPoint x: 698, startPoint y: 630, endPoint x: 1241, endPoint y: 597, distance: 543.9
click at [699, 588] on video at bounding box center [616, 294] width 1232 height 589
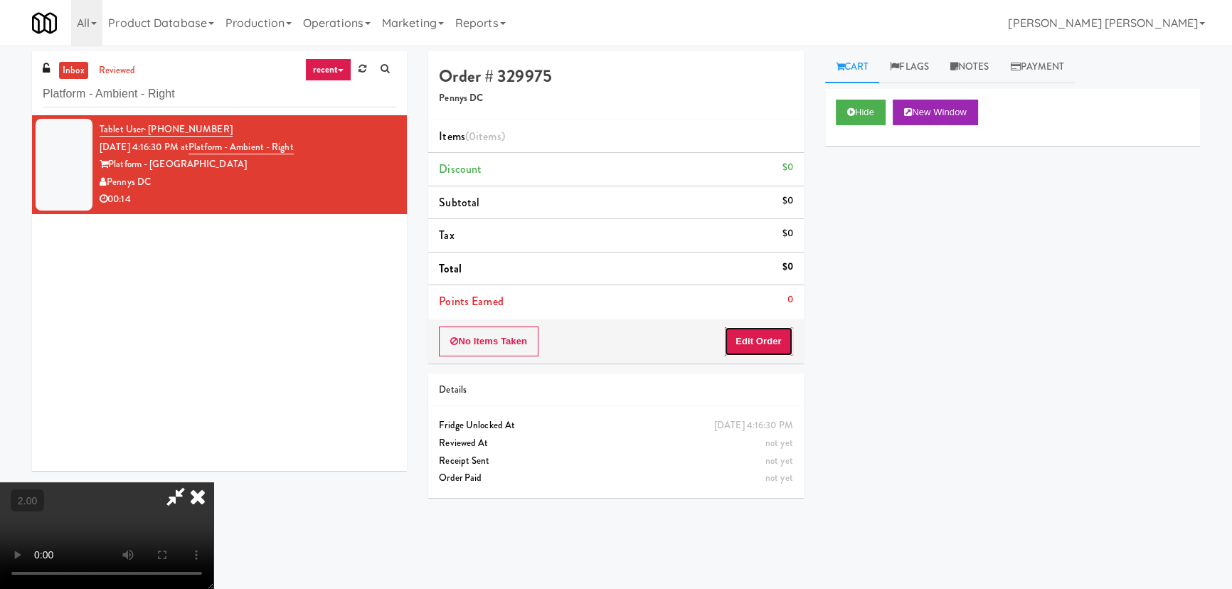
click at [760, 344] on button "Edit Order" at bounding box center [758, 342] width 69 height 30
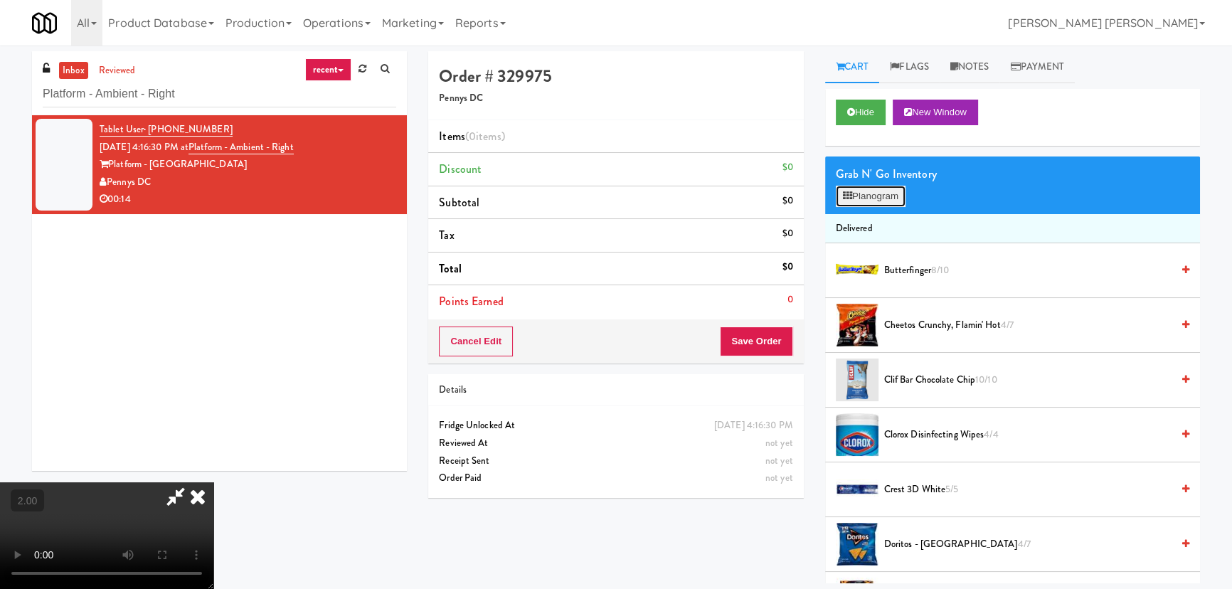
click at [854, 194] on button "Planogram" at bounding box center [871, 196] width 70 height 21
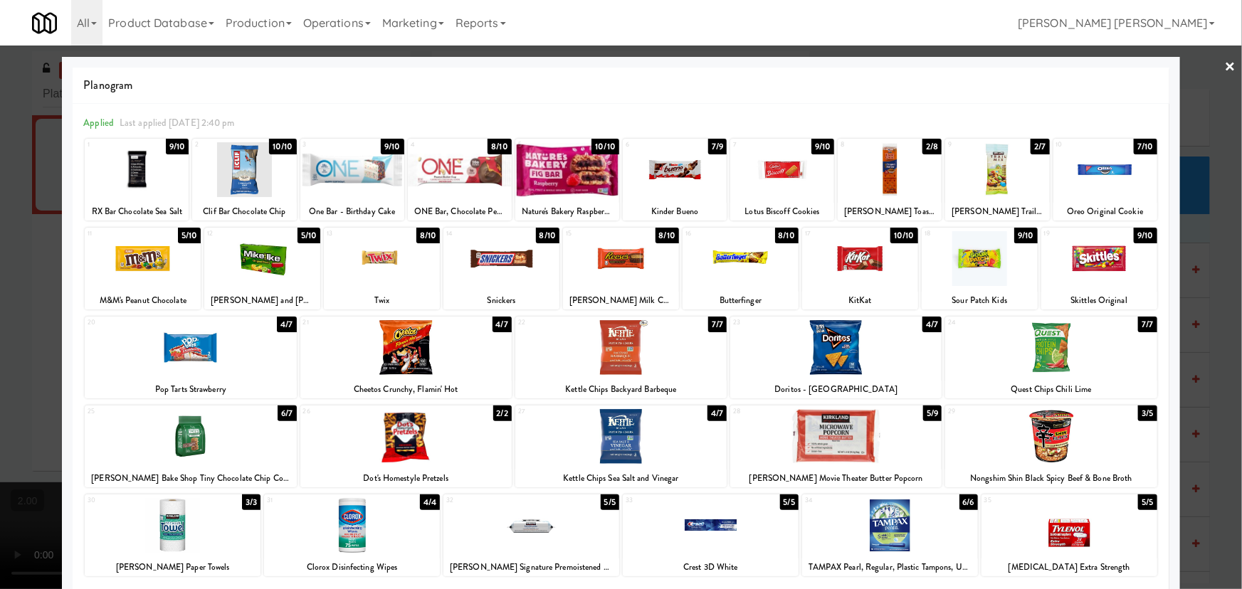
click at [872, 526] on div at bounding box center [890, 525] width 176 height 55
click at [1224, 68] on link "×" at bounding box center [1229, 68] width 11 height 44
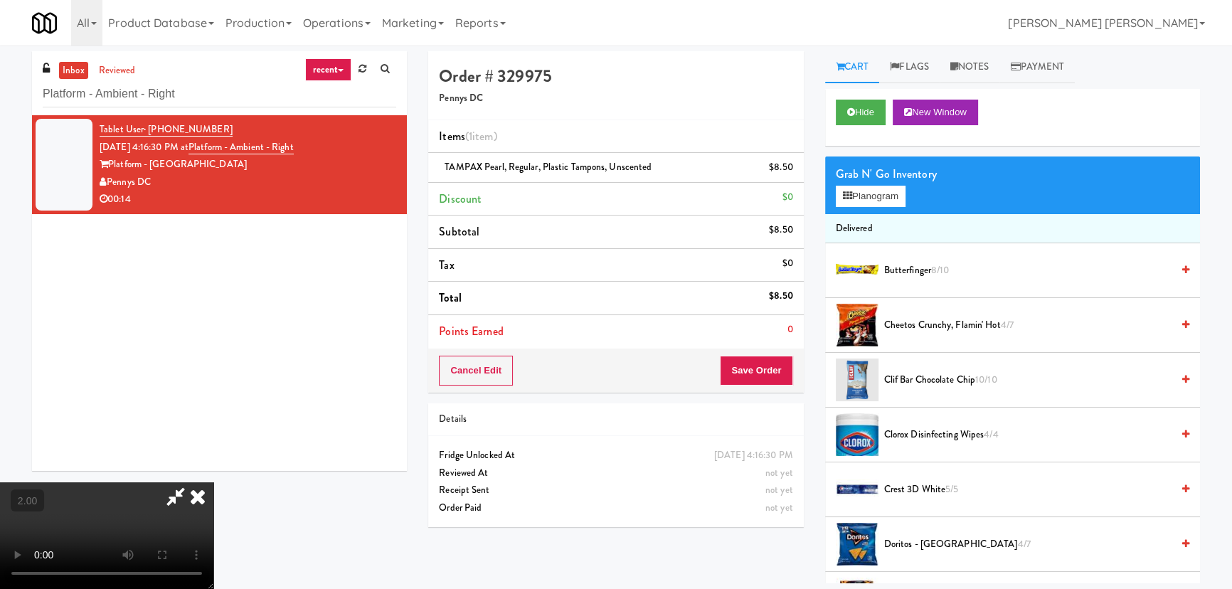
click at [213, 482] on icon at bounding box center [197, 496] width 31 height 28
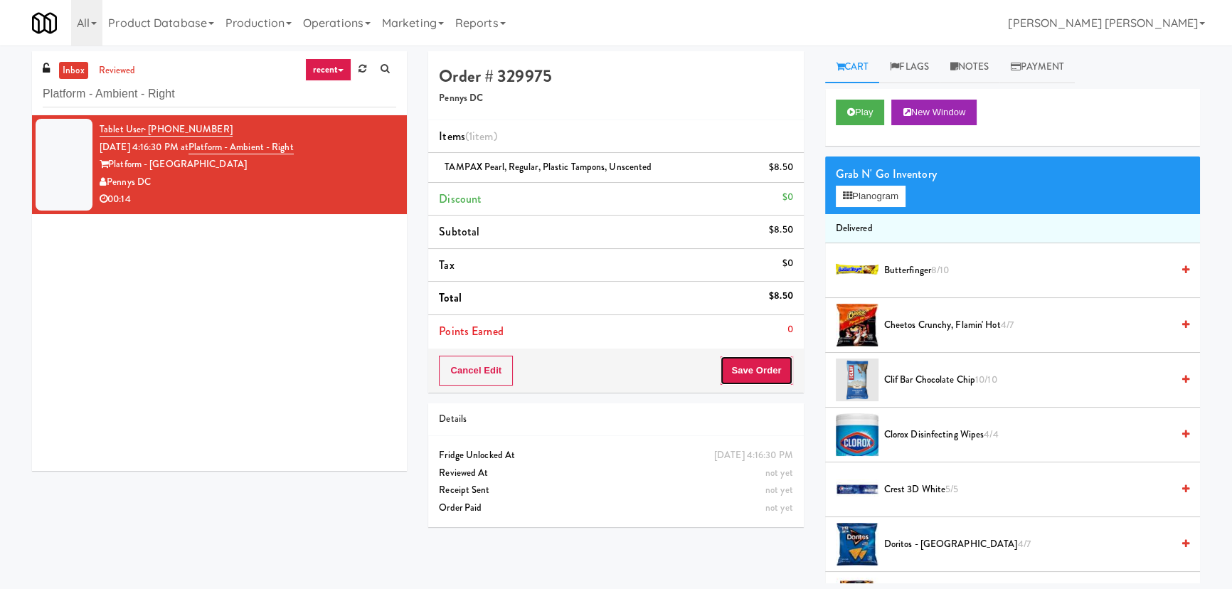
click at [769, 376] on button "Save Order" at bounding box center [756, 371] width 73 height 30
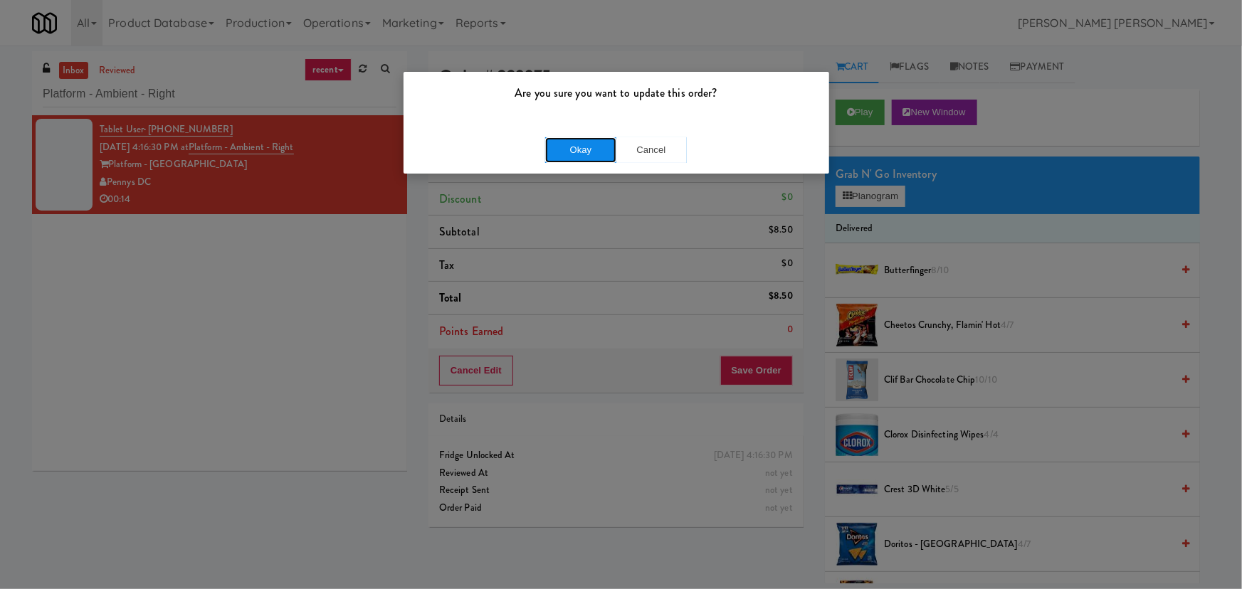
click at [598, 156] on button "Okay" at bounding box center [580, 150] width 71 height 26
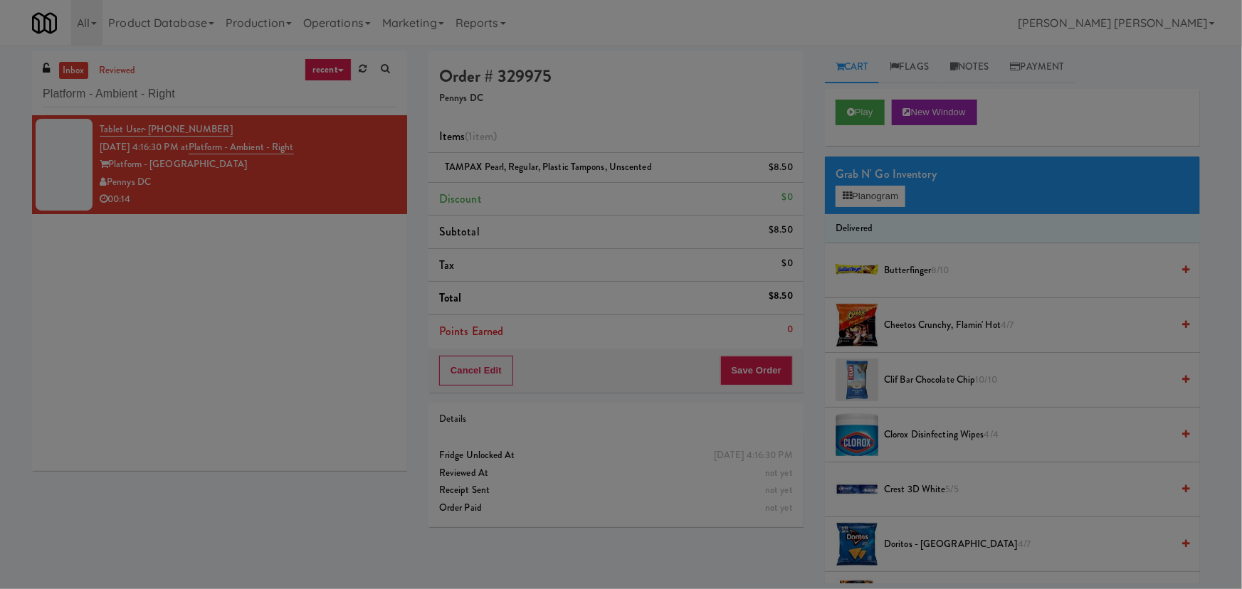
click at [598, 137] on button "Okay" at bounding box center [580, 124] width 71 height 26
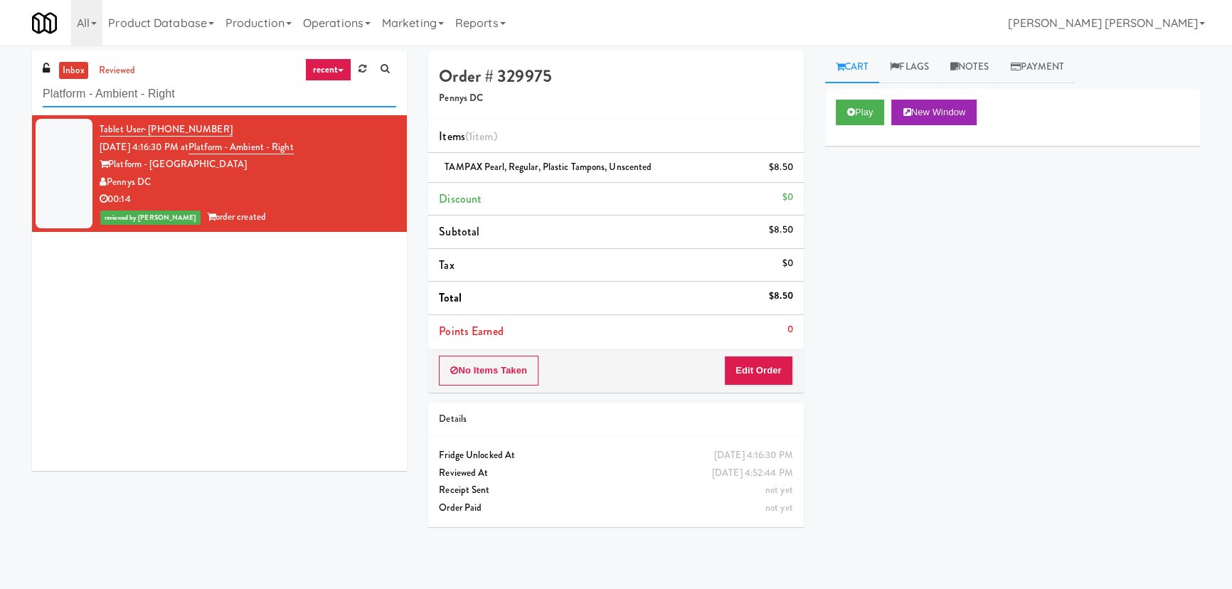
drag, startPoint x: 206, startPoint y: 99, endPoint x: -171, endPoint y: 92, distance: 376.4
click at [0, 92] on html "Are you sure you want to update this order? Okay Cancel Okay Are you sure you w…" at bounding box center [616, 294] width 1232 height 589
paste input "https://classic.micromart.com/vision-orders/876182"
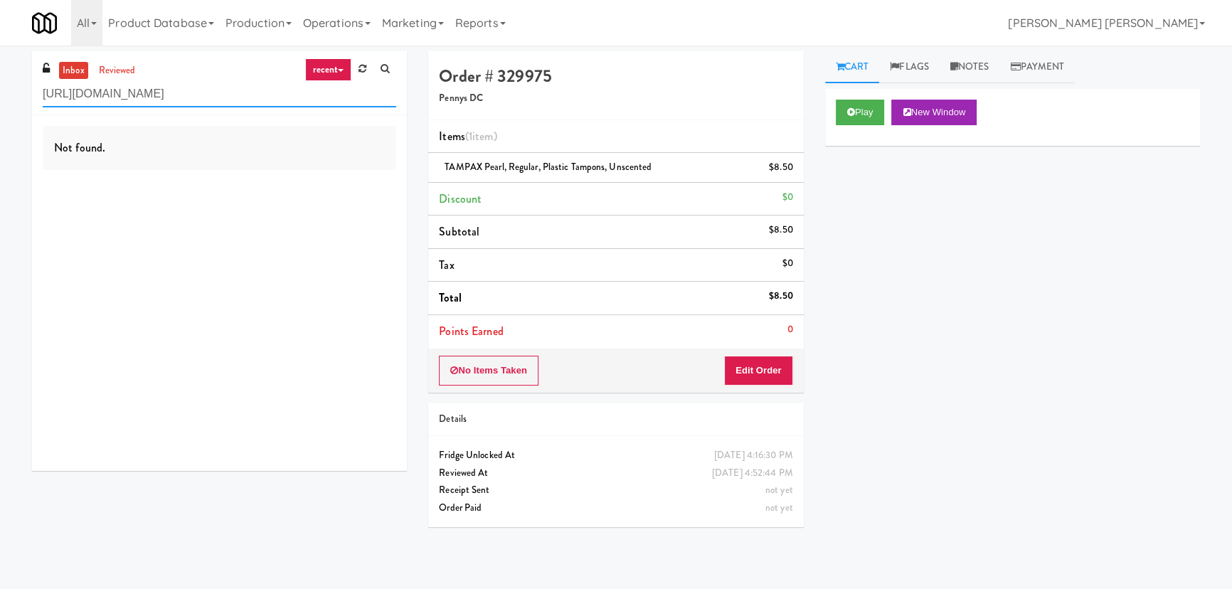
drag, startPoint x: 335, startPoint y: 98, endPoint x: -231, endPoint y: 98, distance: 565.6
click at [0, 98] on html "Are you sure you want to update this order? Okay Cancel Okay Are you sure you w…" at bounding box center [616, 294] width 1232 height 589
paste input "Healthtrax Cafe Drinks"
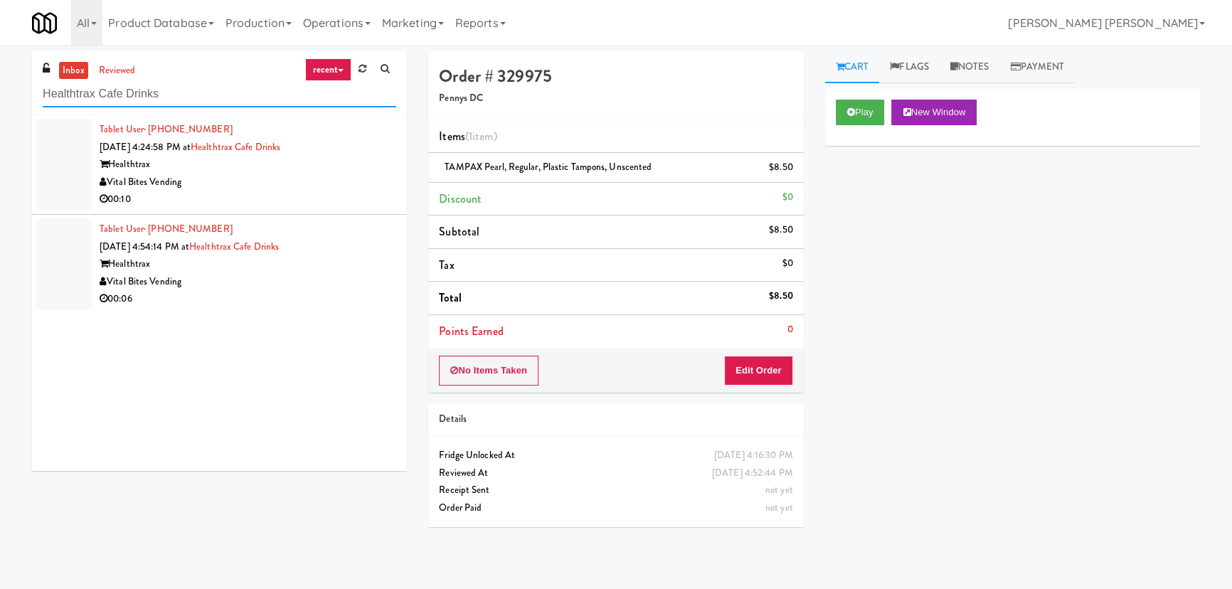
type input "Healthtrax Cafe Drinks"
drag, startPoint x: 286, startPoint y: 281, endPoint x: 637, endPoint y: 255, distance: 351.7
click at [287, 281] on div "Vital Bites Vending" at bounding box center [248, 282] width 297 height 18
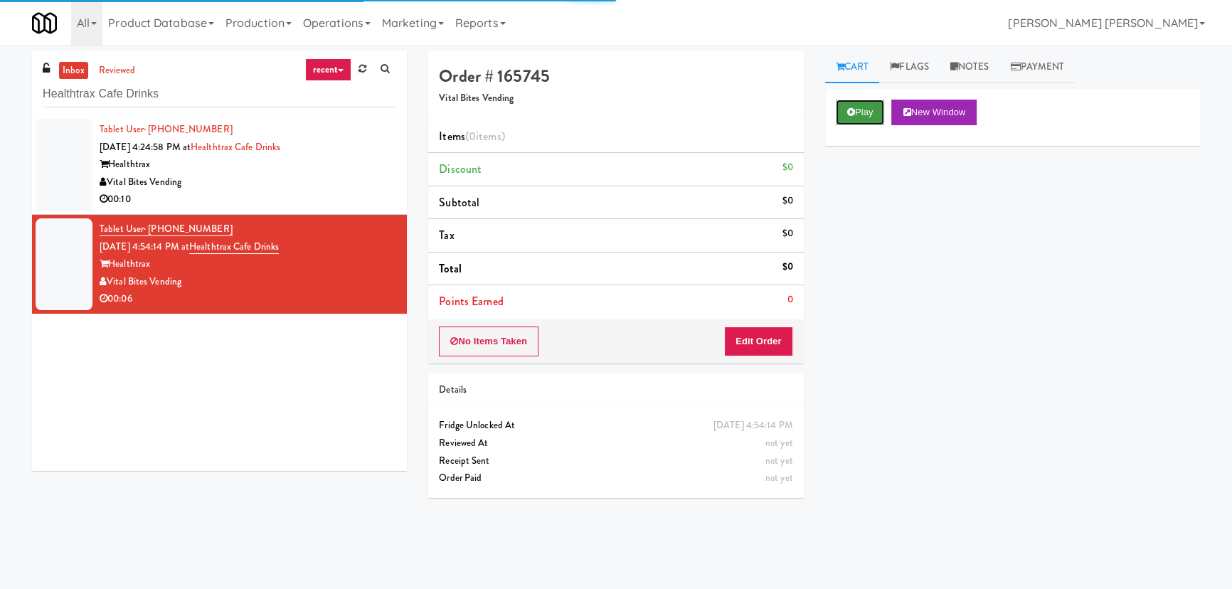
click at [859, 118] on button "Play" at bounding box center [860, 113] width 49 height 26
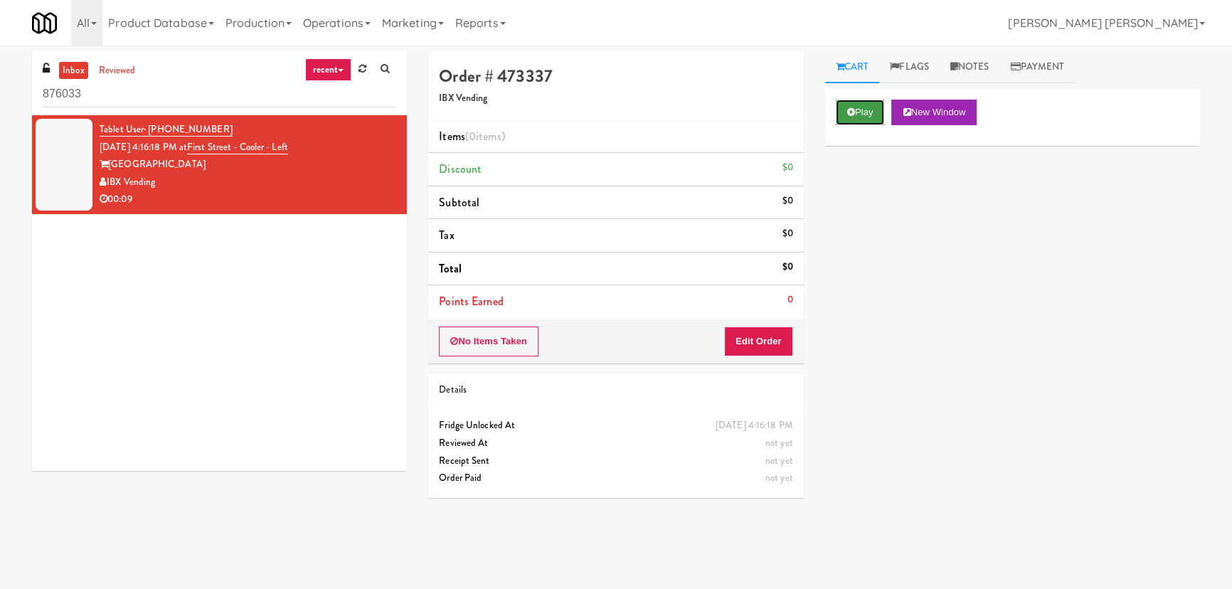
click at [868, 121] on button "Play" at bounding box center [860, 113] width 49 height 26
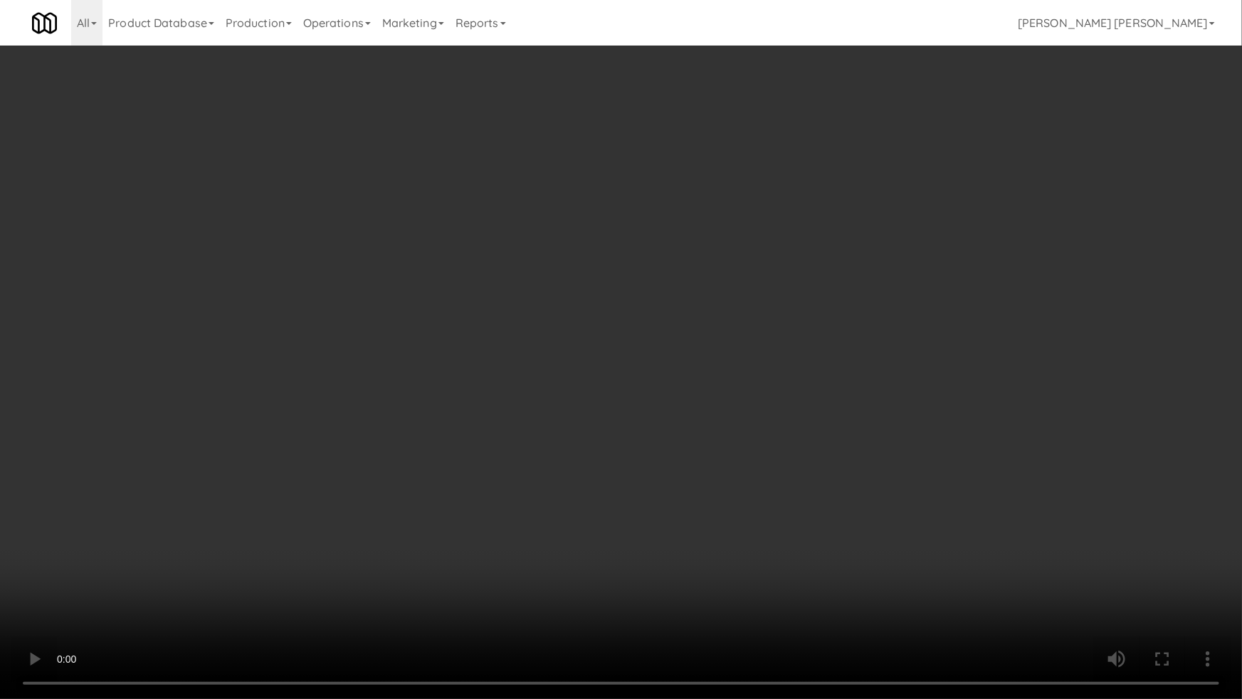
click at [709, 588] on video at bounding box center [621, 349] width 1242 height 699
click at [773, 588] on video at bounding box center [621, 349] width 1242 height 699
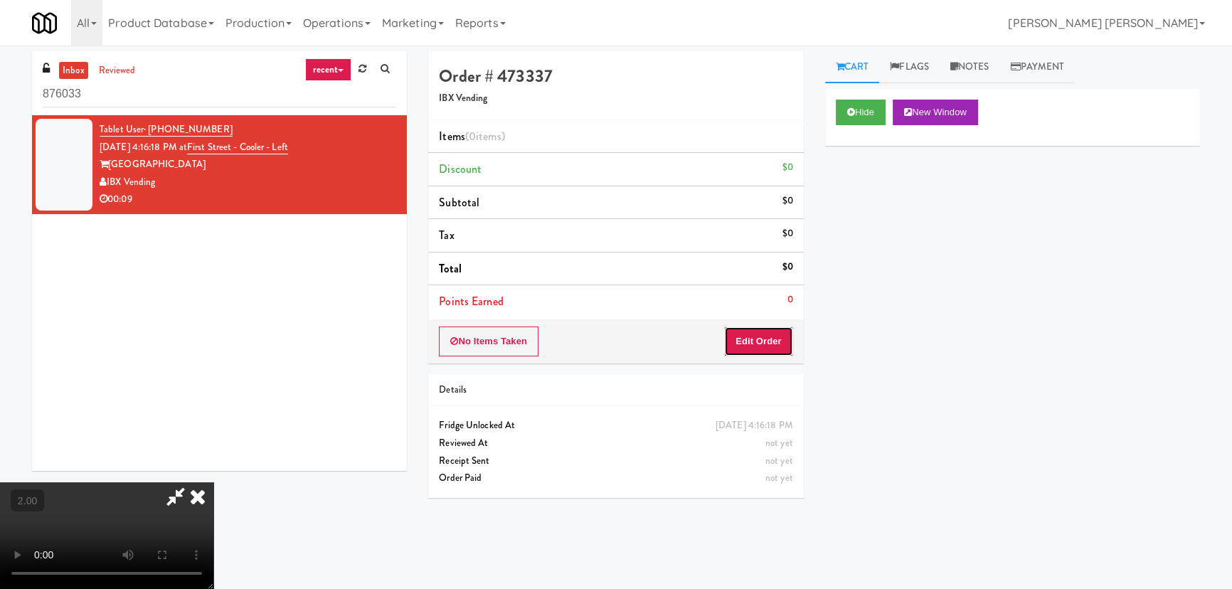
click at [770, 340] on button "Edit Order" at bounding box center [758, 342] width 69 height 30
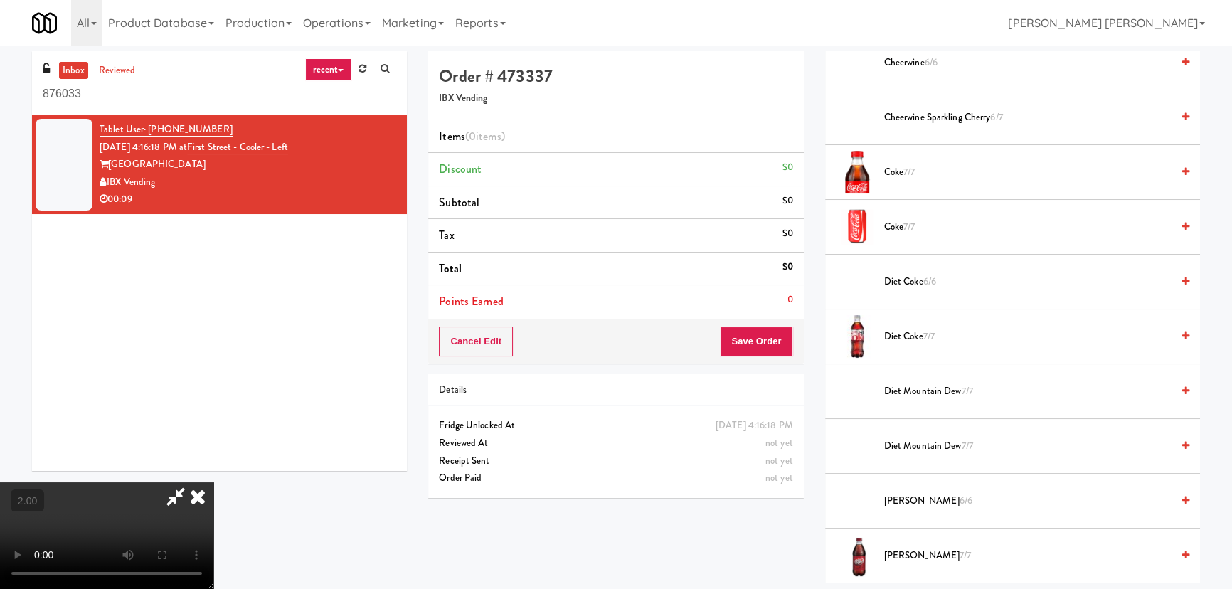
scroll to position [1034, 0]
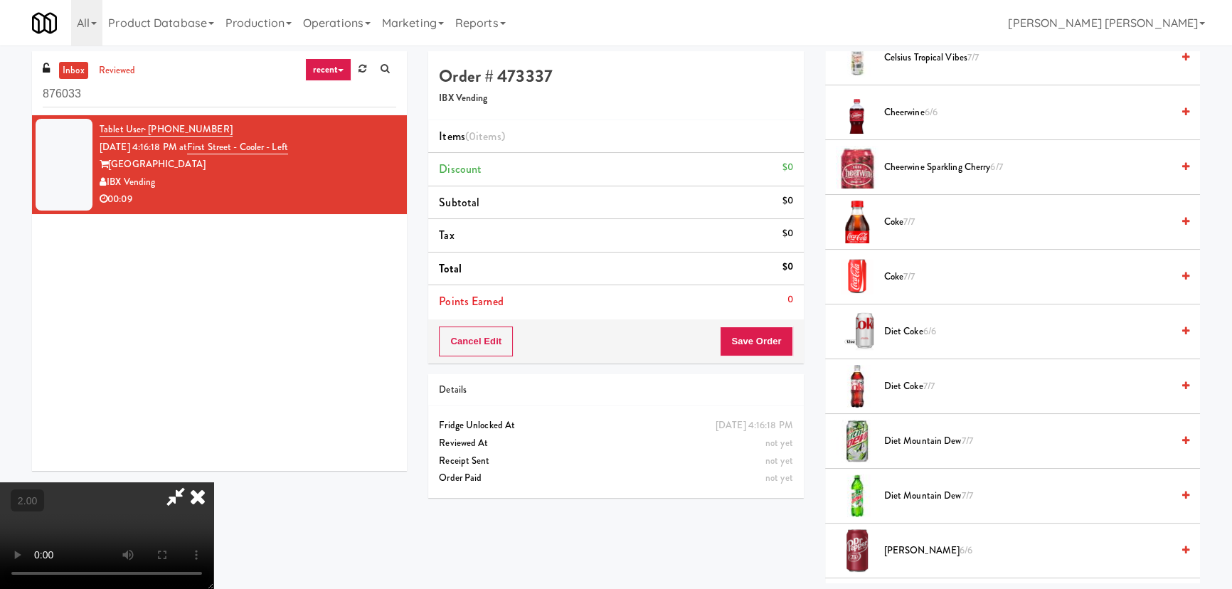
click at [900, 218] on span "Coke 7/7" at bounding box center [1027, 222] width 287 height 18
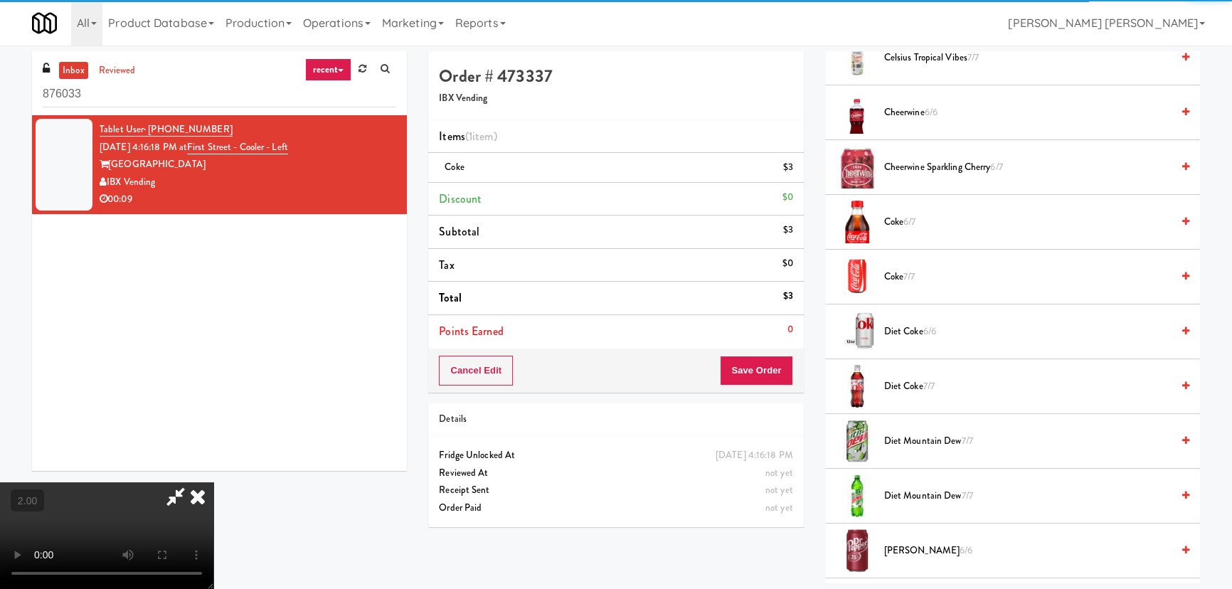
click at [213, 482] on icon at bounding box center [197, 496] width 31 height 28
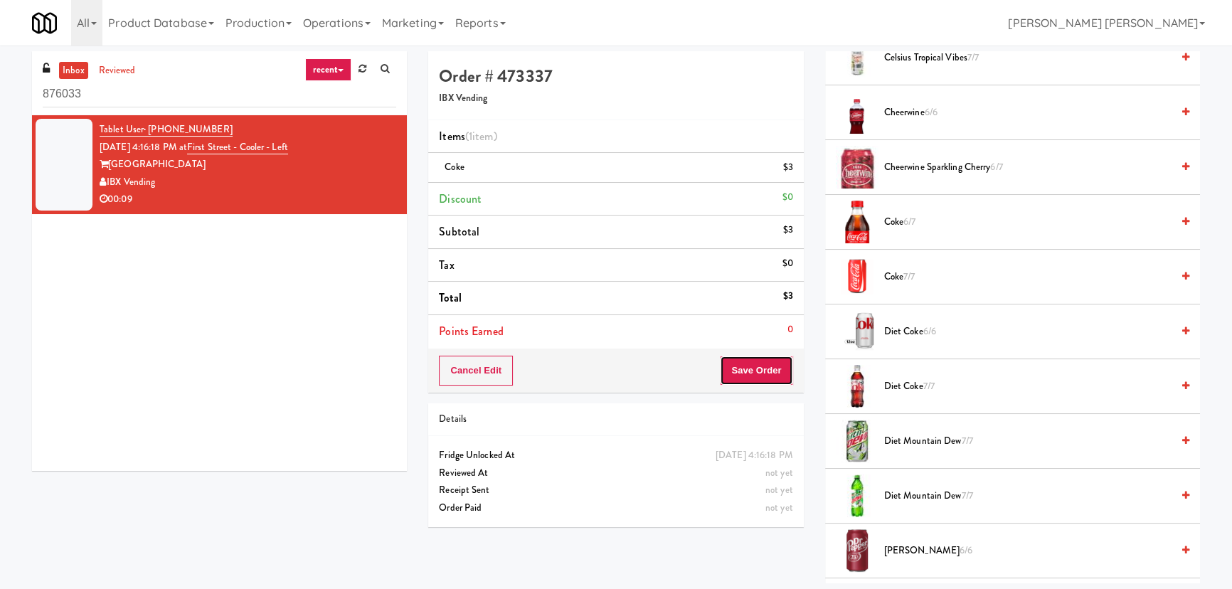
click at [756, 366] on button "Save Order" at bounding box center [756, 371] width 73 height 30
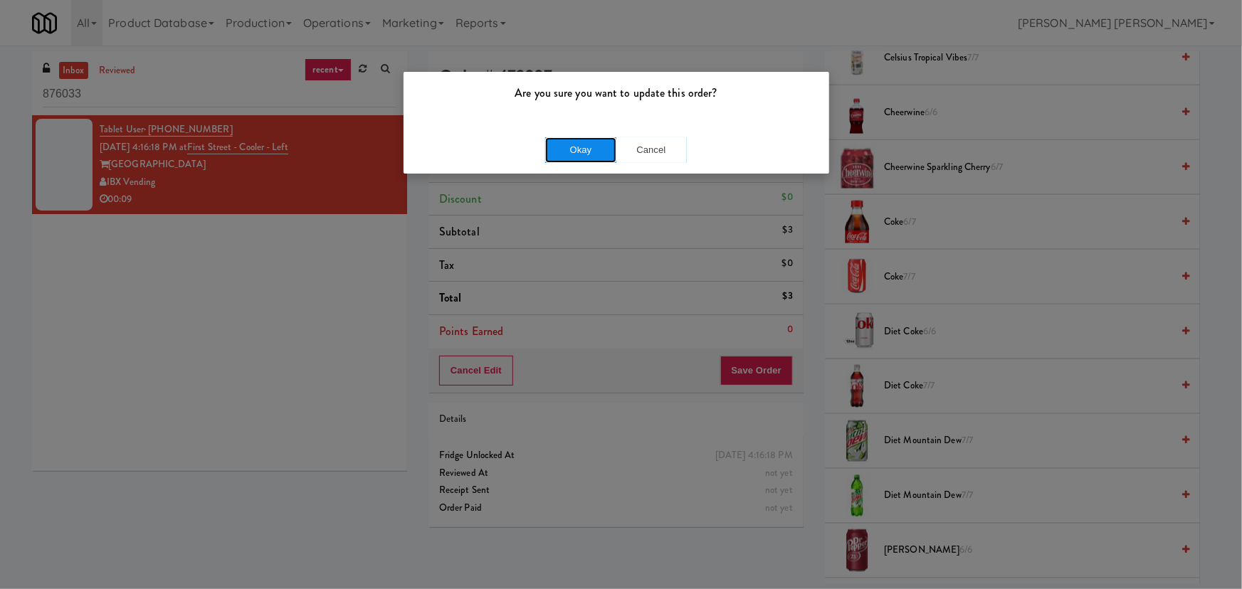
click at [572, 142] on button "Okay" at bounding box center [580, 150] width 71 height 26
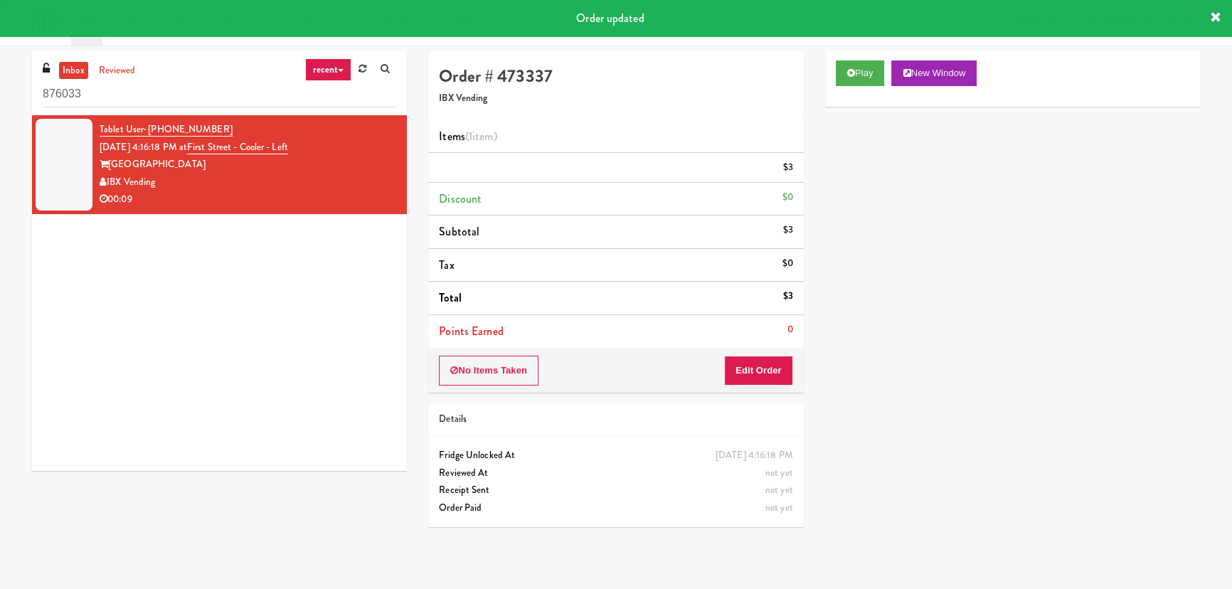
scroll to position [38, 0]
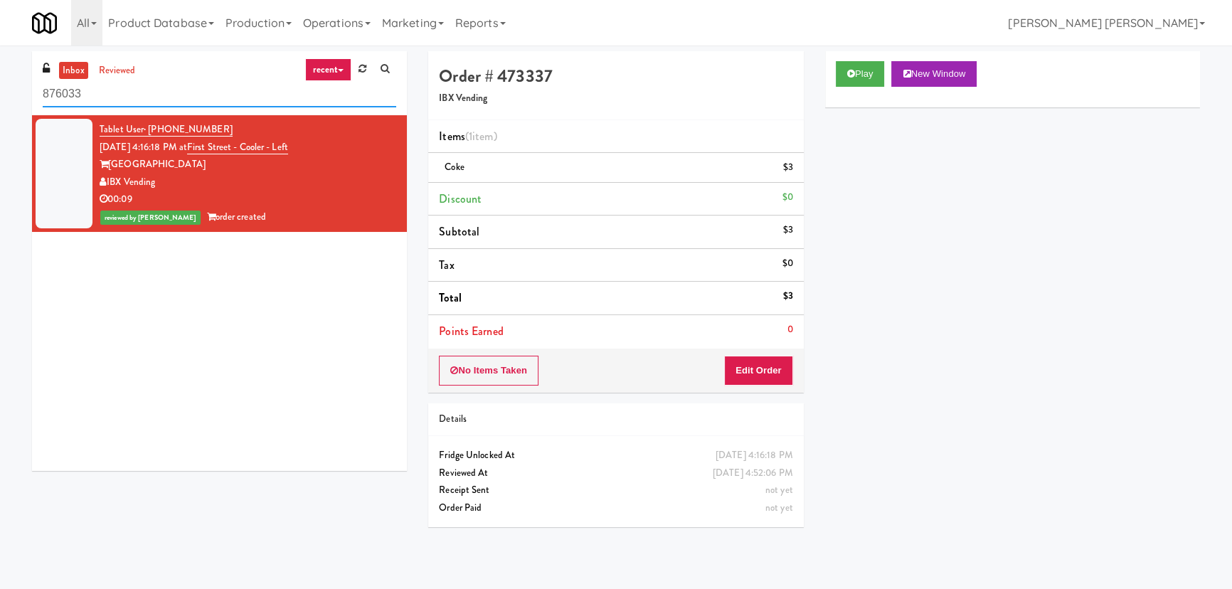
drag, startPoint x: 162, startPoint y: 100, endPoint x: -133, endPoint y: 123, distance: 295.5
click at [0, 123] on html "Are you sure you want to update this order? Okay Cancel Okay Are you sure you w…" at bounding box center [616, 294] width 1232 height 589
paste input "Healthtrax Cafe Drinks"
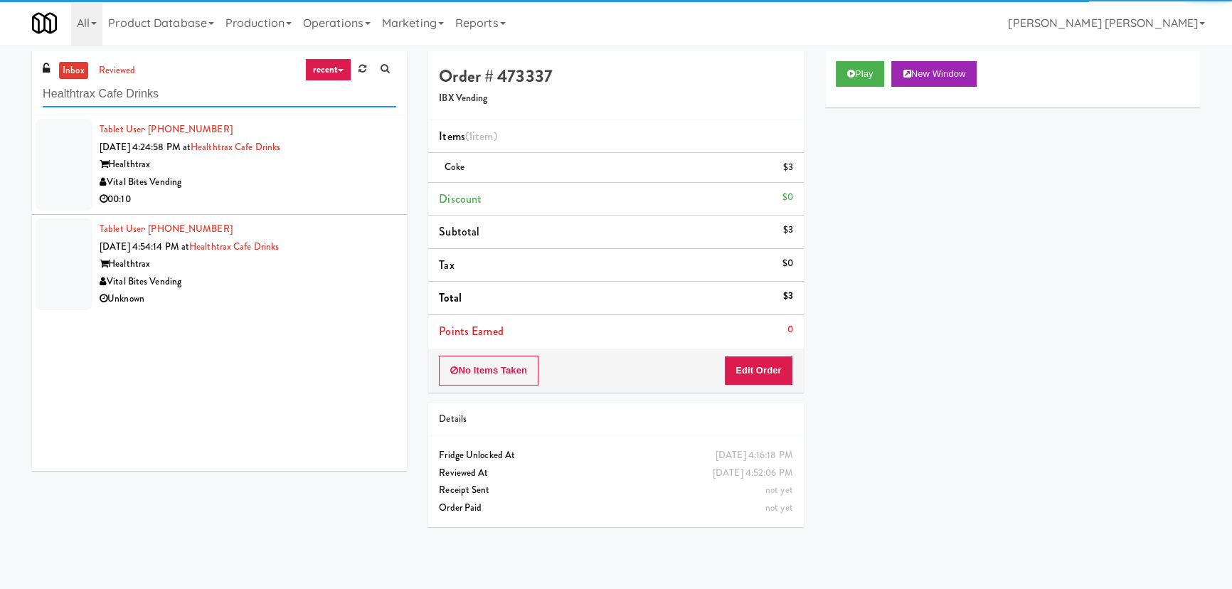
type input "Healthtrax Cafe Drinks"
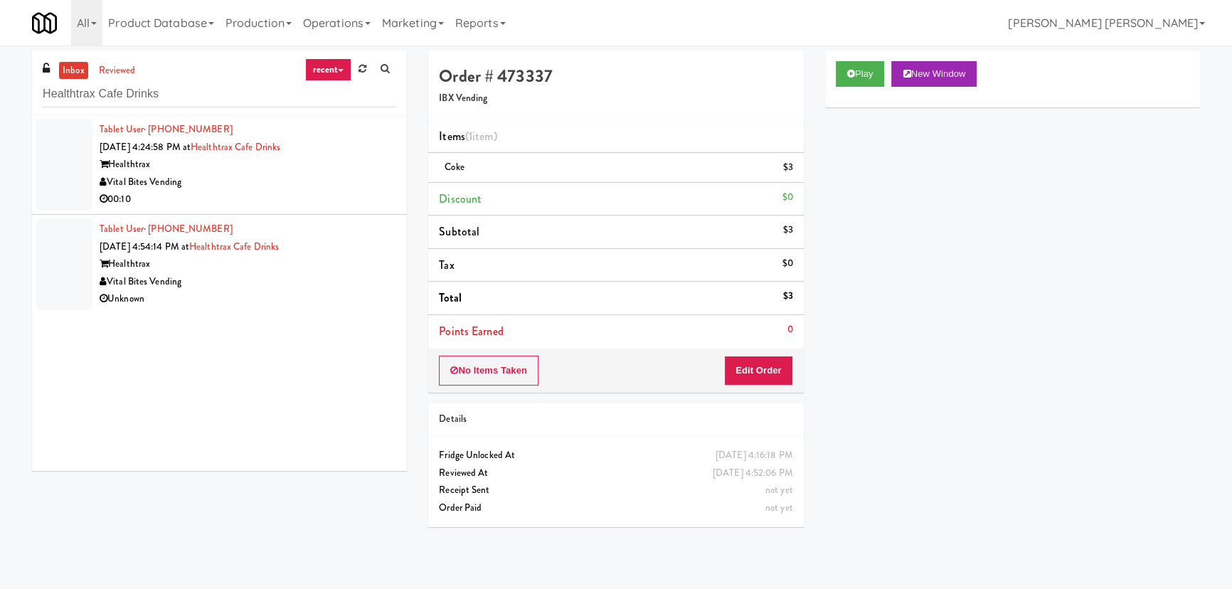
click at [268, 189] on div "Vital Bites Vending" at bounding box center [248, 183] width 297 height 18
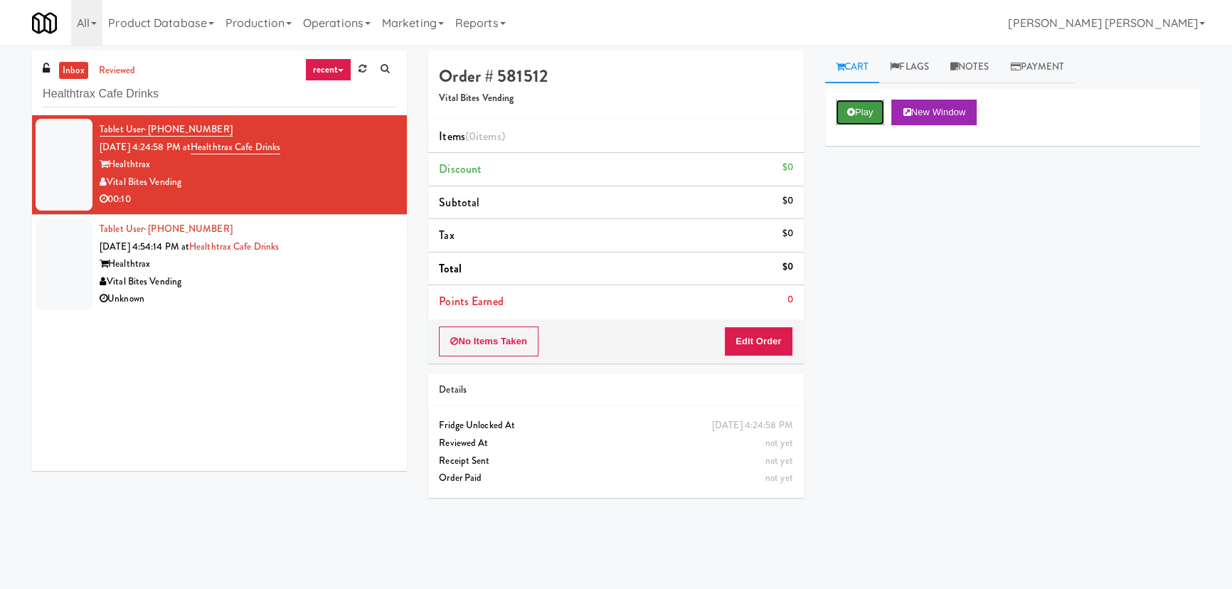
click at [857, 109] on button "Play" at bounding box center [860, 113] width 49 height 26
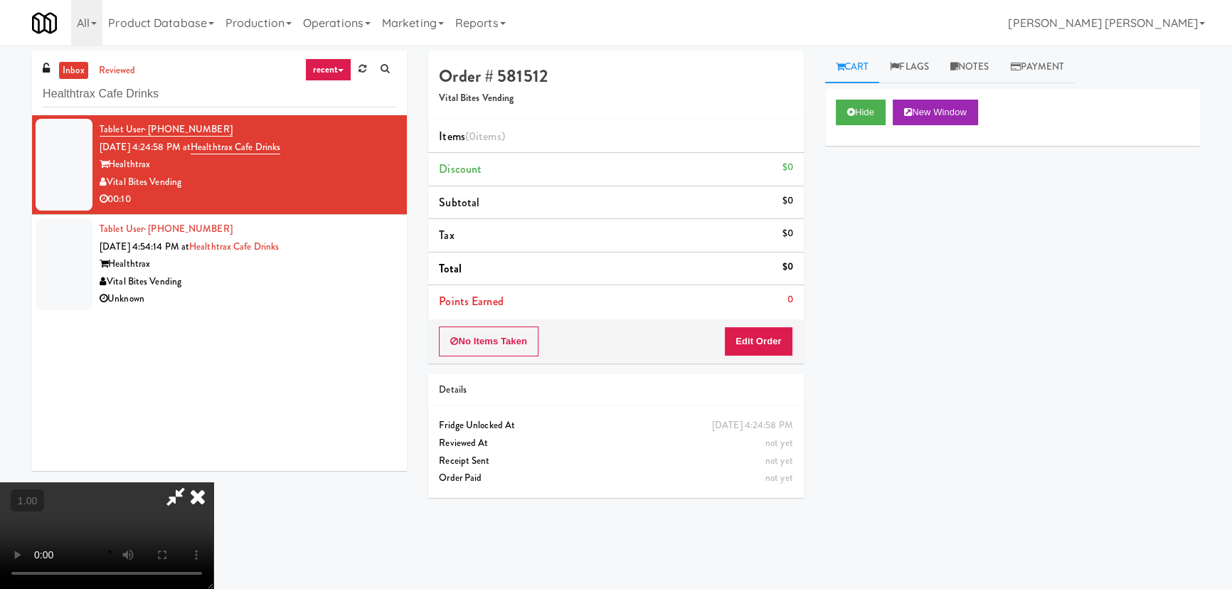
scroll to position [226, 0]
click at [865, 117] on button "Hide" at bounding box center [861, 113] width 50 height 26
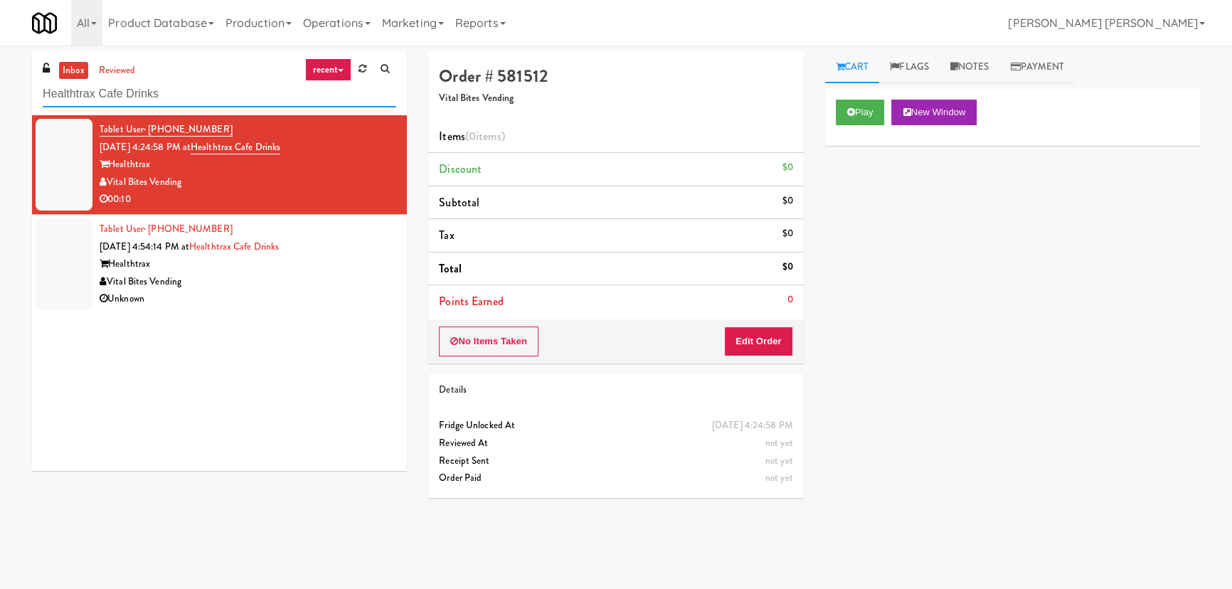
drag, startPoint x: 198, startPoint y: 92, endPoint x: 36, endPoint y: 90, distance: 162.9
click at [36, 90] on div "inbox reviewed recent all unclear take inventory issue suspicious failed recent…" at bounding box center [219, 83] width 375 height 64
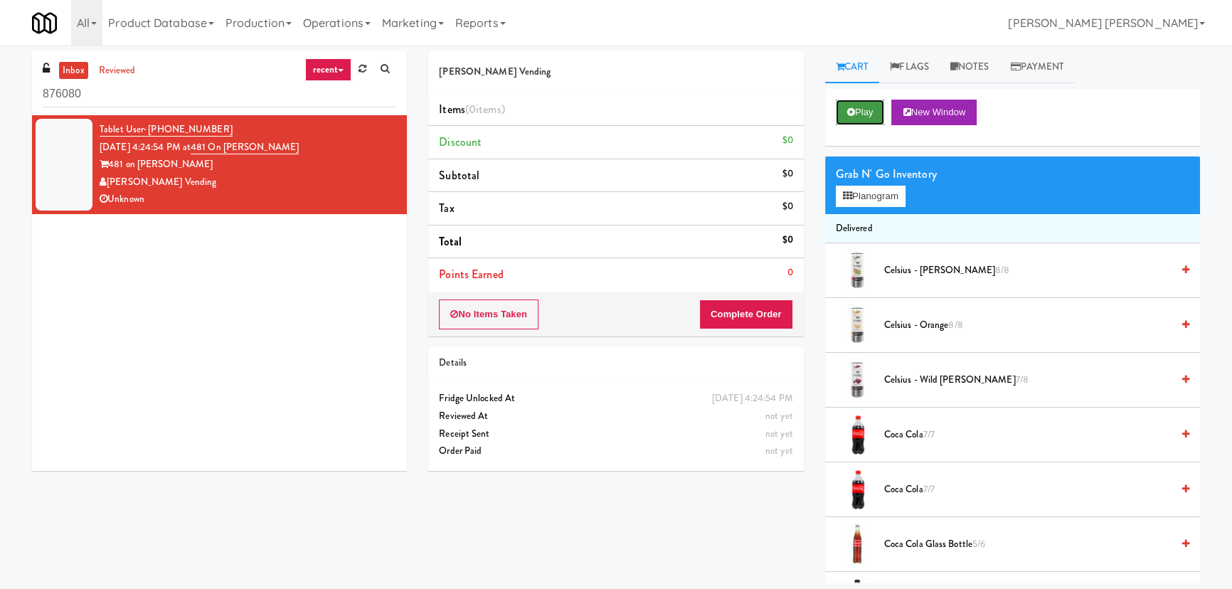
click at [861, 107] on button "Play" at bounding box center [860, 113] width 49 height 26
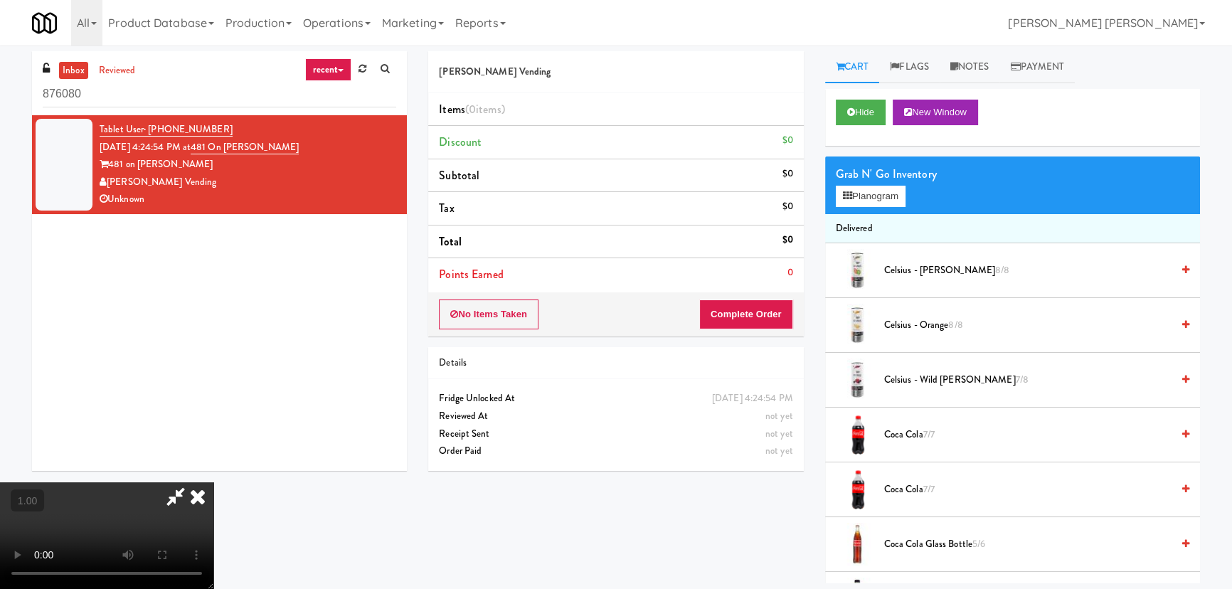
click at [213, 516] on video at bounding box center [106, 535] width 213 height 107
click at [866, 199] on button "Planogram" at bounding box center [871, 196] width 70 height 21
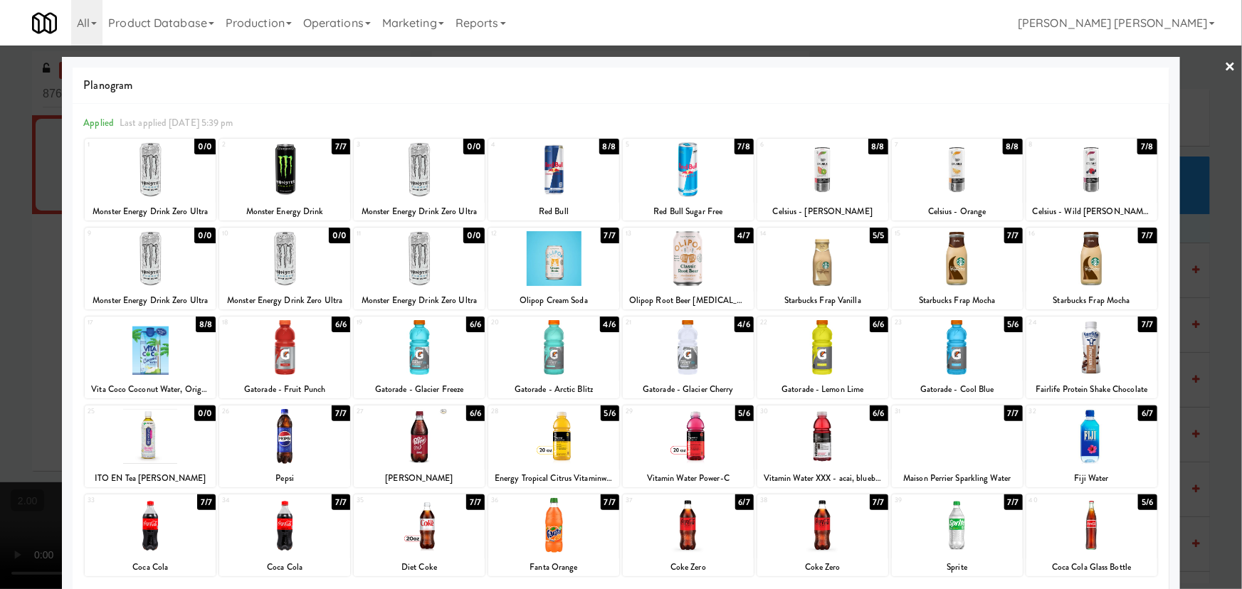
click at [541, 269] on div at bounding box center [553, 258] width 131 height 55
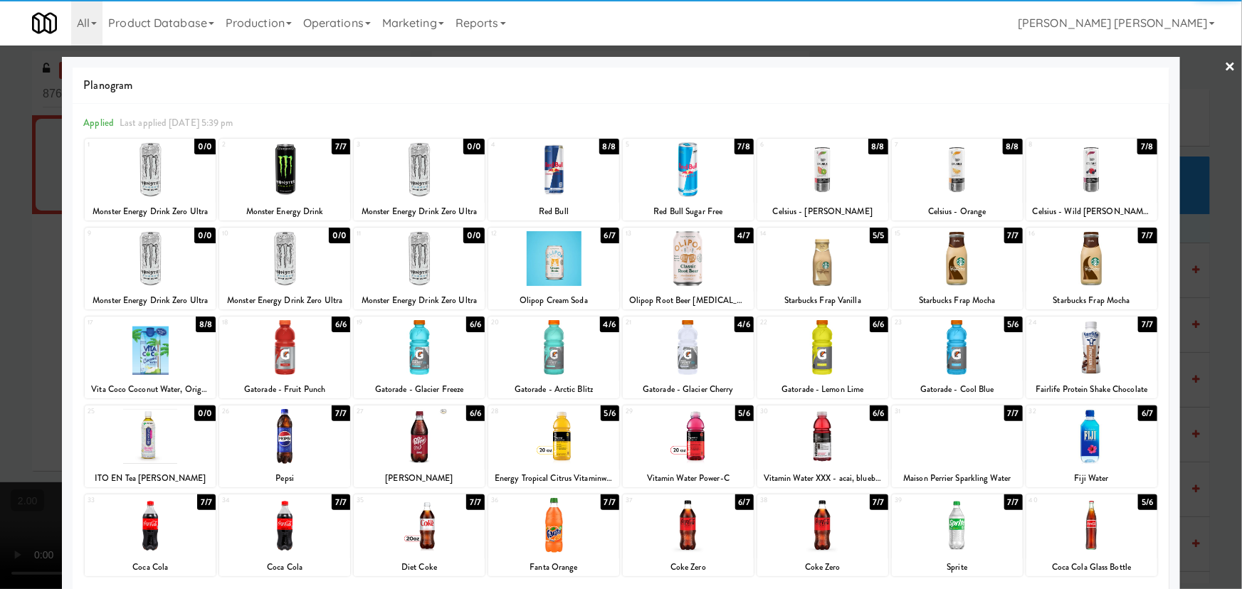
click at [685, 260] on div at bounding box center [688, 258] width 131 height 55
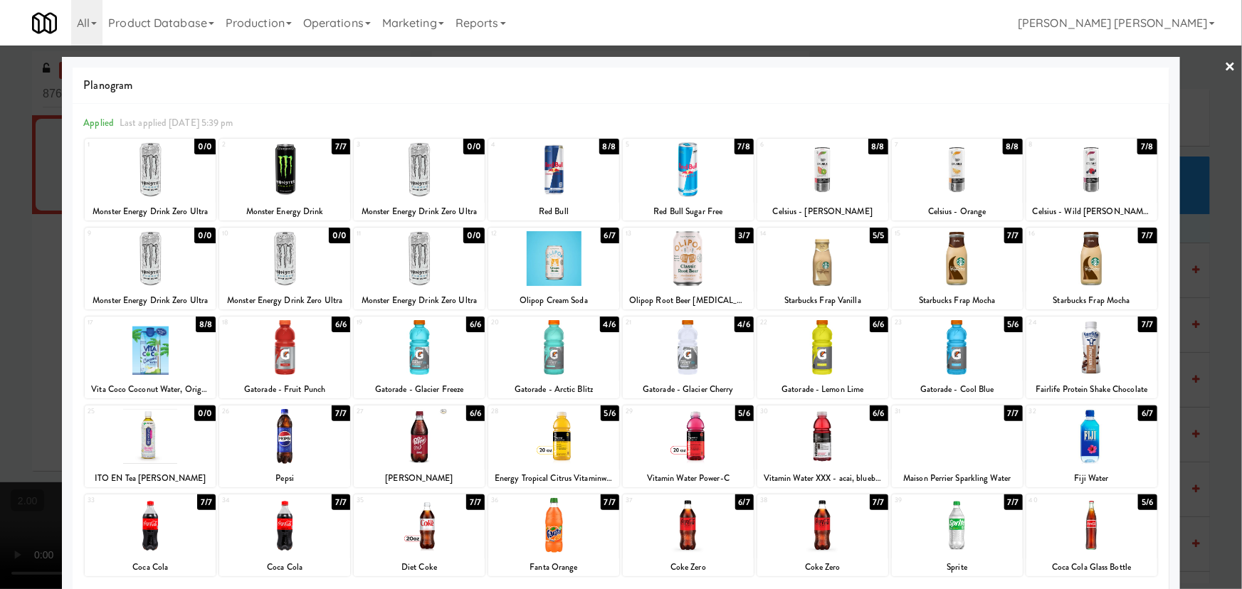
click at [1229, 59] on div at bounding box center [621, 294] width 1242 height 589
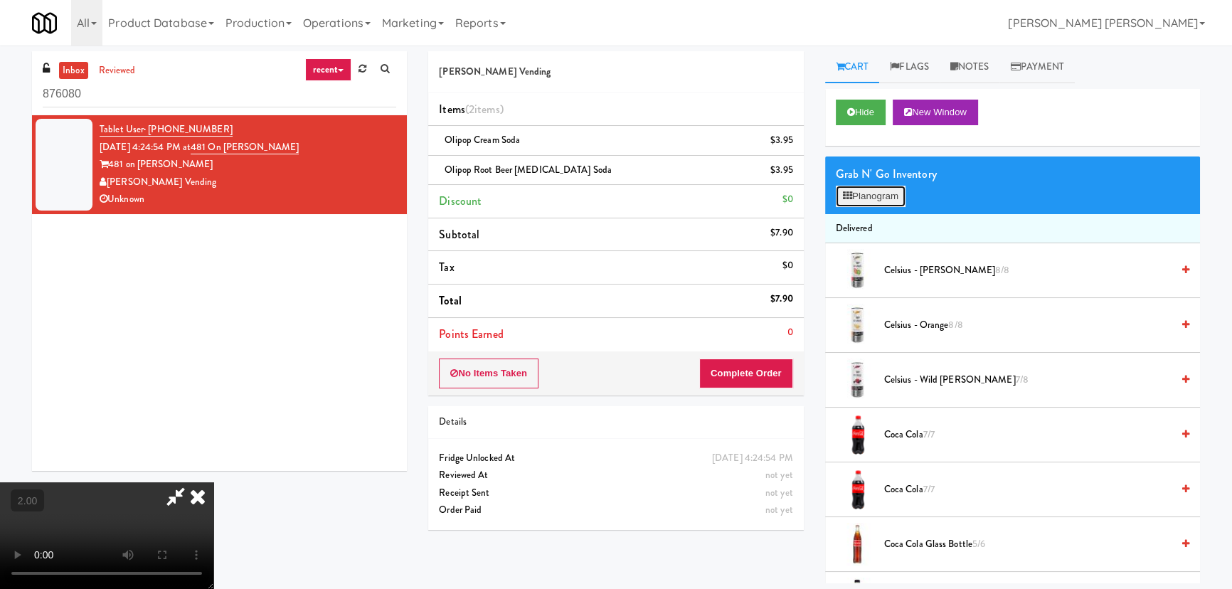
click at [872, 194] on button "Planogram" at bounding box center [871, 196] width 70 height 21
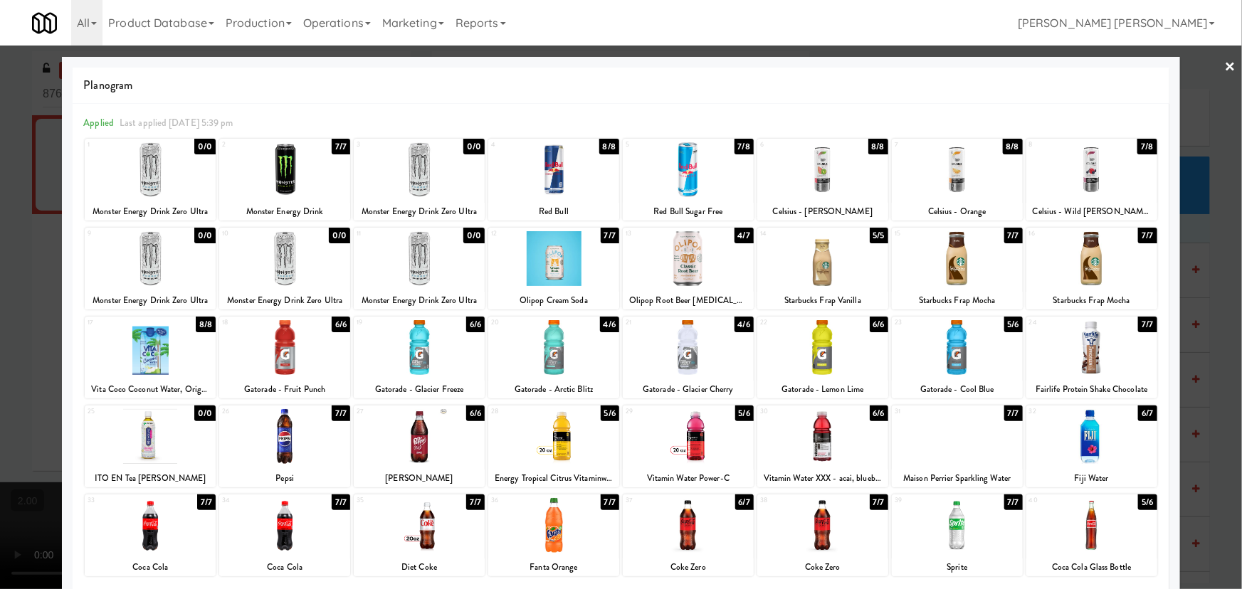
drag, startPoint x: 933, startPoint y: 349, endPoint x: 944, endPoint y: 358, distance: 13.7
click at [933, 352] on div at bounding box center [956, 347] width 131 height 55
click at [1224, 62] on link "×" at bounding box center [1229, 68] width 11 height 44
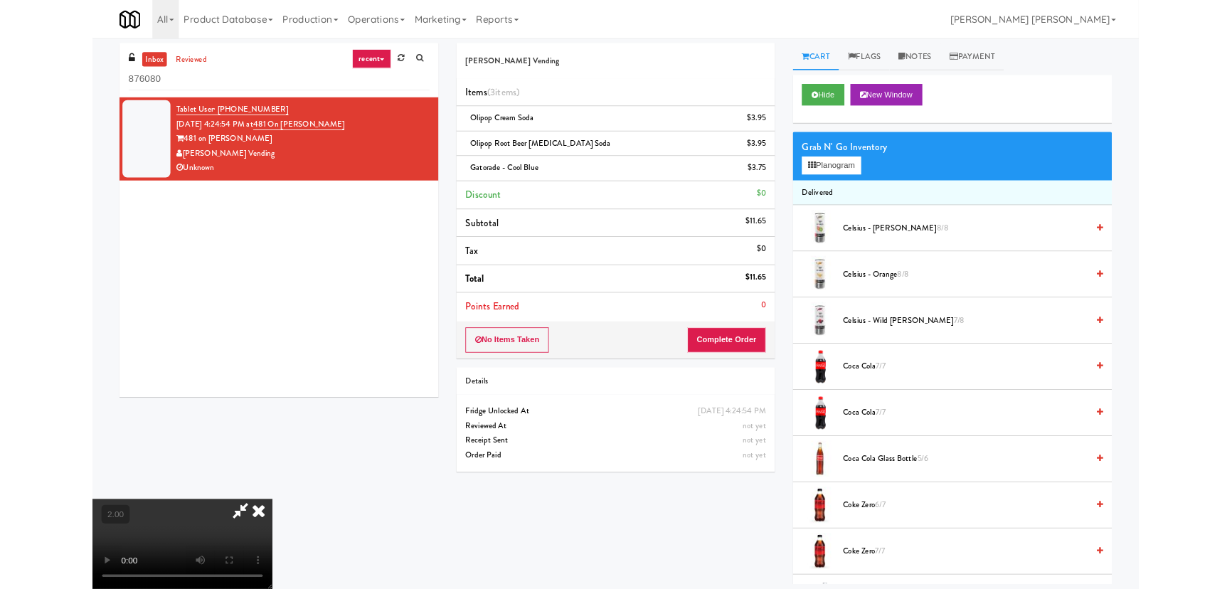
scroll to position [29, 0]
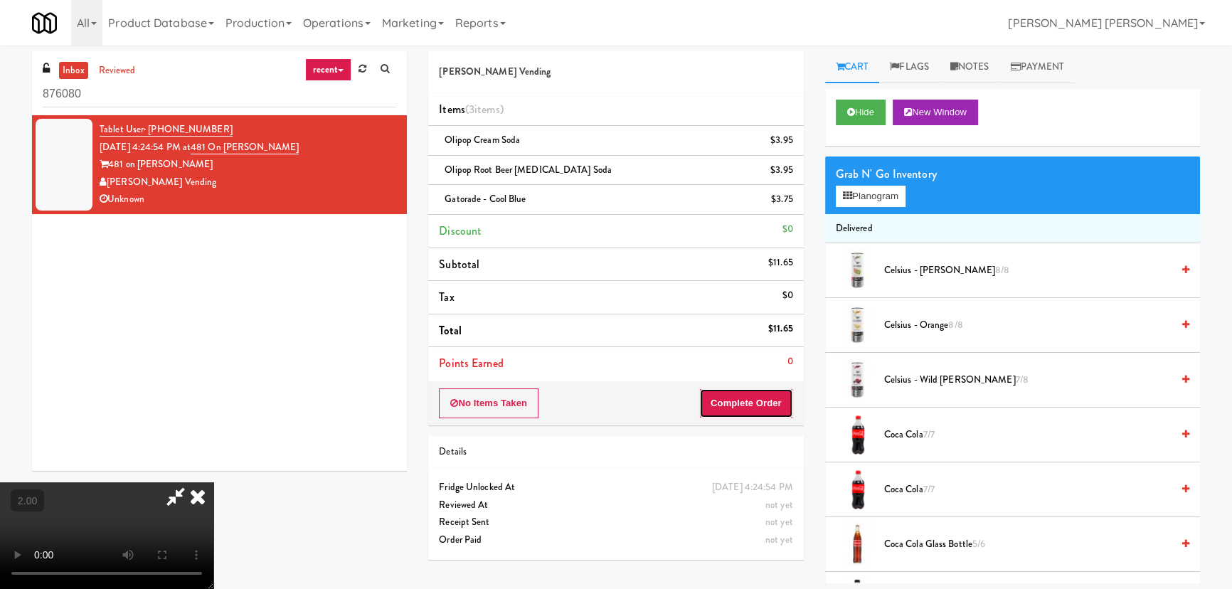
click at [780, 399] on button "Complete Order" at bounding box center [746, 403] width 94 height 30
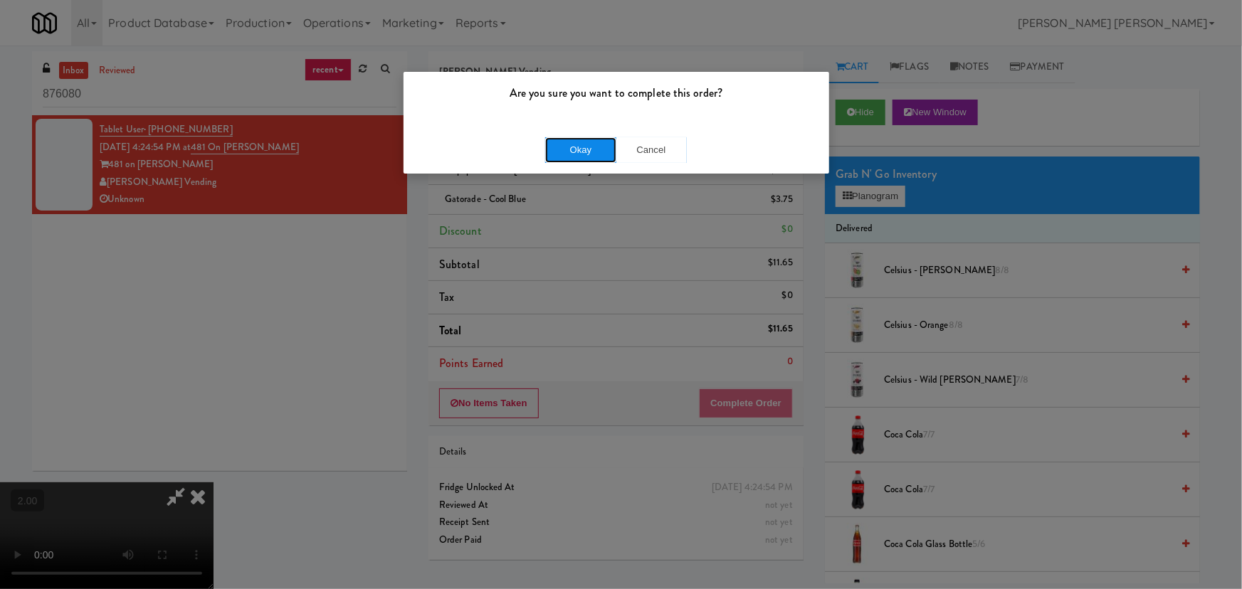
click at [591, 149] on button "Okay" at bounding box center [580, 150] width 71 height 26
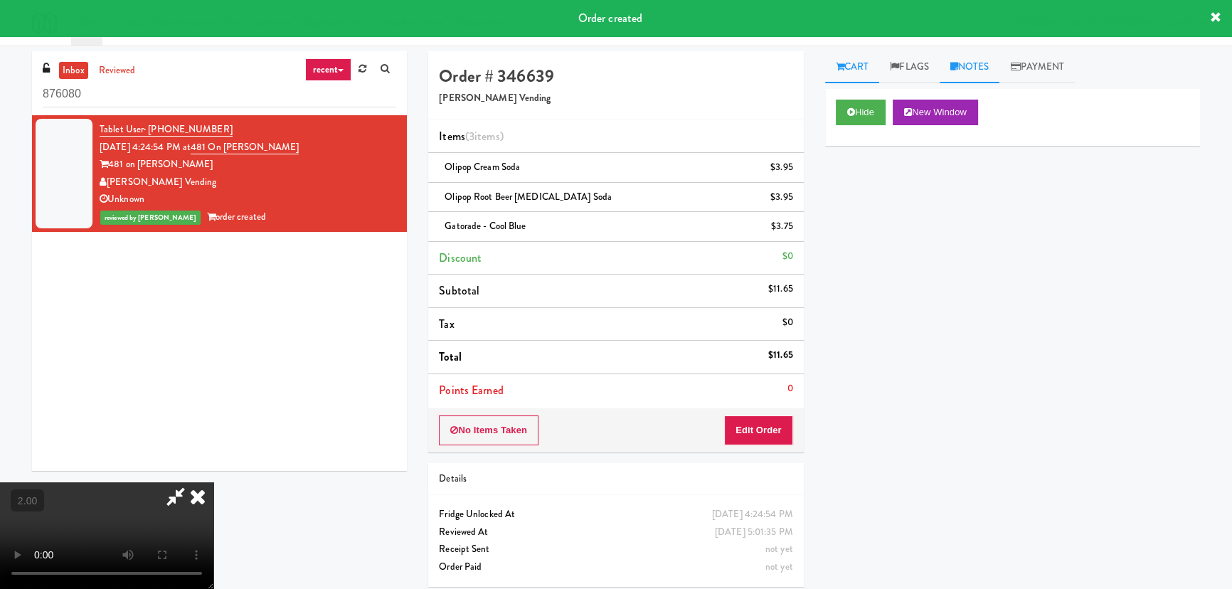
click at [978, 63] on link "Notes" at bounding box center [970, 67] width 60 height 32
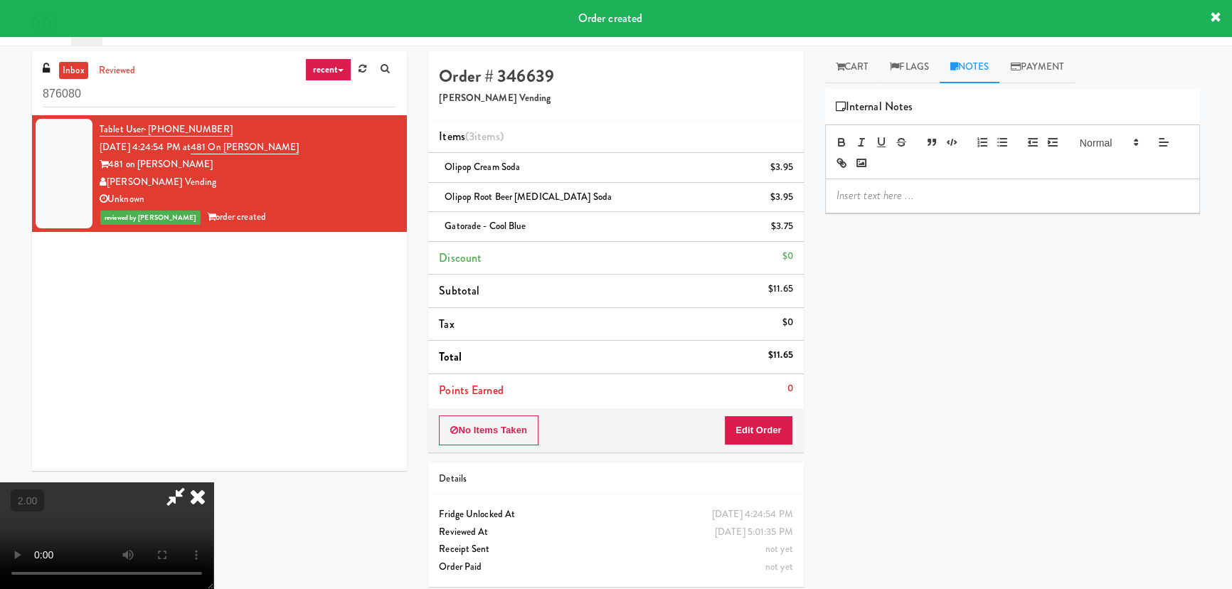
click at [876, 194] on p at bounding box center [1013, 196] width 352 height 16
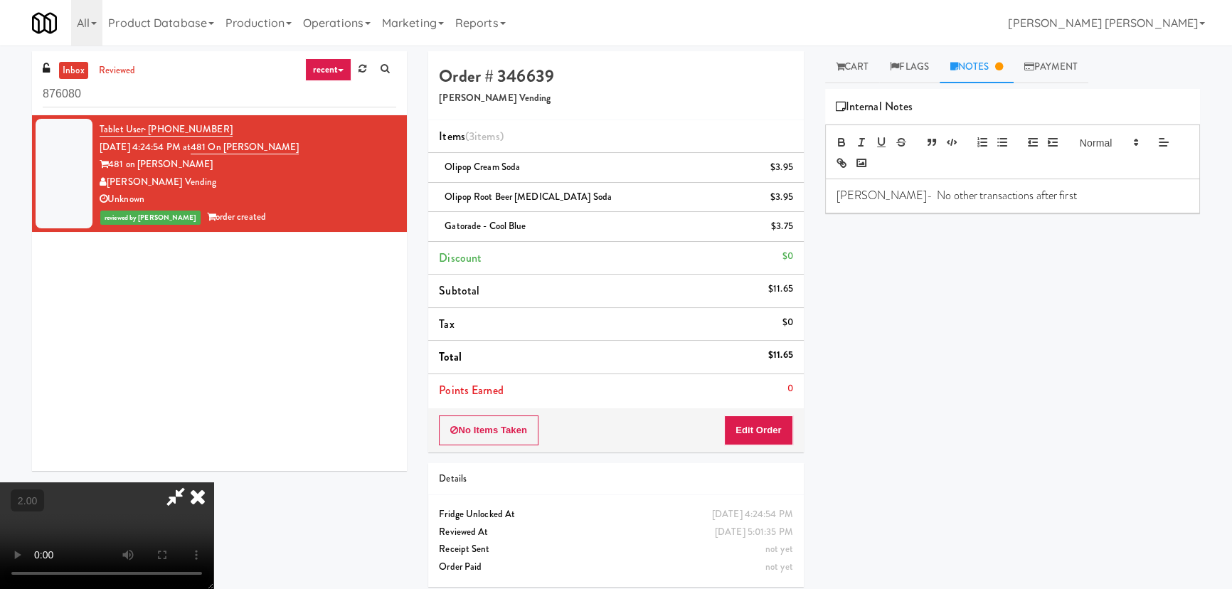
scroll to position [0, 0]
click at [213, 482] on icon at bounding box center [197, 496] width 31 height 28
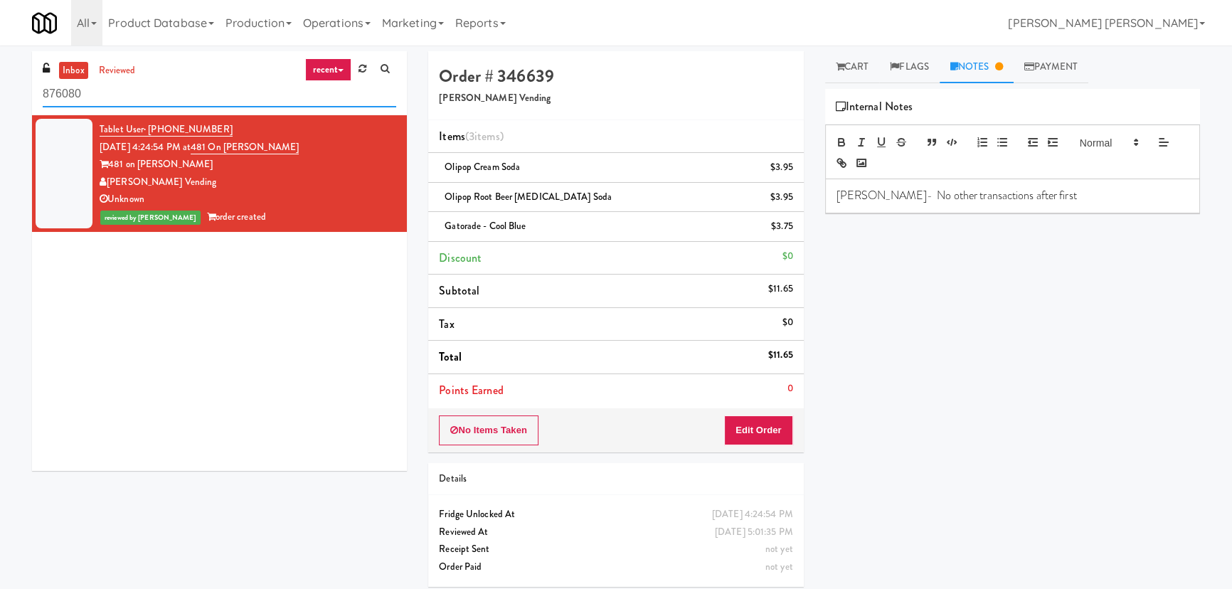
drag, startPoint x: 91, startPoint y: 100, endPoint x: -302, endPoint y: 93, distance: 393.5
click at [0, 93] on html "Are you sure you want to complete this order? Okay Cancel Okay Are you sure you…" at bounding box center [616, 294] width 1232 height 589
paste input "Healthtrax Cafe Drinks"
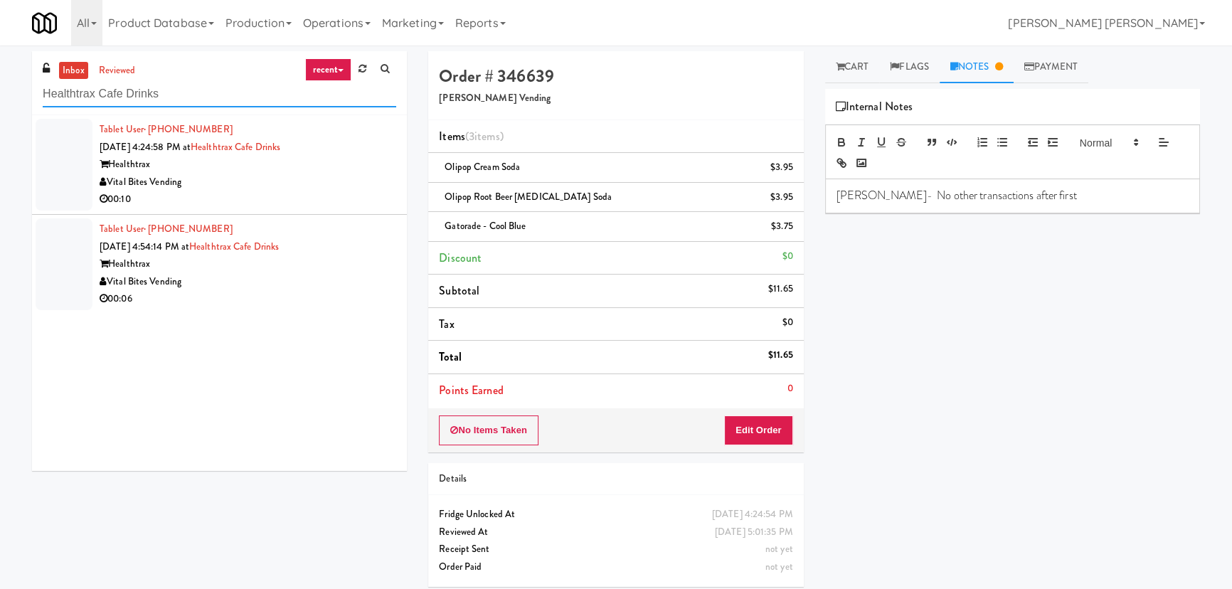
type input "Healthtrax Cafe Drinks"
click at [262, 198] on div "00:10" at bounding box center [248, 200] width 297 height 18
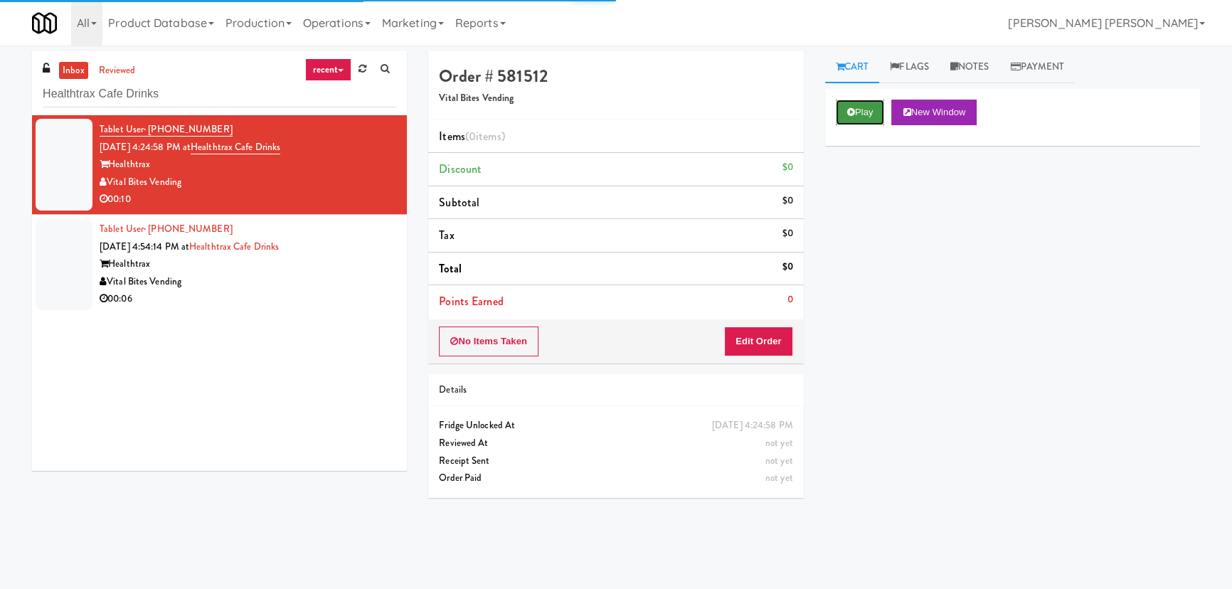
click at [865, 110] on button "Play" at bounding box center [860, 113] width 49 height 26
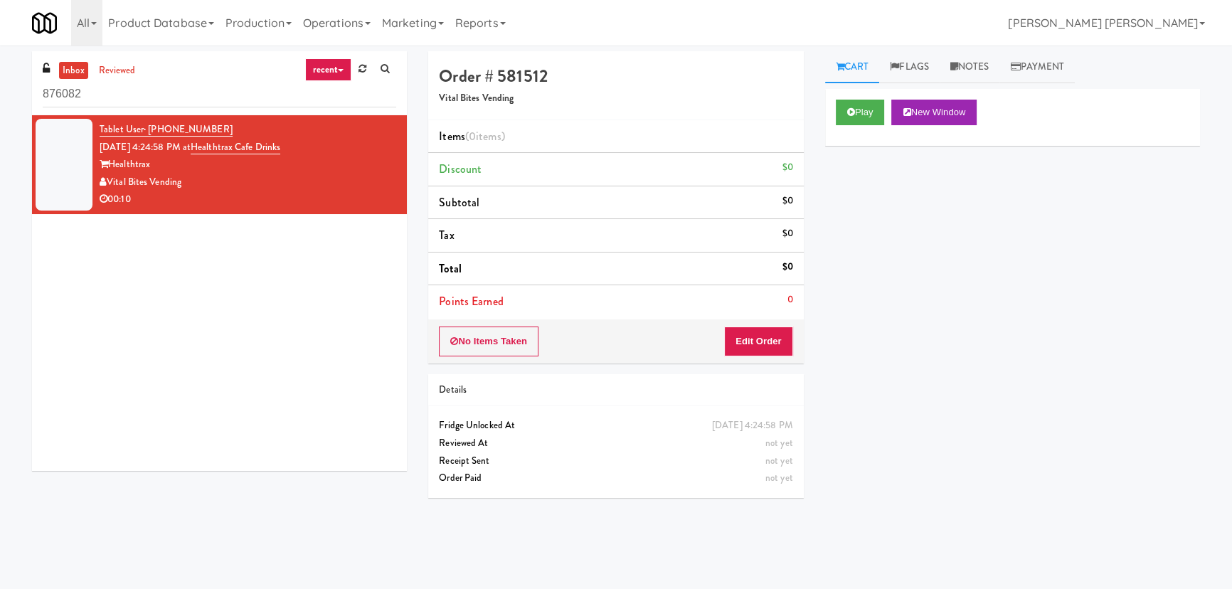
drag, startPoint x: 103, startPoint y: 97, endPoint x: 10, endPoint y: 103, distance: 93.4
click at [11, 103] on div "inbox reviewed recent all unclear take inventory issue suspicious failed recent…" at bounding box center [616, 317] width 1232 height 532
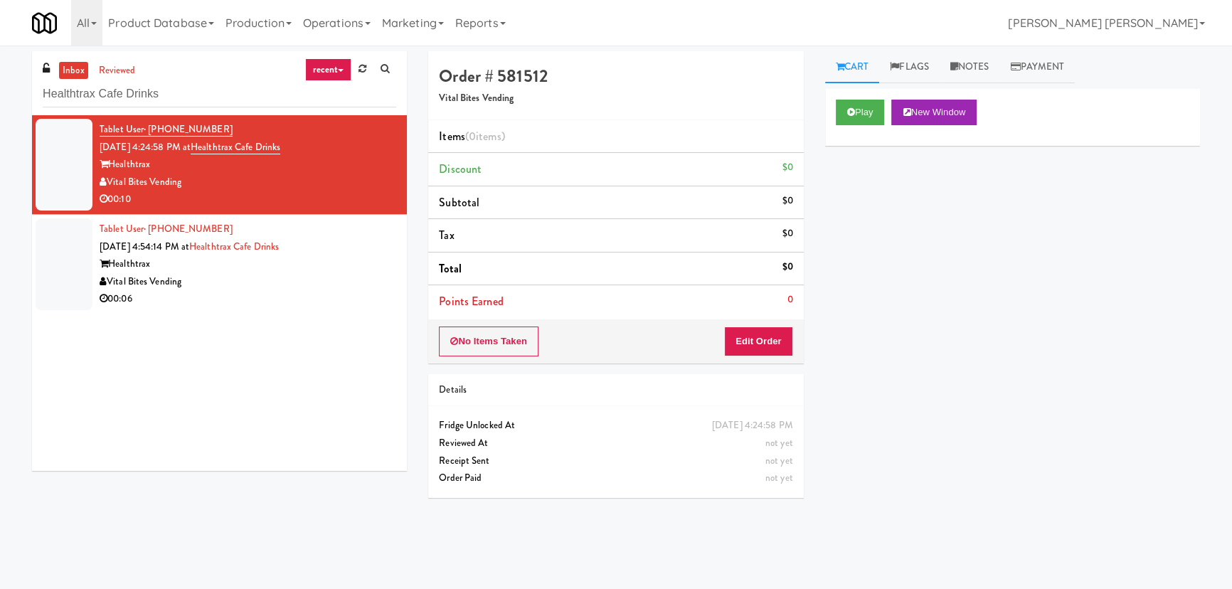
type input "Healthtrax Cafe Drinks"
drag, startPoint x: 280, startPoint y: 291, endPoint x: 807, endPoint y: 280, distance: 527.3
click at [282, 291] on div "00:06" at bounding box center [248, 299] width 297 height 18
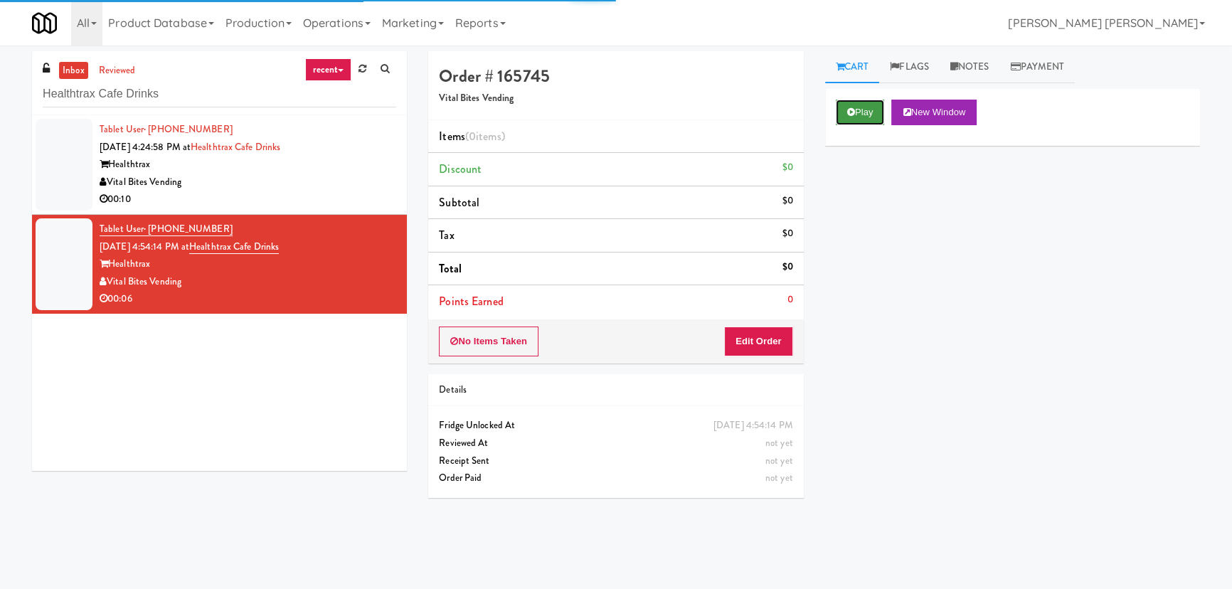
click at [867, 114] on button "Play" at bounding box center [860, 113] width 49 height 26
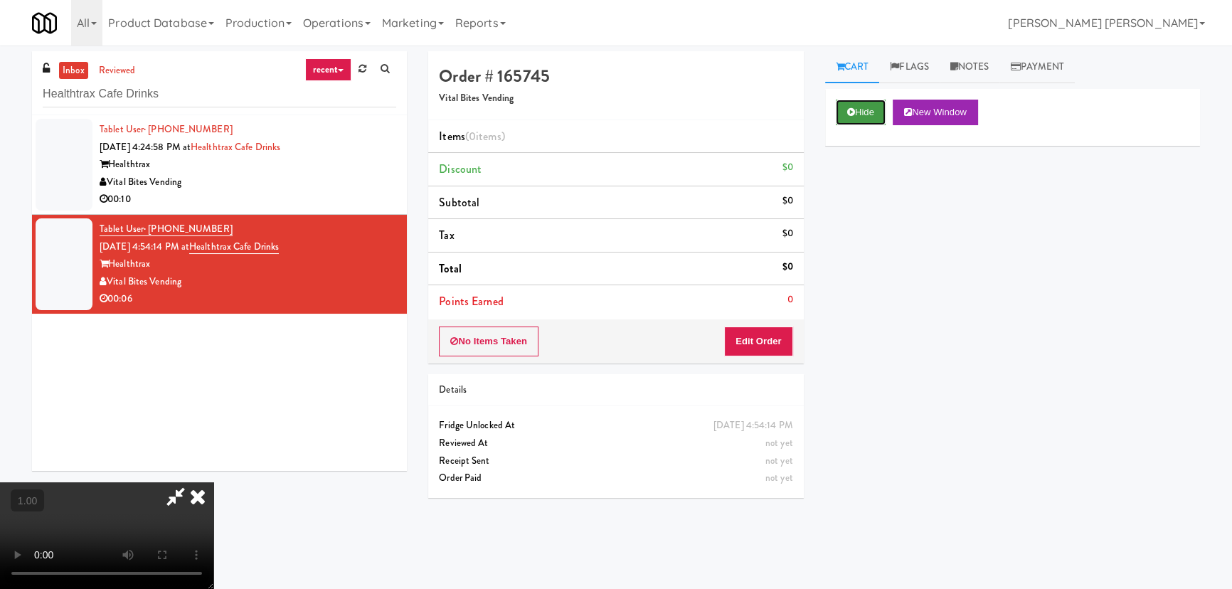
click at [858, 112] on button "Hide" at bounding box center [861, 113] width 50 height 26
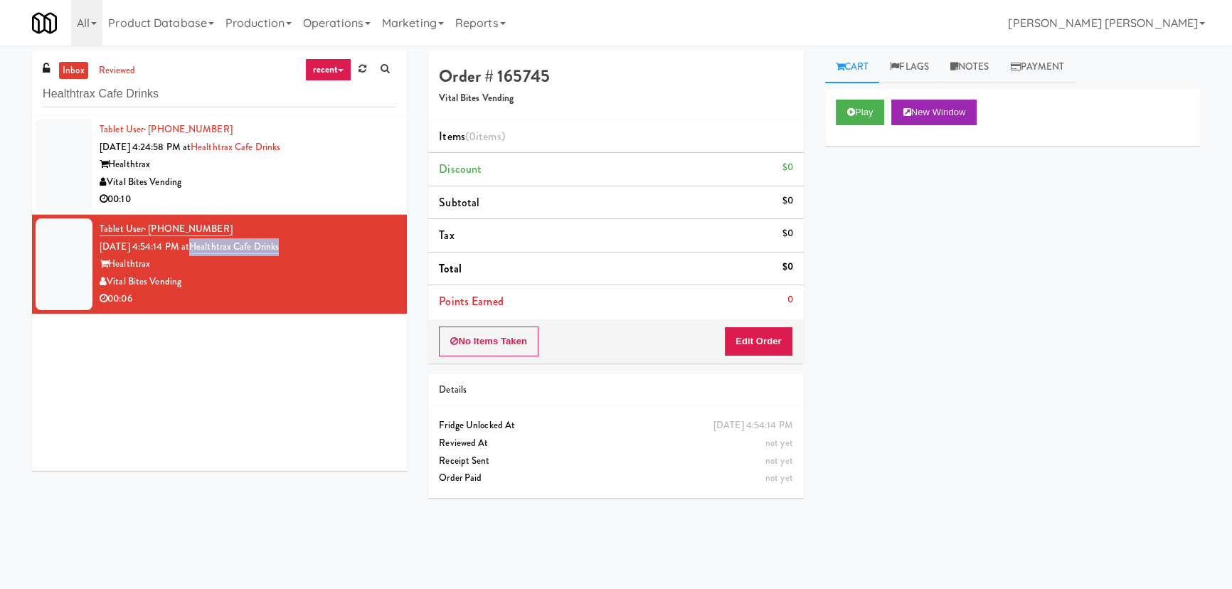
drag, startPoint x: 309, startPoint y: 248, endPoint x: 211, endPoint y: 244, distance: 99.0
click at [211, 244] on div "Tablet User · (856) 638-8154 Aug 11, 2025 4:54:14 PM at Healthtrax Cafe Drinks …" at bounding box center [248, 265] width 297 height 88
copy link "Healthtrax Cafe Drinks"
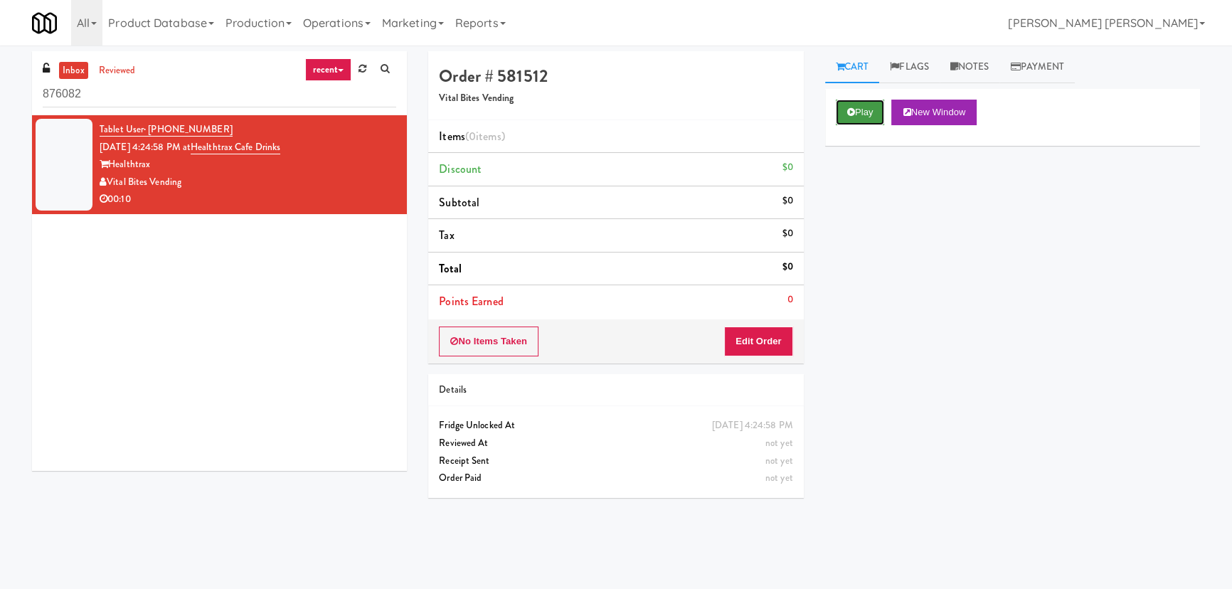
click at [870, 113] on button "Play" at bounding box center [860, 113] width 49 height 26
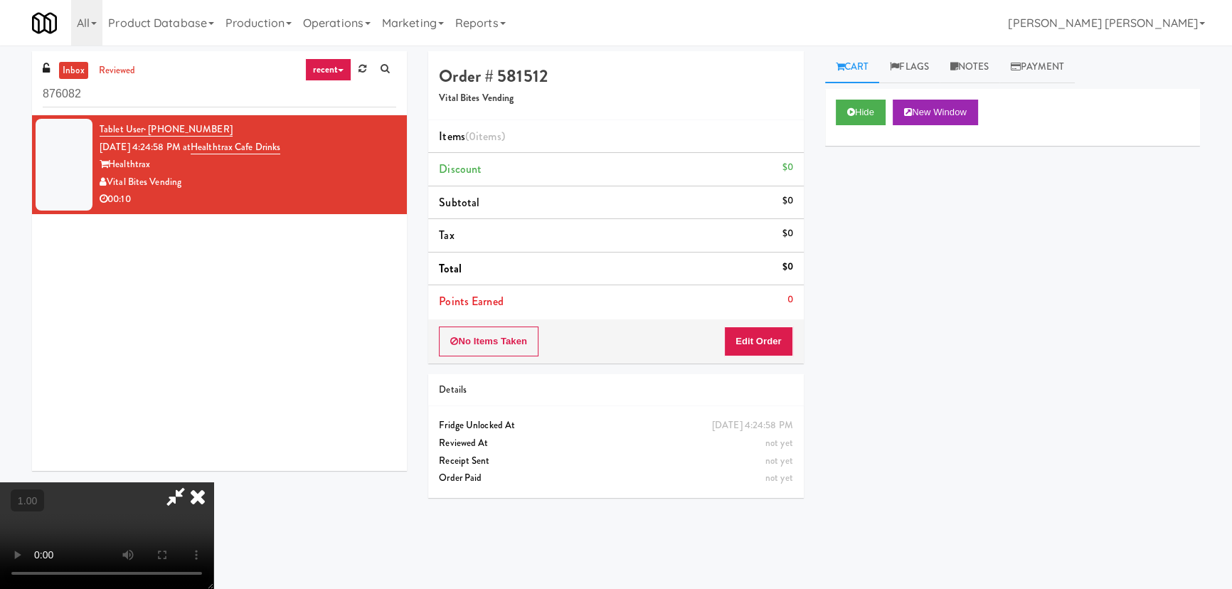
click at [213, 499] on video at bounding box center [106, 535] width 213 height 107
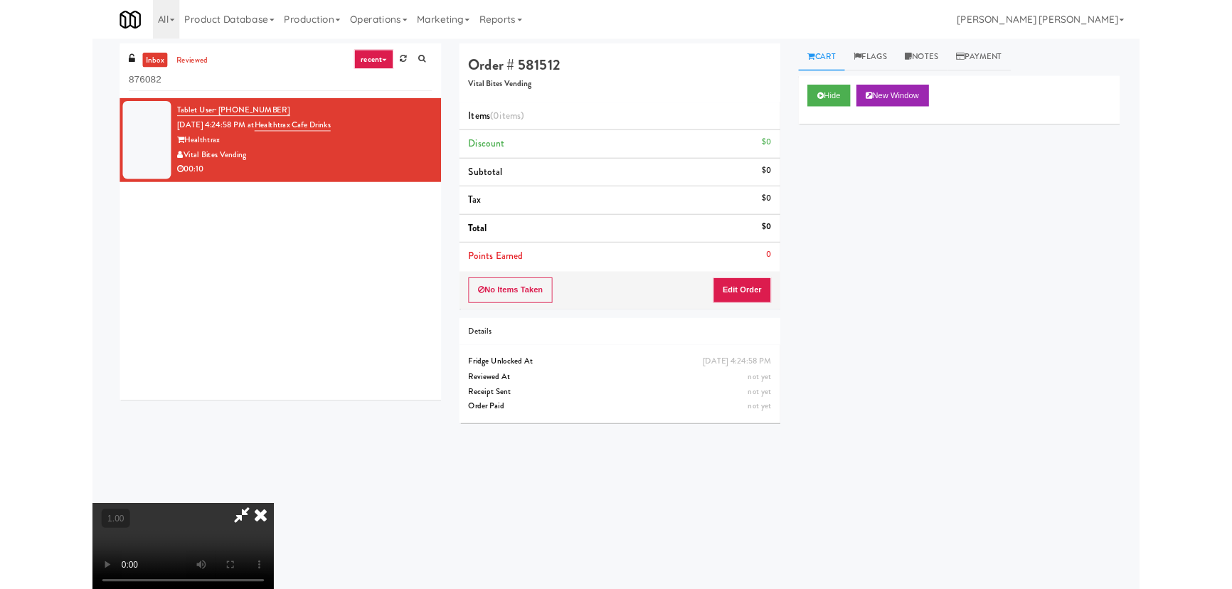
scroll to position [29, 0]
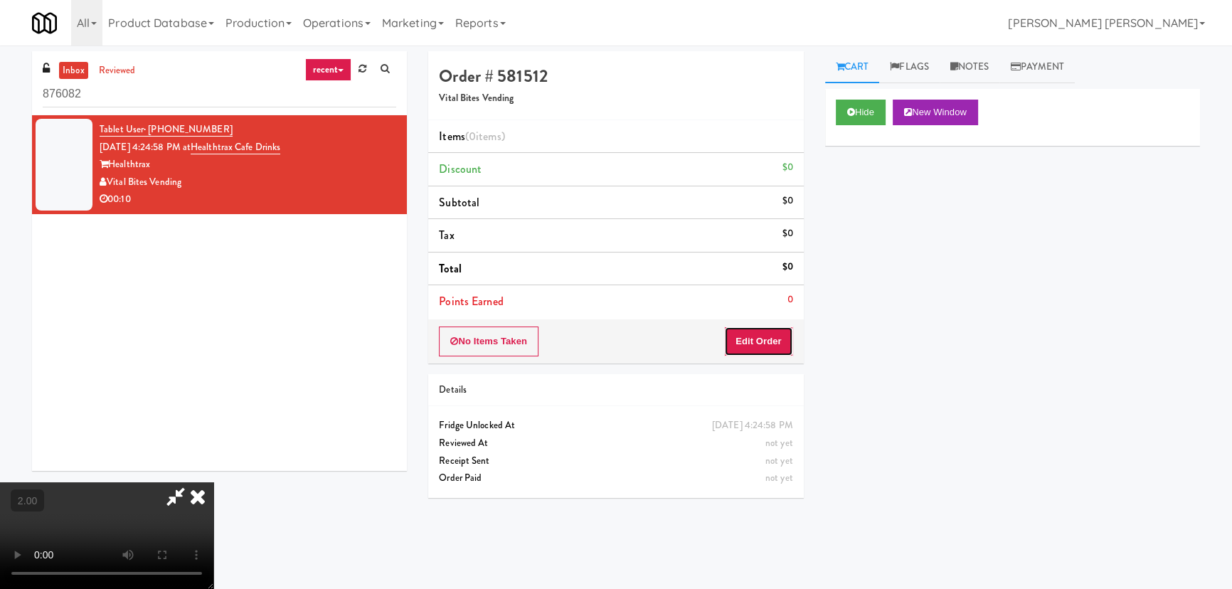
click at [772, 344] on button "Edit Order" at bounding box center [758, 342] width 69 height 30
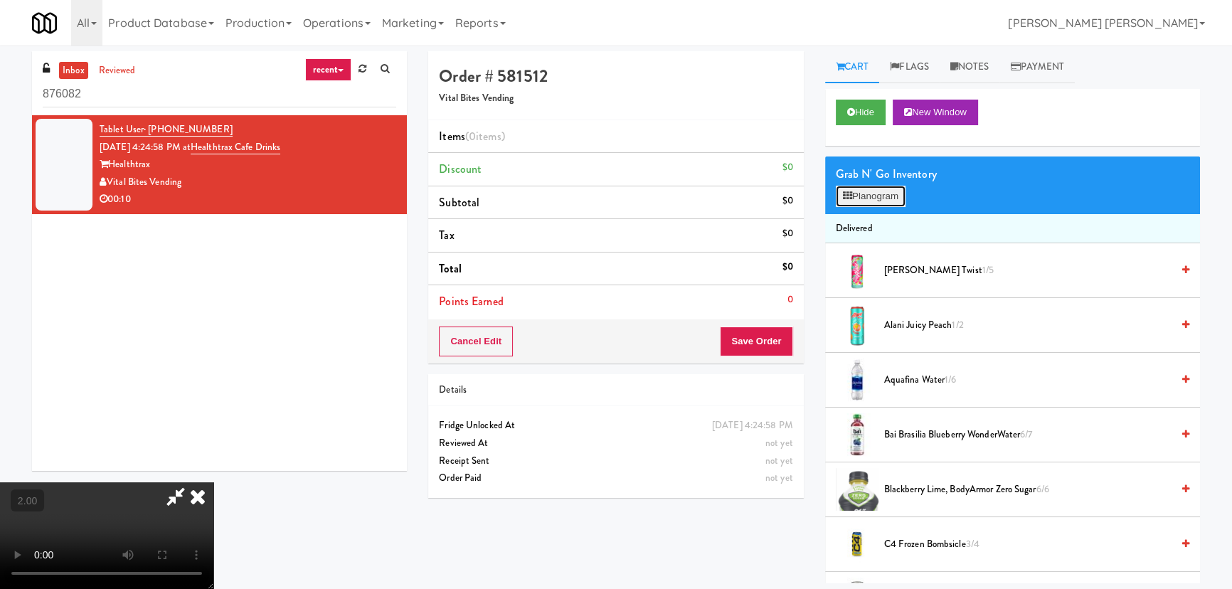
click at [849, 197] on icon at bounding box center [847, 195] width 9 height 9
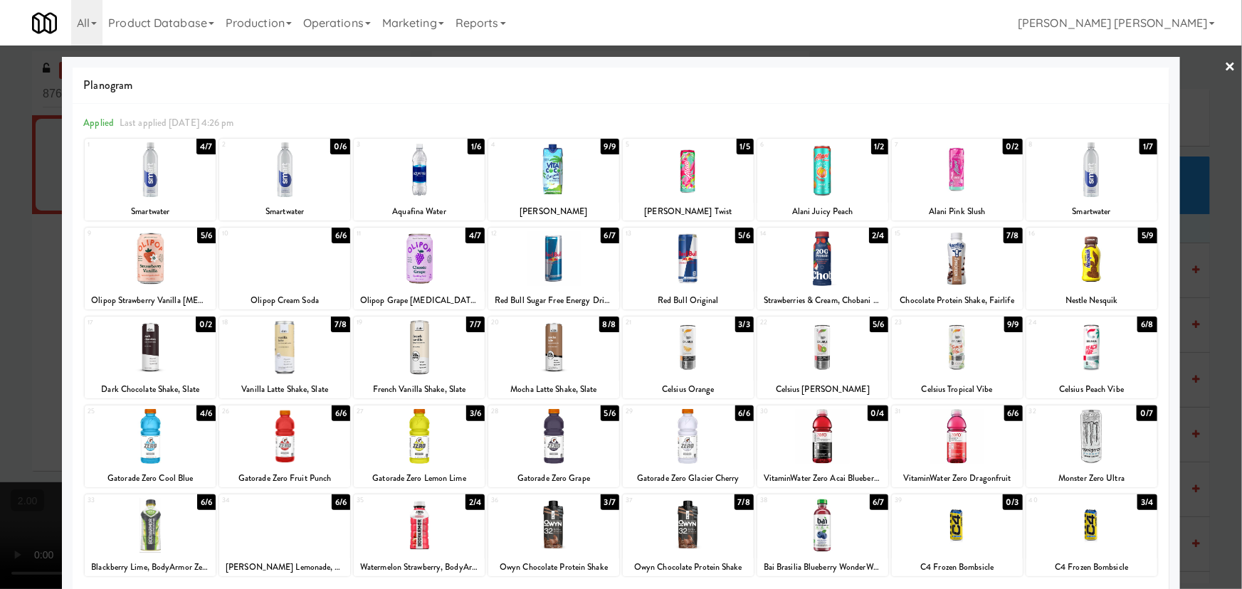
click at [678, 530] on div at bounding box center [688, 525] width 131 height 55
click at [1224, 65] on link "×" at bounding box center [1229, 68] width 11 height 44
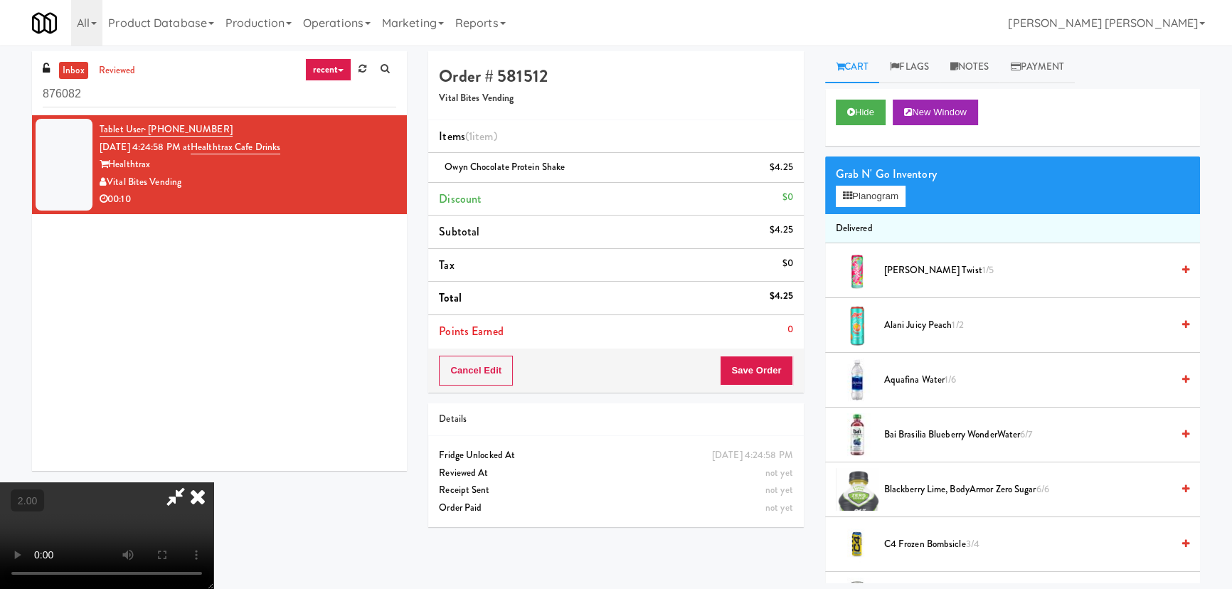
click at [213, 482] on icon at bounding box center [197, 496] width 31 height 28
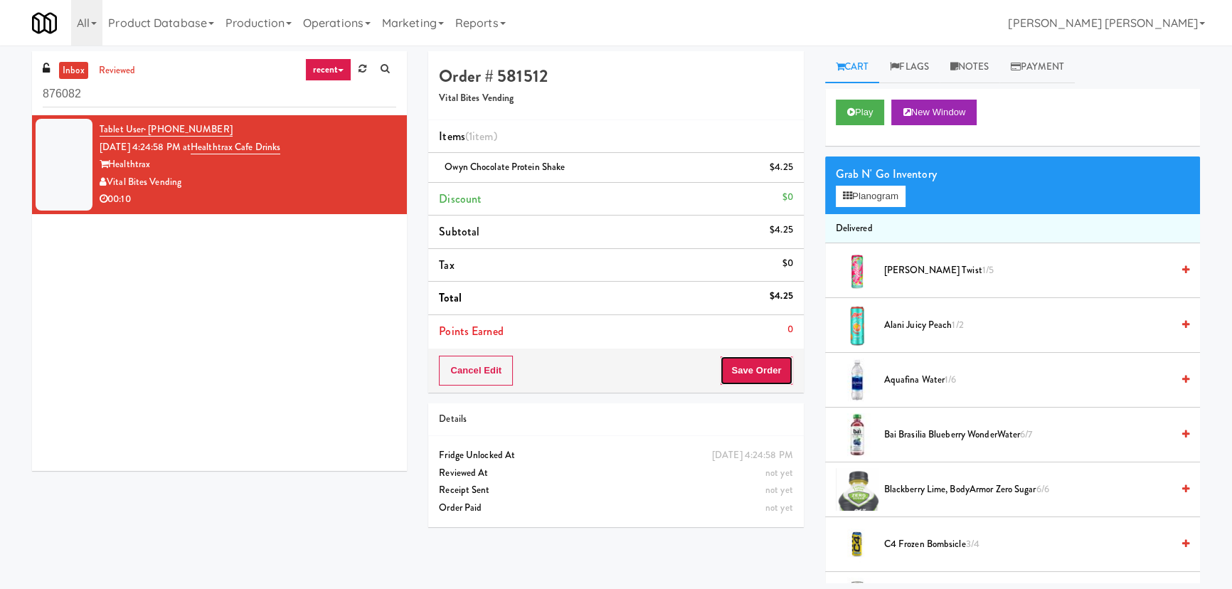
click at [748, 368] on button "Save Order" at bounding box center [756, 371] width 73 height 30
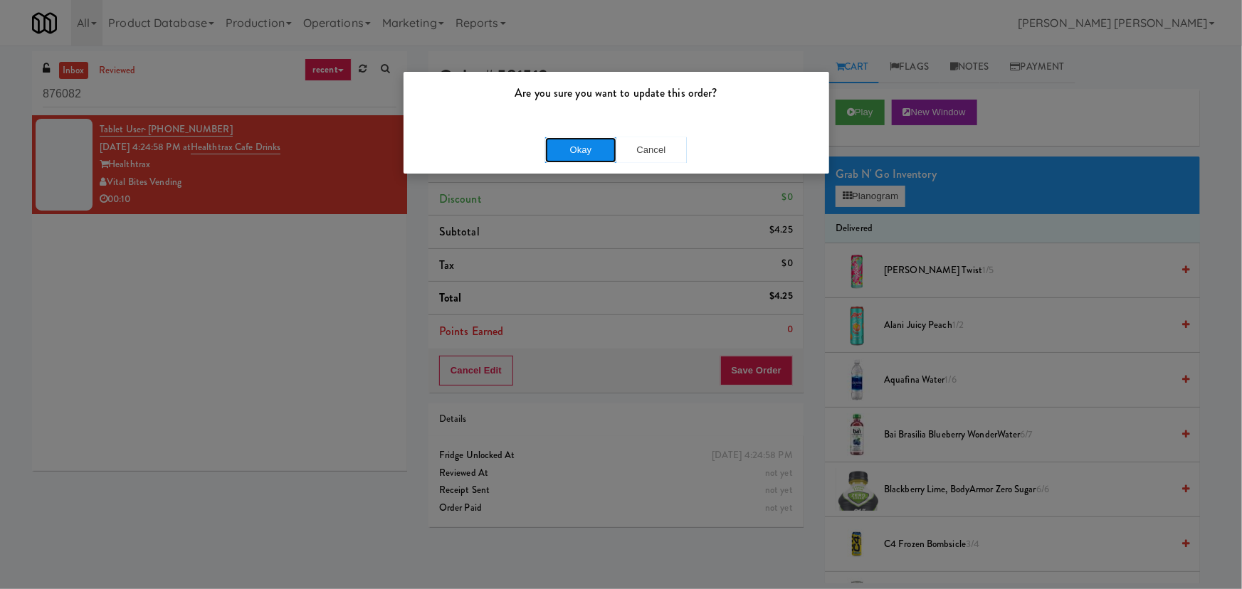
click at [571, 149] on button "Okay" at bounding box center [580, 150] width 71 height 26
